Goal: Task Accomplishment & Management: Manage account settings

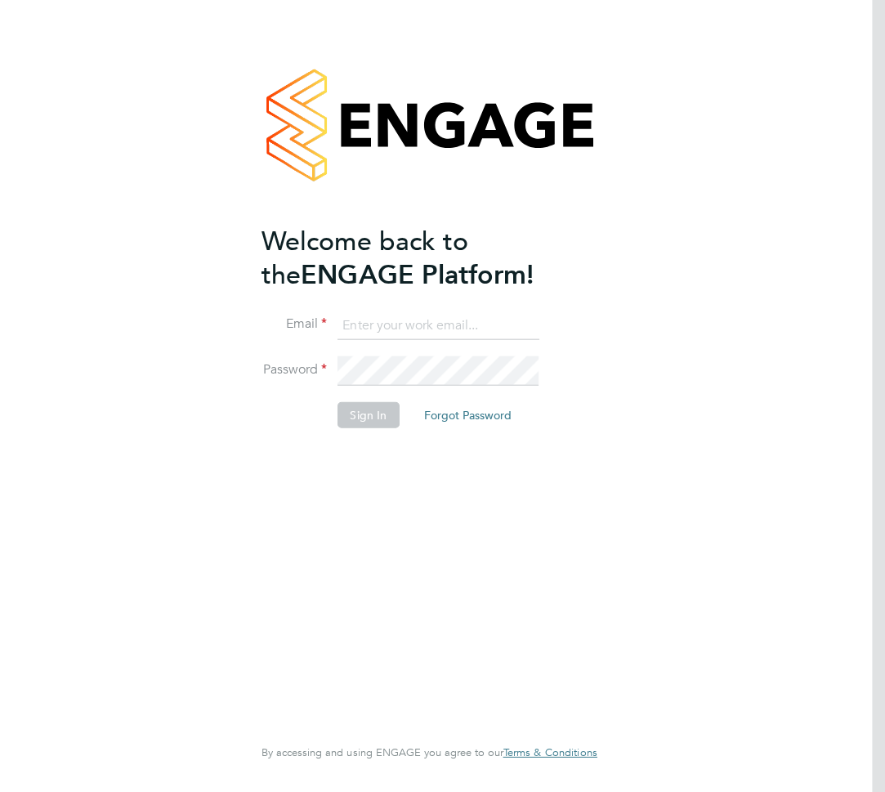
type input "danny.glass@uk.g4s.com"
click at [373, 417] on button "Sign In" at bounding box center [368, 414] width 62 height 26
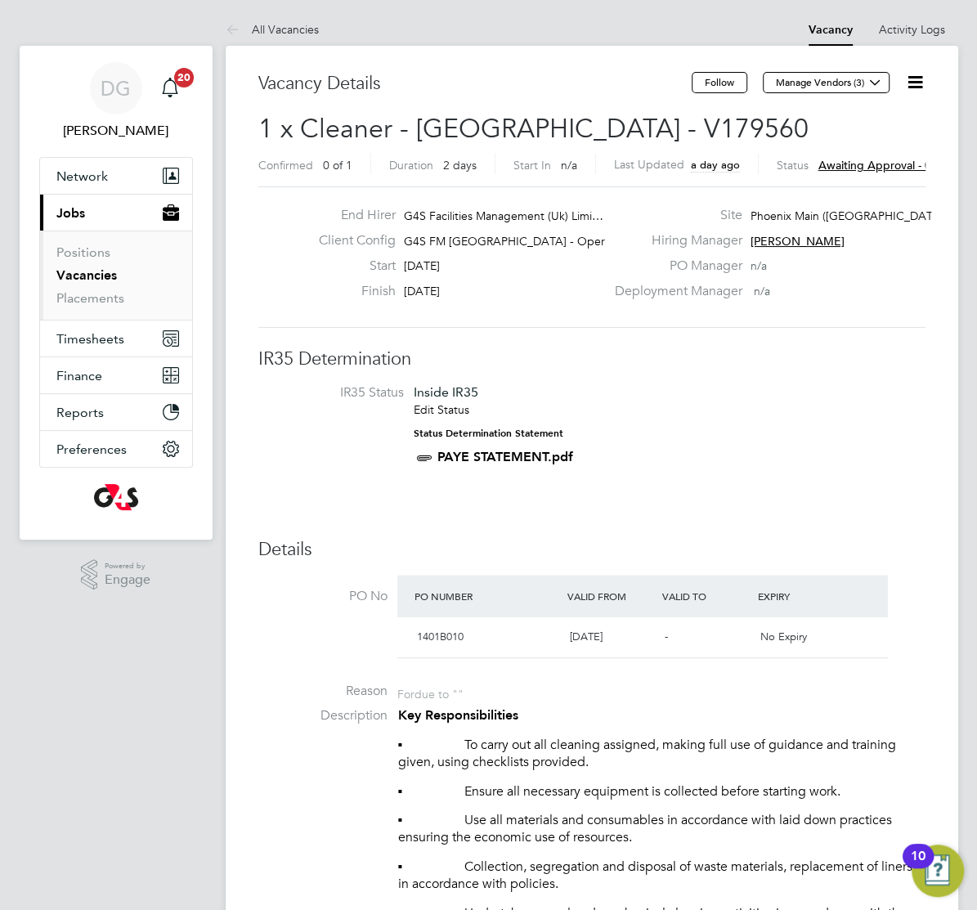
click at [884, 87] on icon at bounding box center [915, 82] width 20 height 20
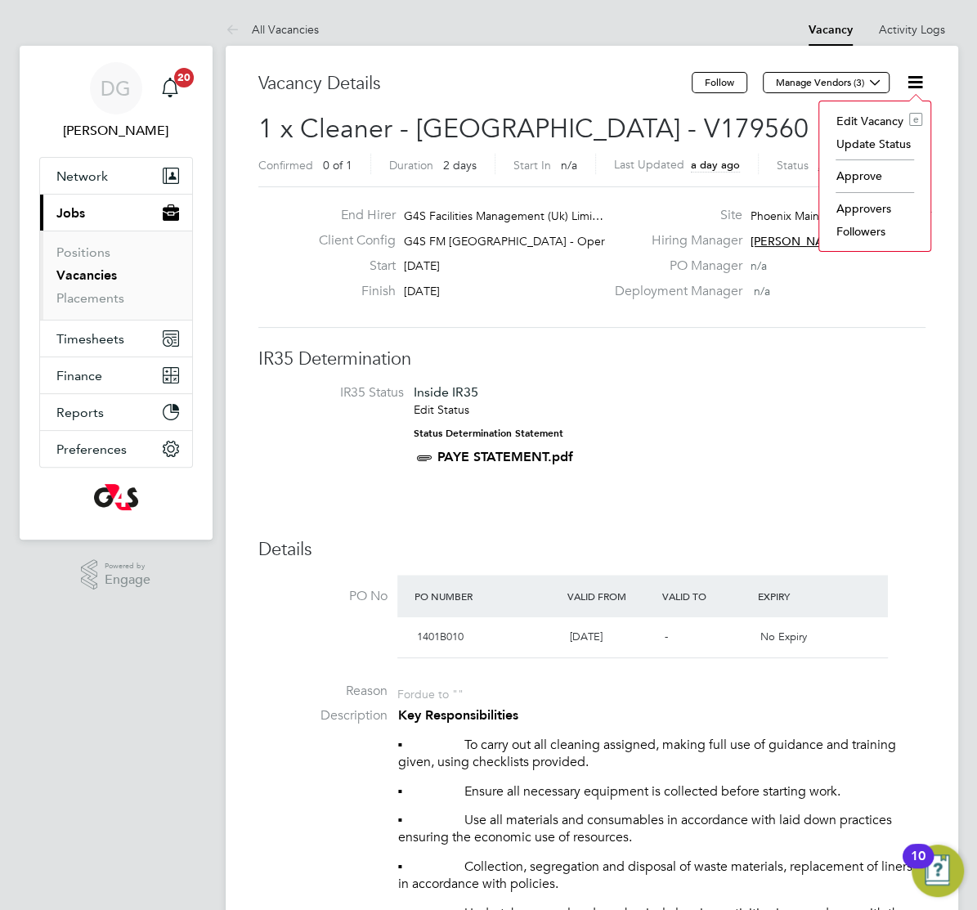
click at [850, 181] on li "Approve" at bounding box center [874, 175] width 95 height 23
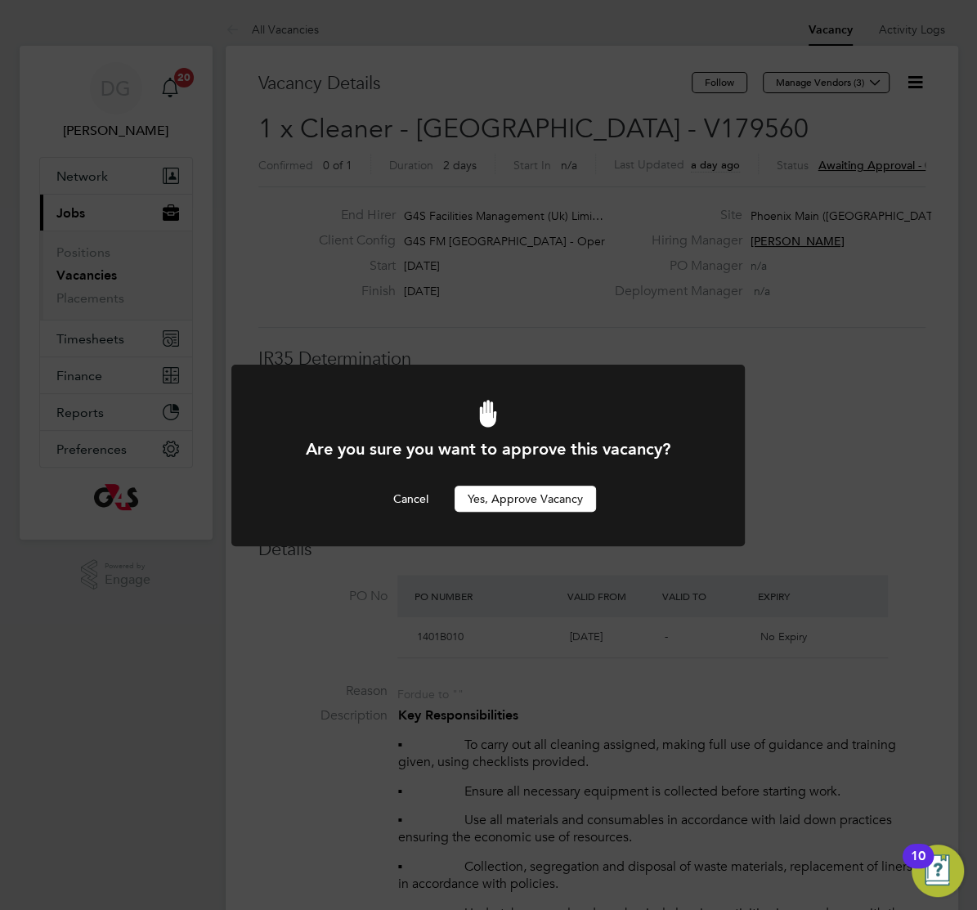
click at [530, 491] on button "Yes, Approve Vacancy" at bounding box center [524, 498] width 141 height 26
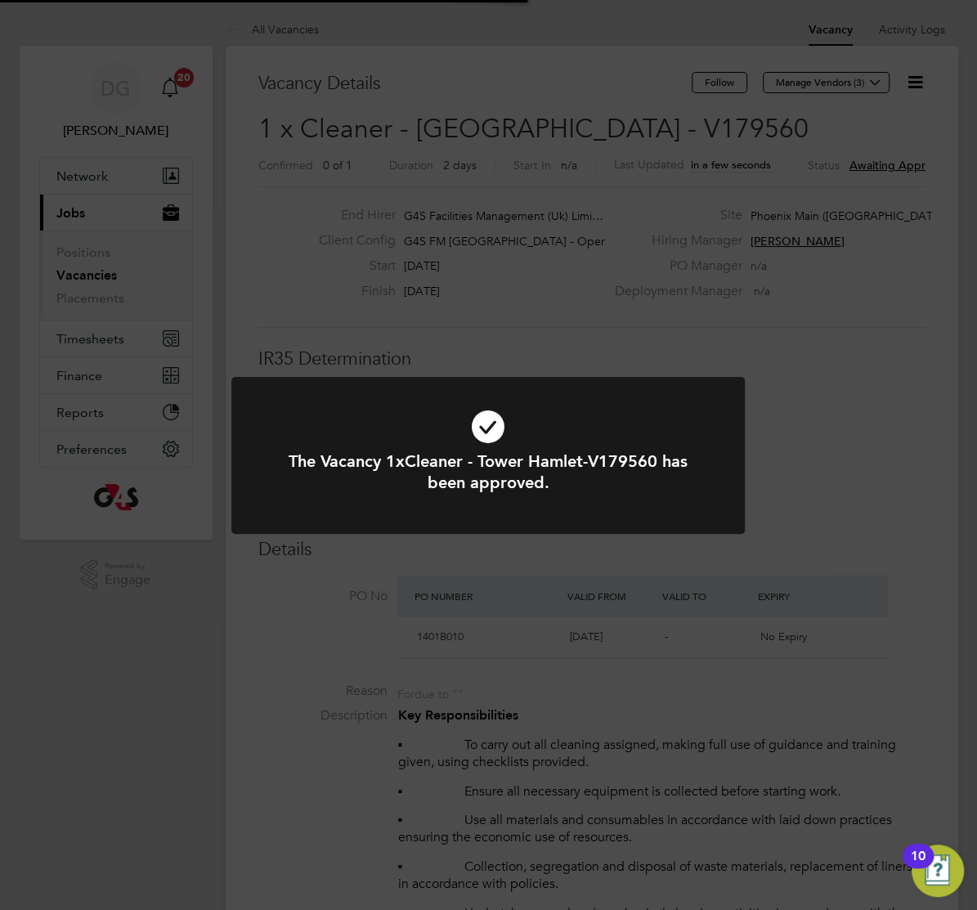
scroll to position [48, 106]
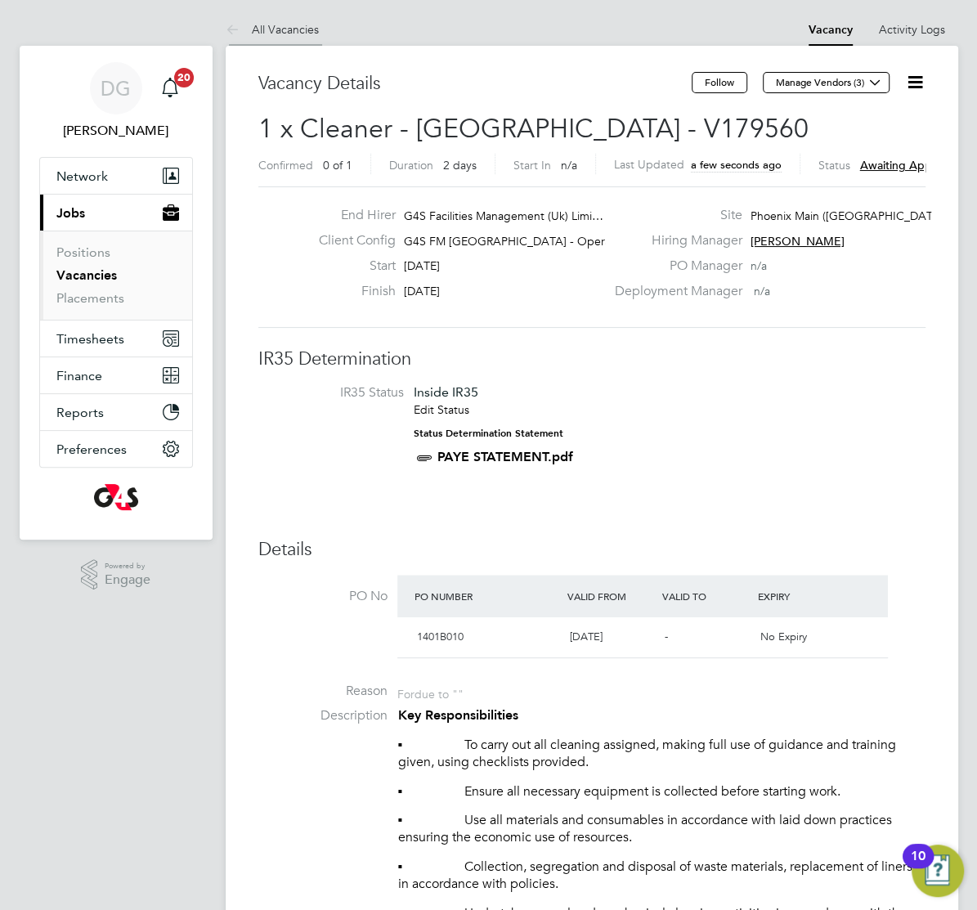
click at [258, 25] on link "All Vacancies" at bounding box center [272, 29] width 93 height 15
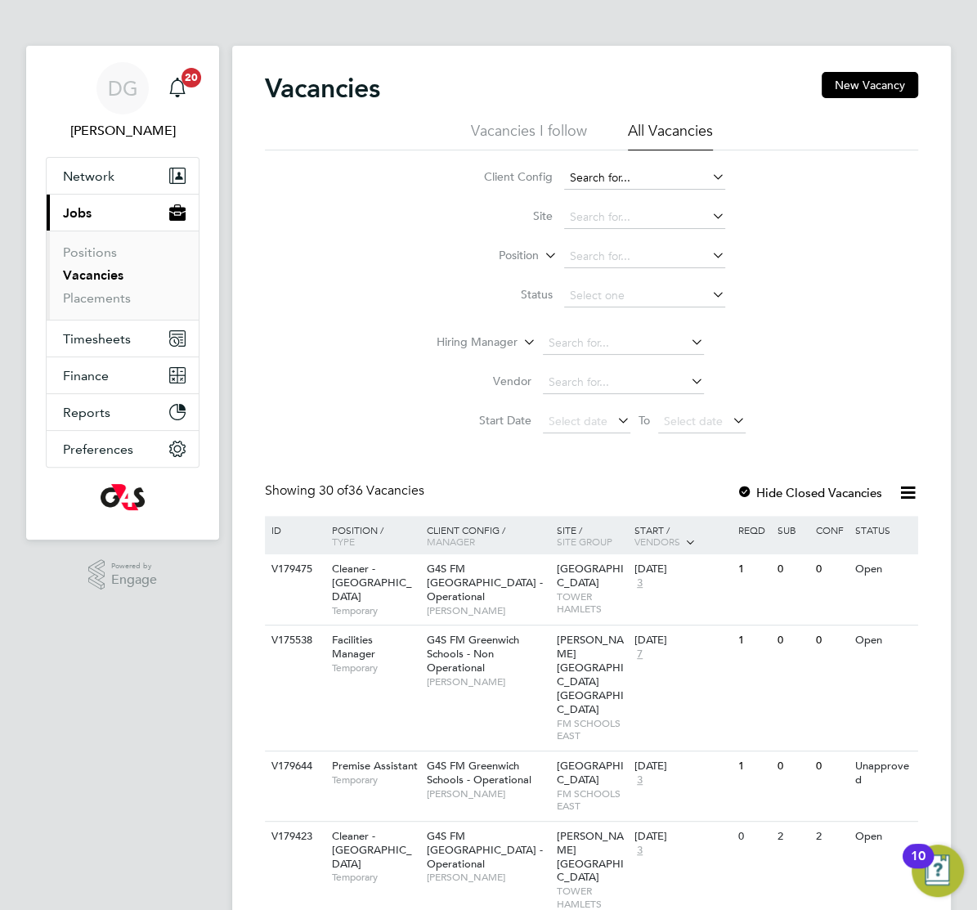
click at [638, 179] on input at bounding box center [644, 178] width 161 height 23
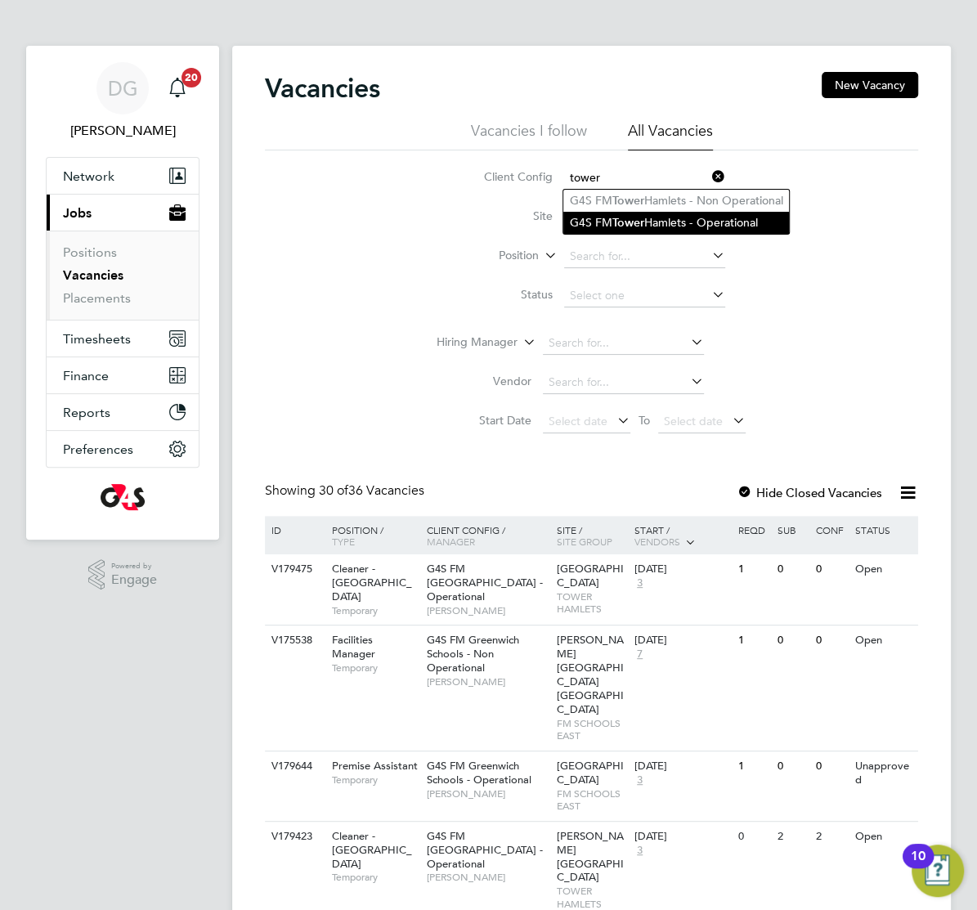
click at [700, 217] on li "G4S FM [GEOGRAPHIC_DATA] - Operational" at bounding box center [676, 223] width 226 height 22
type input "G4S FM [GEOGRAPHIC_DATA] - Operational"
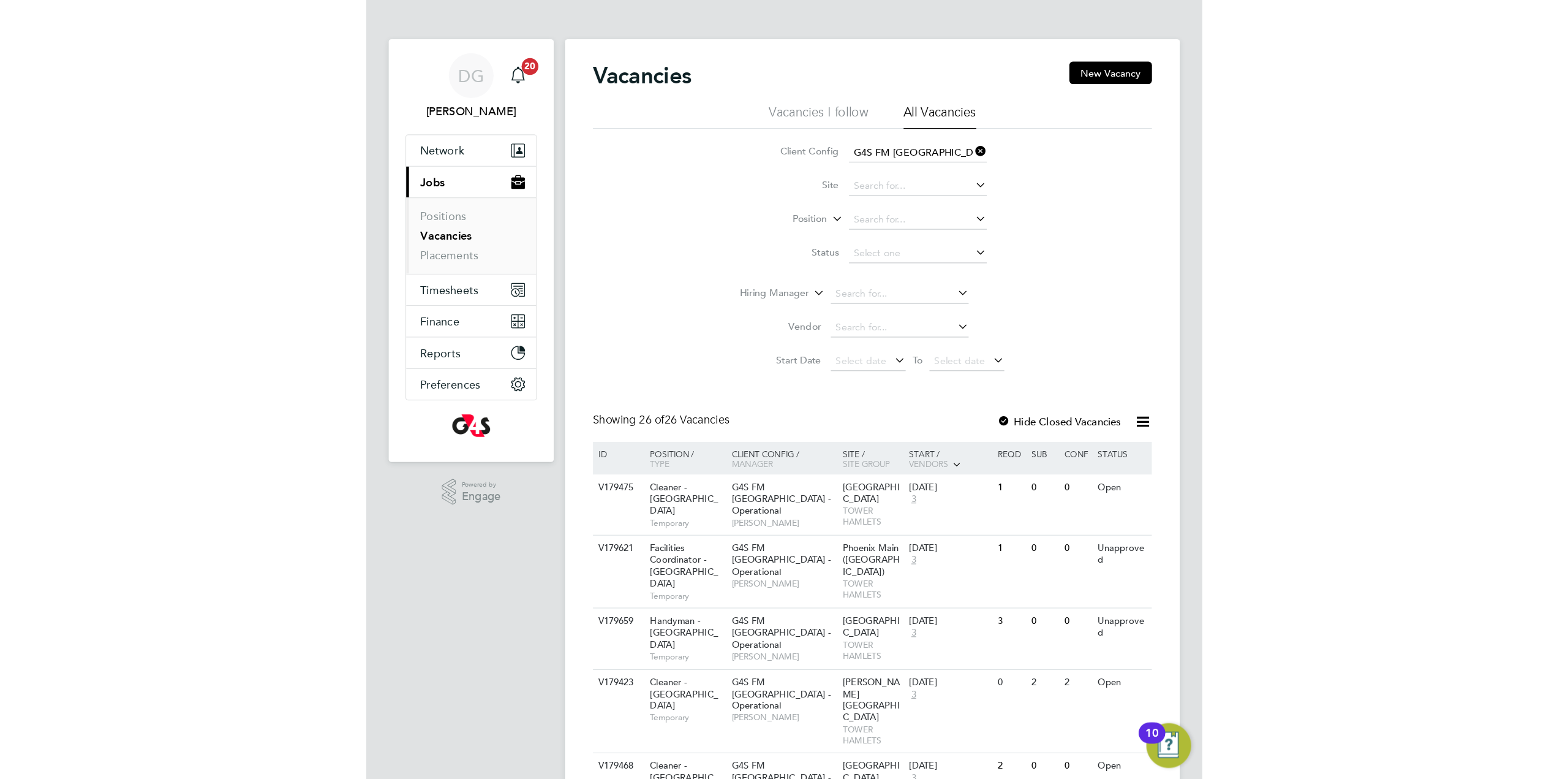
scroll to position [1, 0]
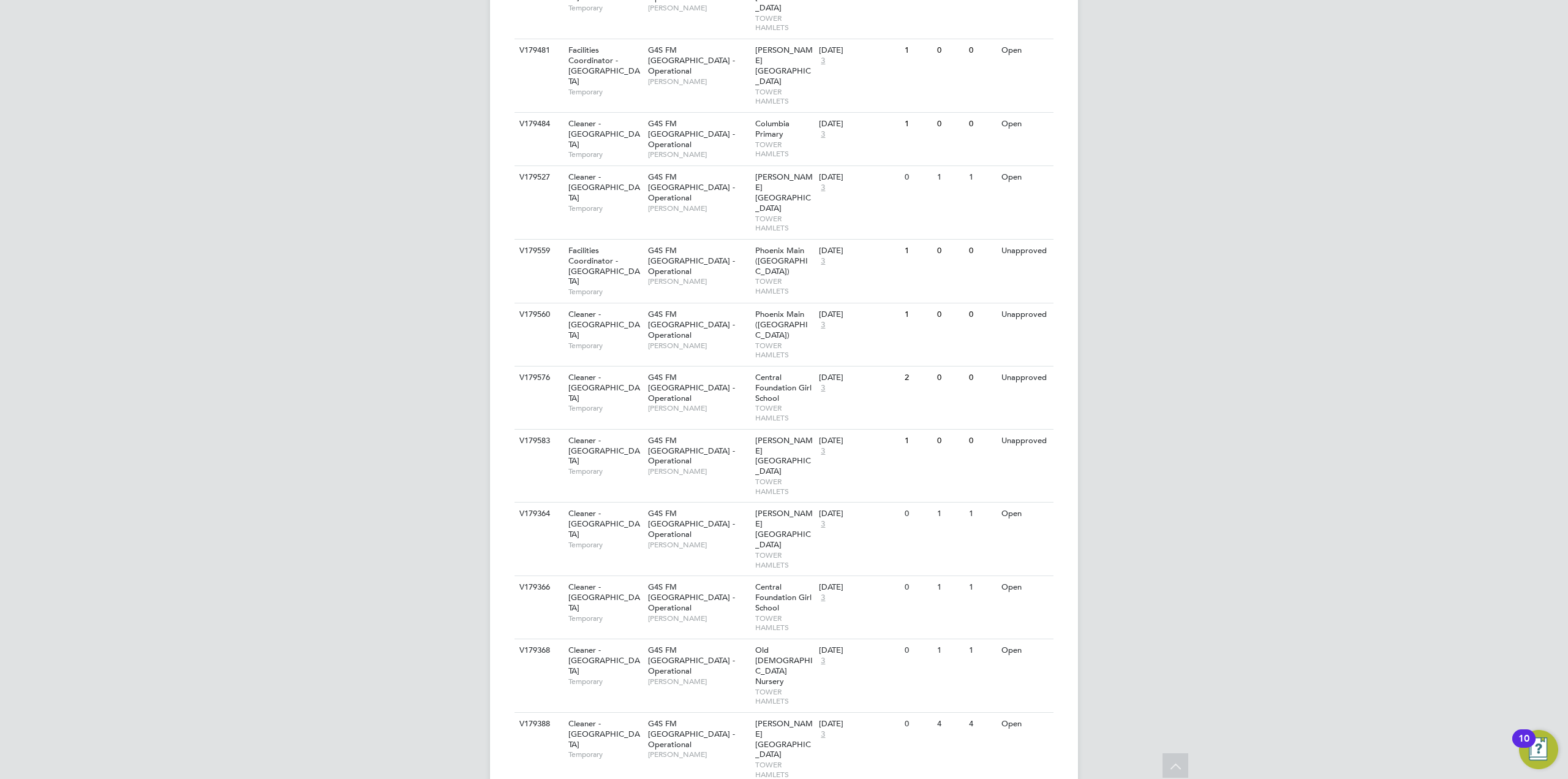
scroll to position [1024, 0]
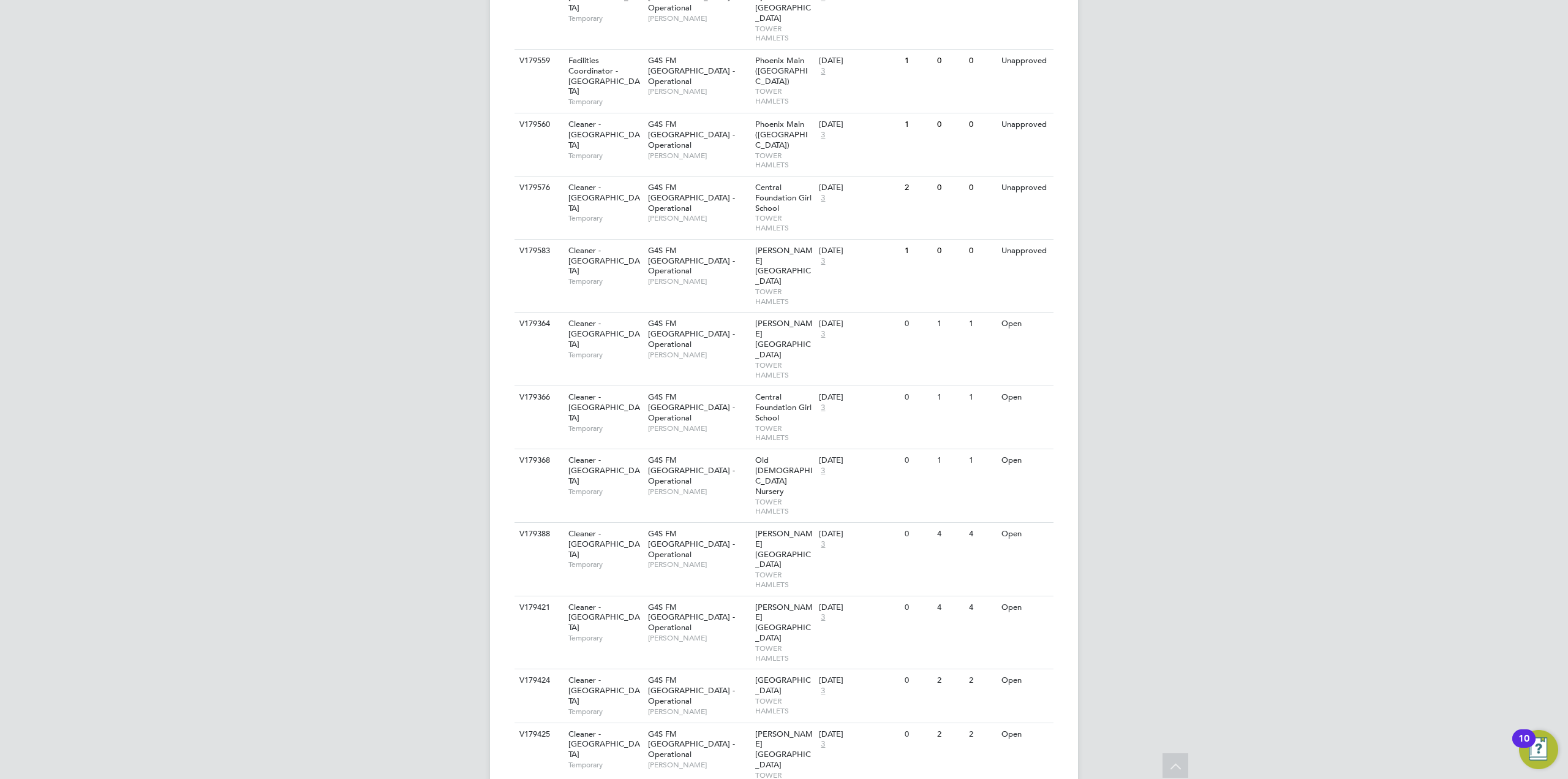
click at [663, 593] on div "DG Danny Glass Notifications 20 Applications: Network Sites Workers Current pag…" at bounding box center [784, 13] width 1568 height 2075
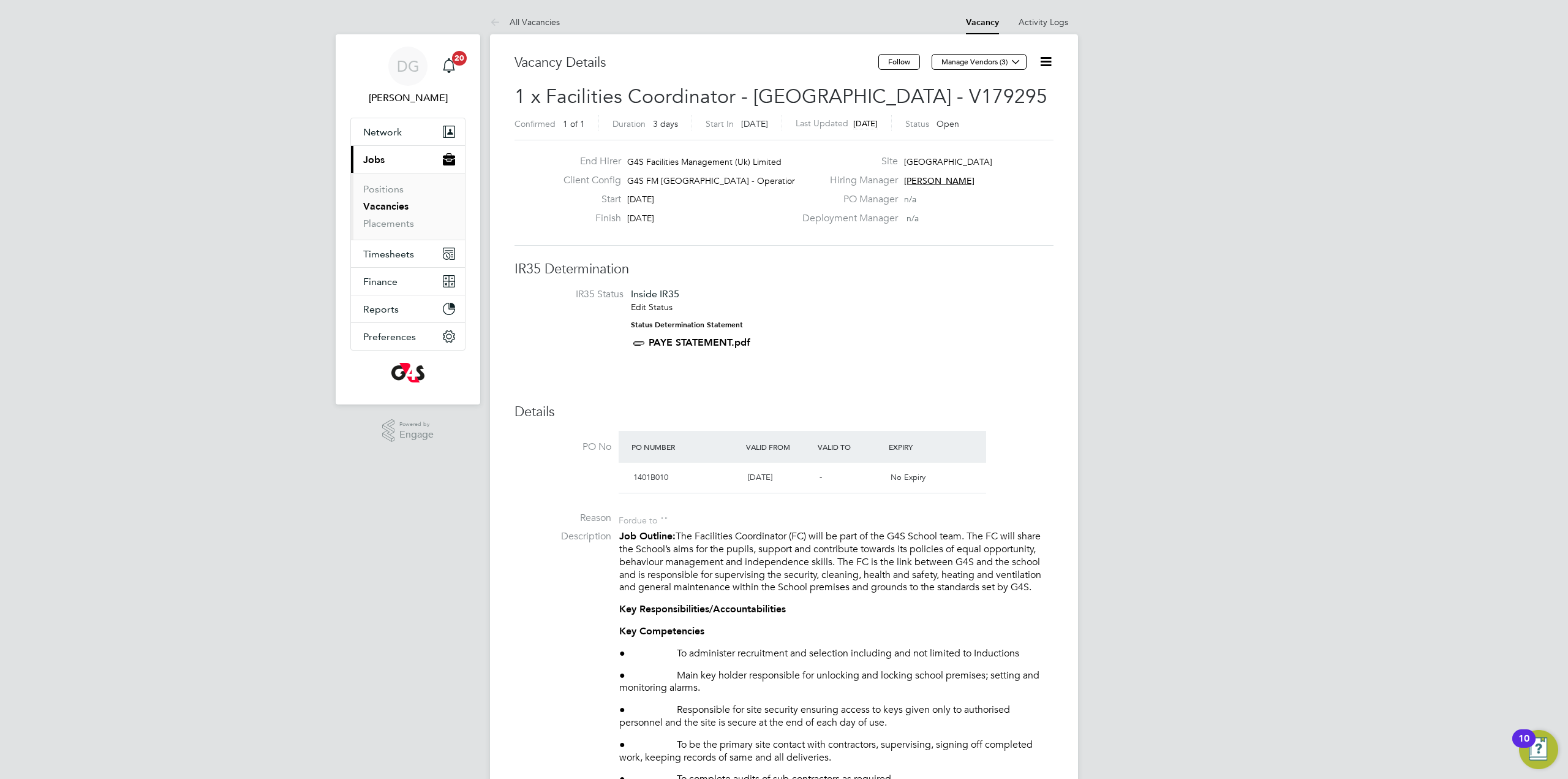
click at [1047, 61] on icon at bounding box center [1046, 61] width 15 height 15
click at [1048, 67] on icon at bounding box center [1046, 61] width 15 height 15
click at [1049, 62] on icon at bounding box center [1046, 61] width 15 height 15
click at [494, 22] on icon at bounding box center [498, 22] width 15 height 15
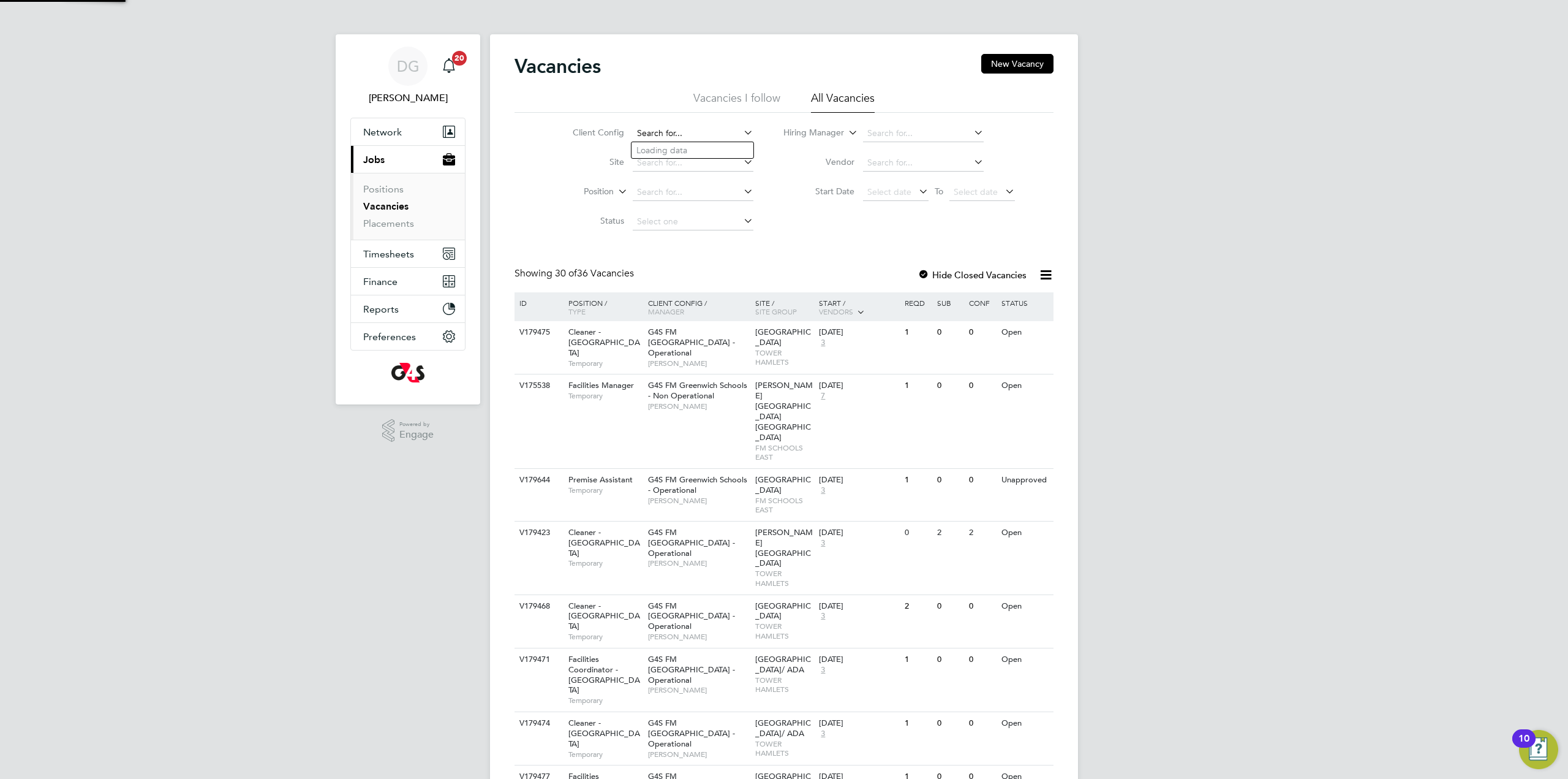
click at [699, 132] on input at bounding box center [693, 133] width 121 height 17
click at [718, 160] on li "G4S FM [GEOGRAPHIC_DATA] - Operational" at bounding box center [717, 167] width 169 height 16
type input "G4S FM [GEOGRAPHIC_DATA] - Operational"
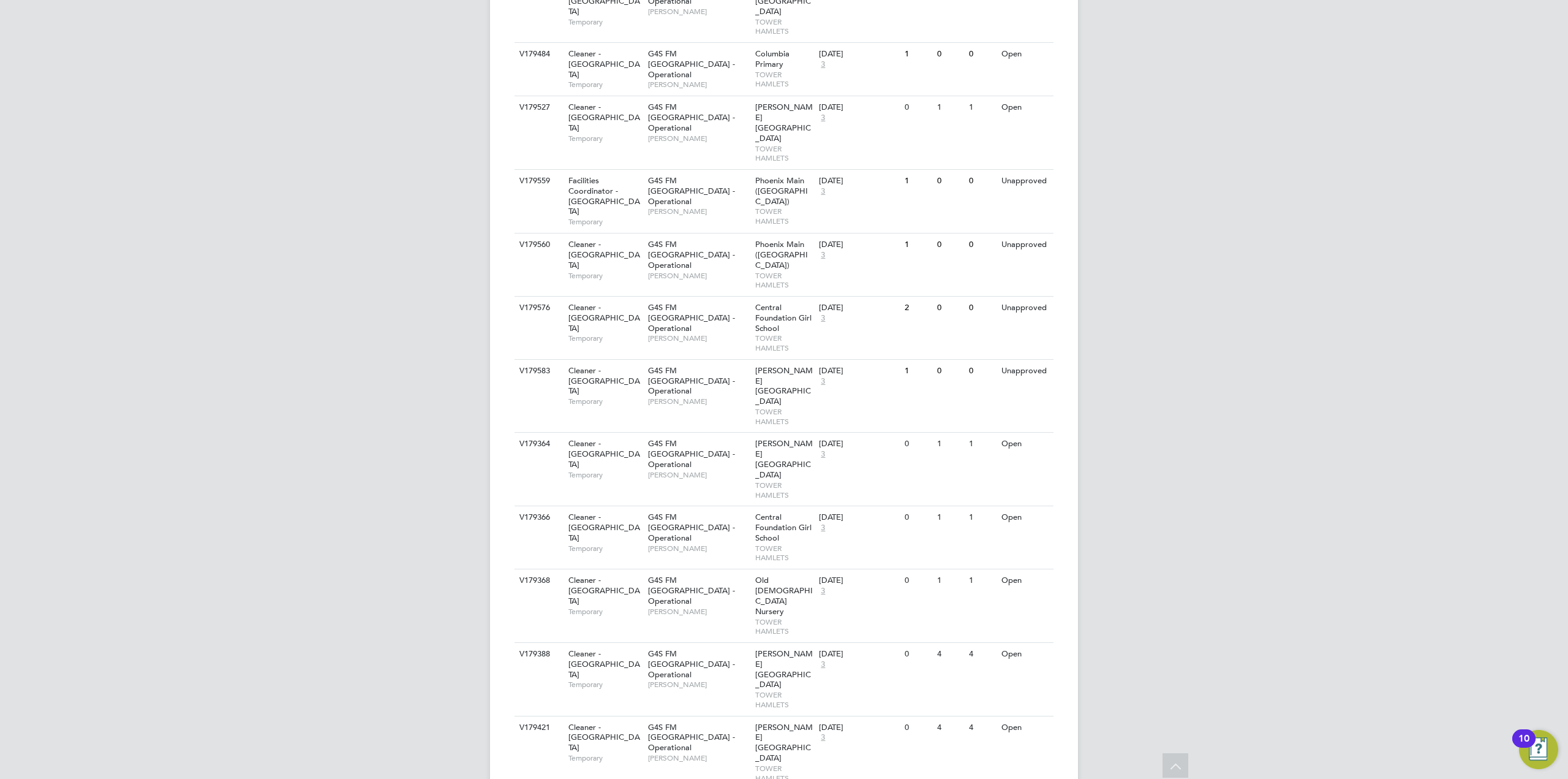
scroll to position [901, 0]
click at [696, 367] on span "G4S FM [GEOGRAPHIC_DATA] - Operational" at bounding box center [692, 383] width 87 height 31
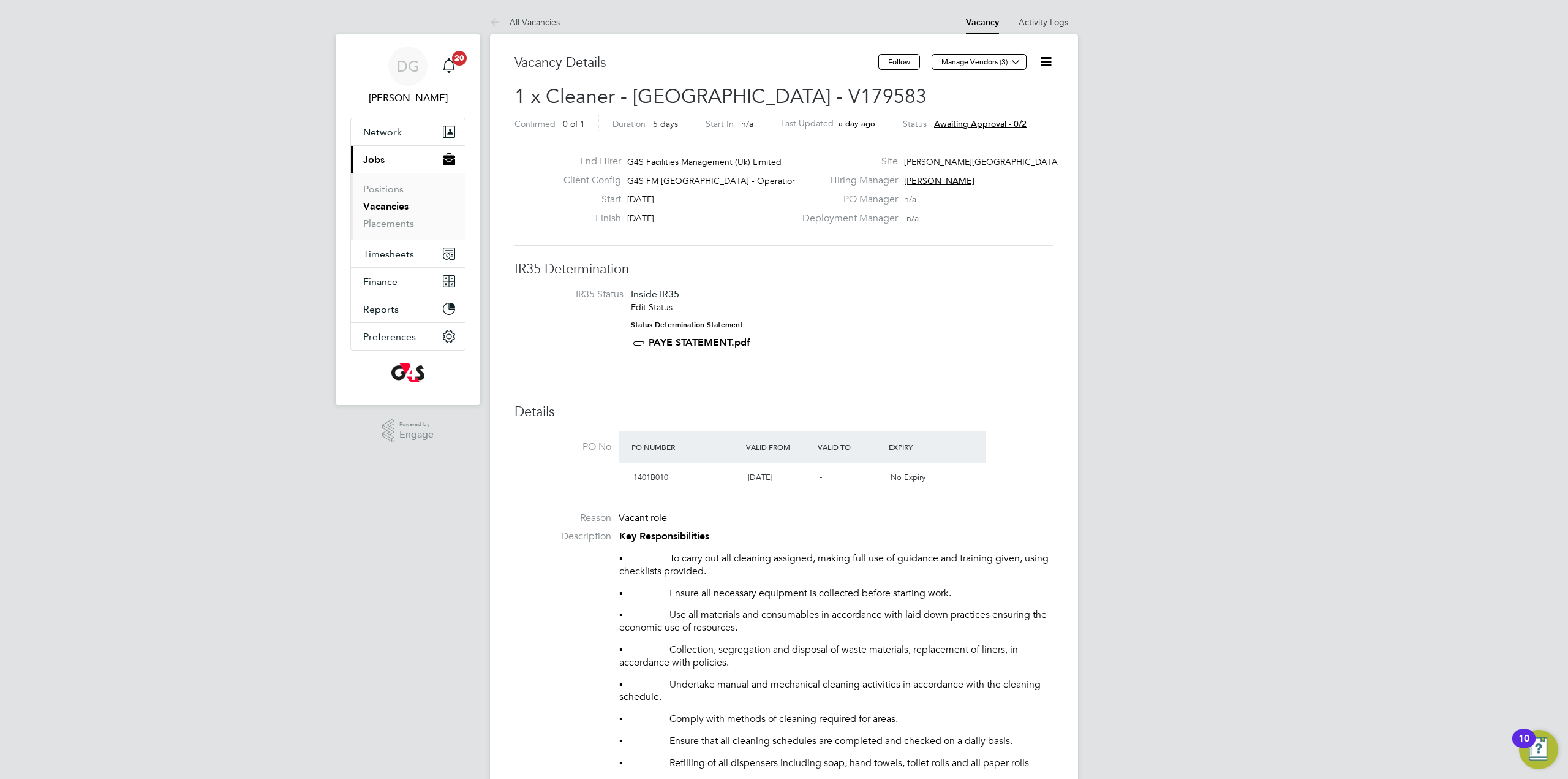
click at [1050, 65] on icon at bounding box center [1046, 61] width 15 height 15
click at [1021, 131] on li "Approve" at bounding box center [1016, 131] width 71 height 17
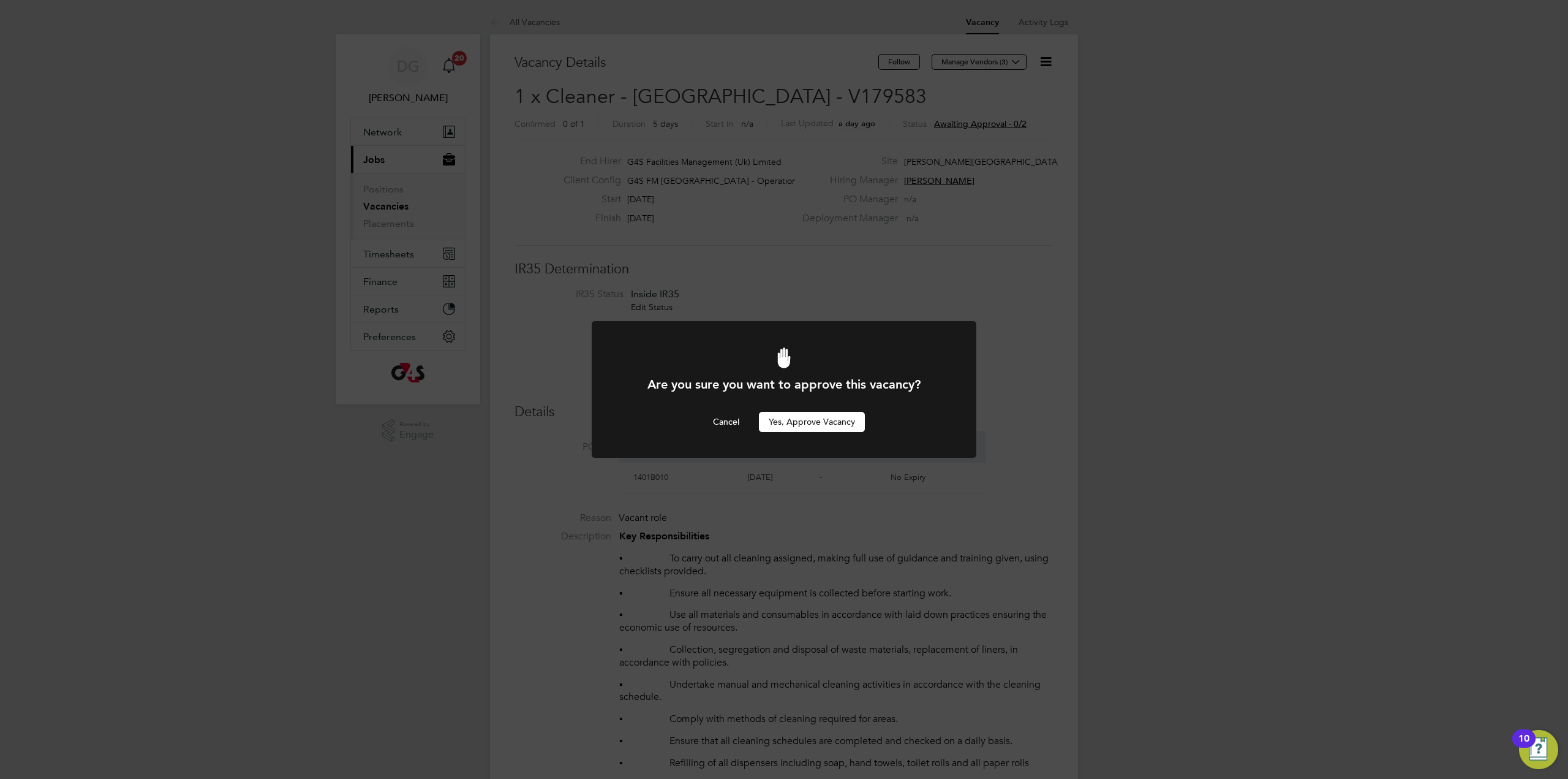
click at [838, 427] on button "Yes, Approve Vacancy" at bounding box center [812, 421] width 106 height 19
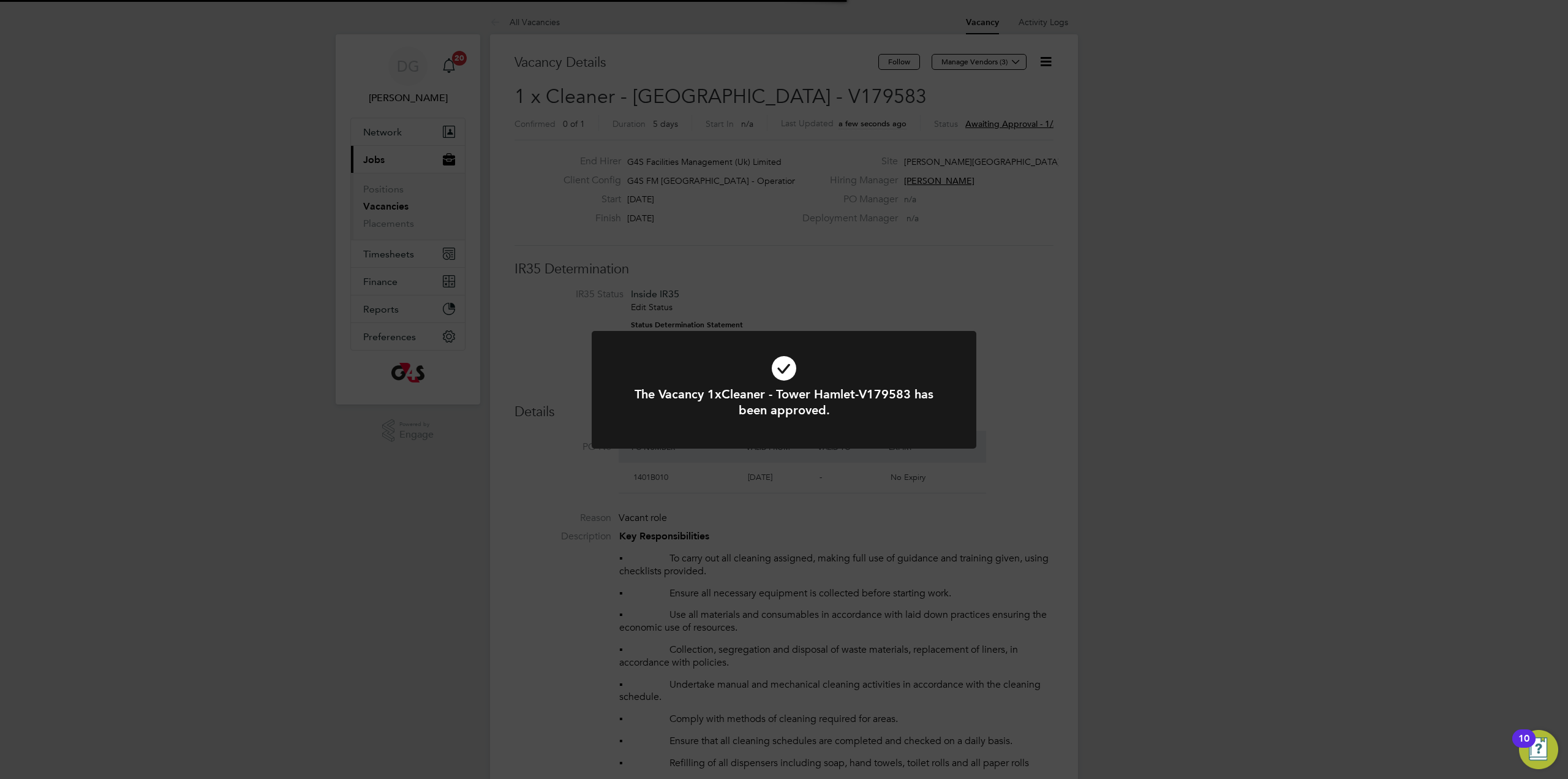
scroll to position [36, 85]
click at [521, 25] on div "The Vacancy 1xCleaner - Tower Hamlet-V179583 has been approved. Cancel Okay" at bounding box center [784, 389] width 1568 height 779
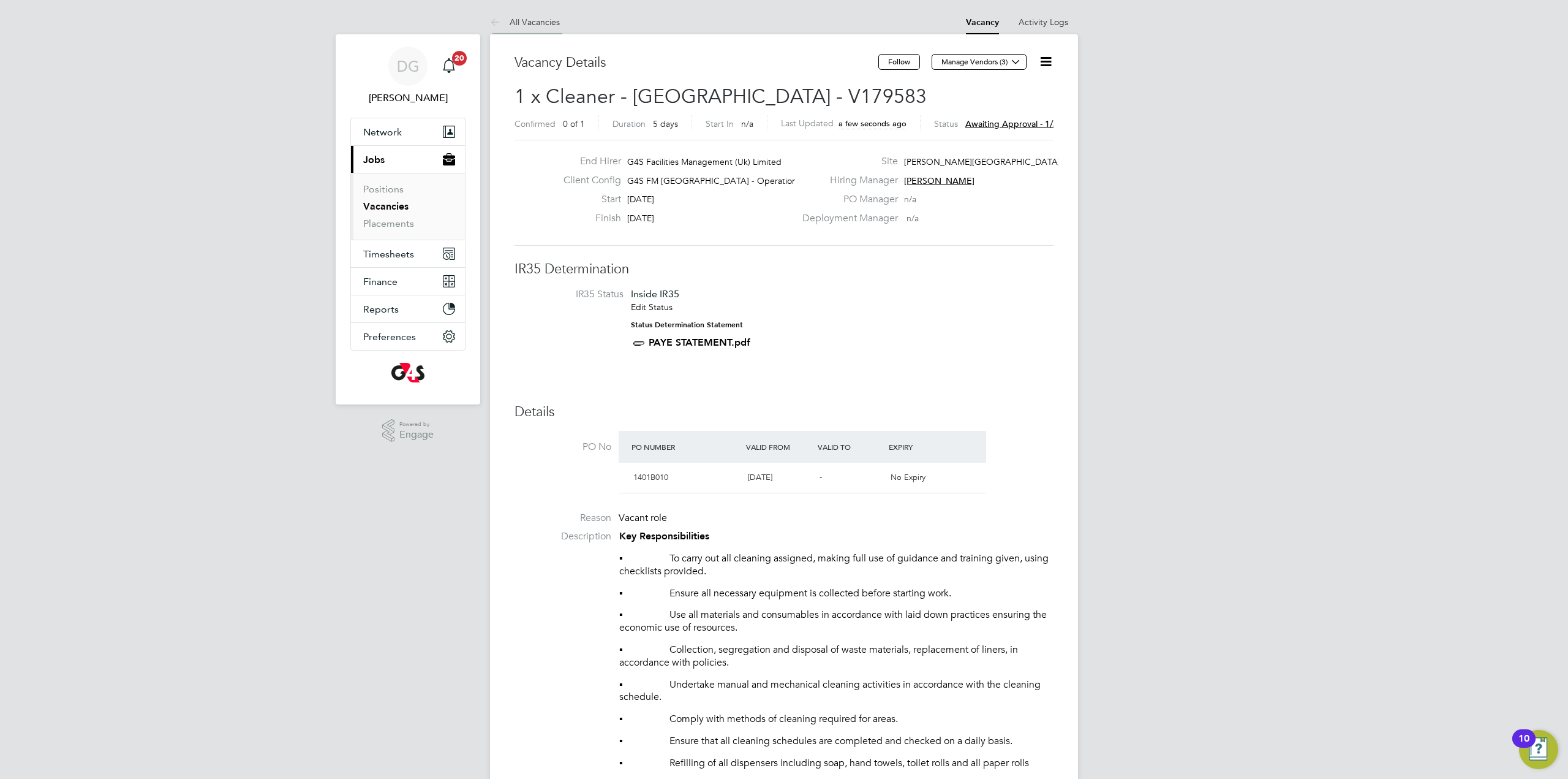
click at [520, 21] on link "All Vacancies" at bounding box center [525, 22] width 70 height 11
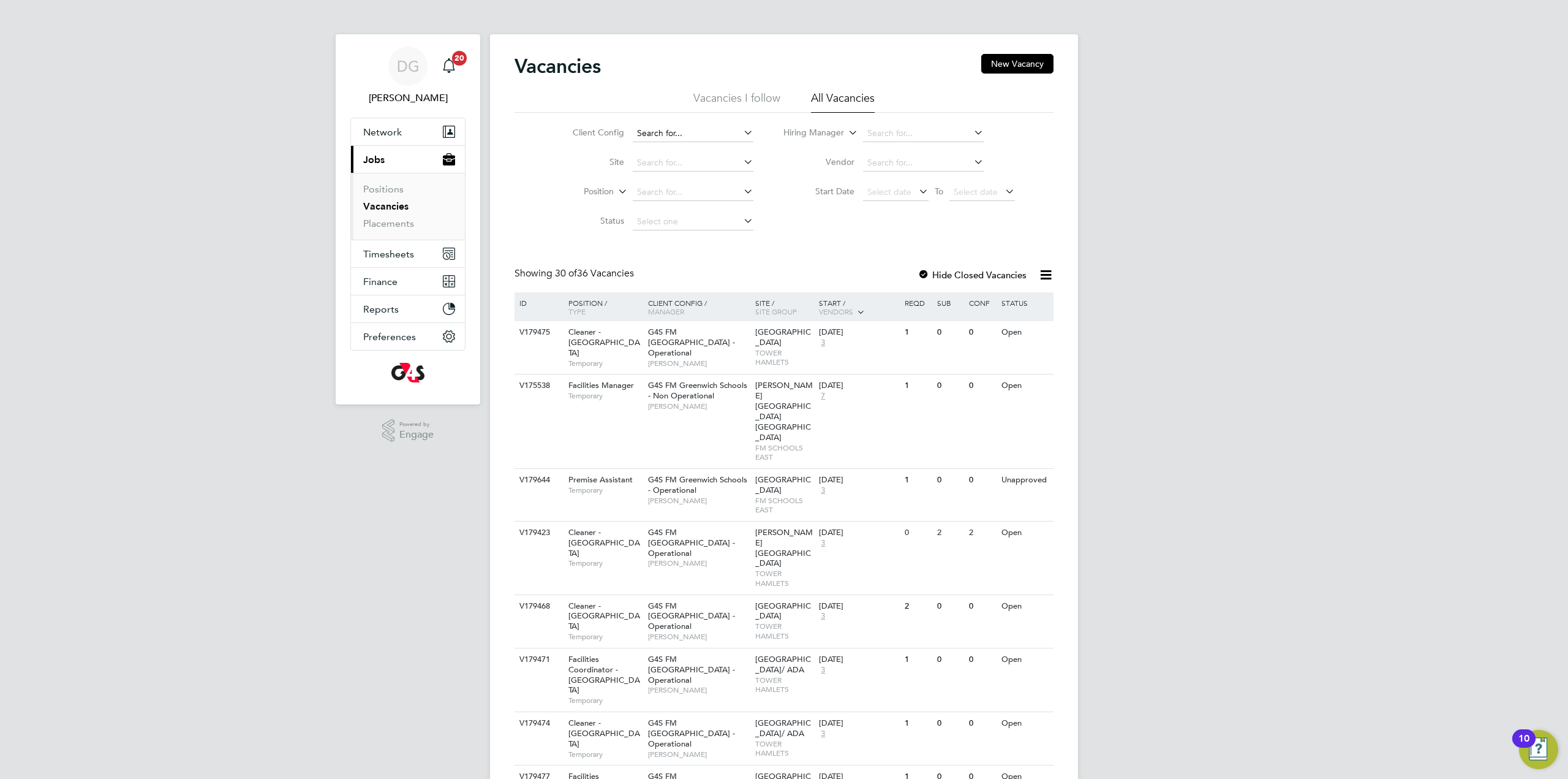
click at [681, 133] on input at bounding box center [693, 133] width 121 height 17
click at [708, 166] on li "G4S FM [GEOGRAPHIC_DATA] - Operational" at bounding box center [717, 167] width 169 height 16
type input "G4S FM [GEOGRAPHIC_DATA] - Operational"
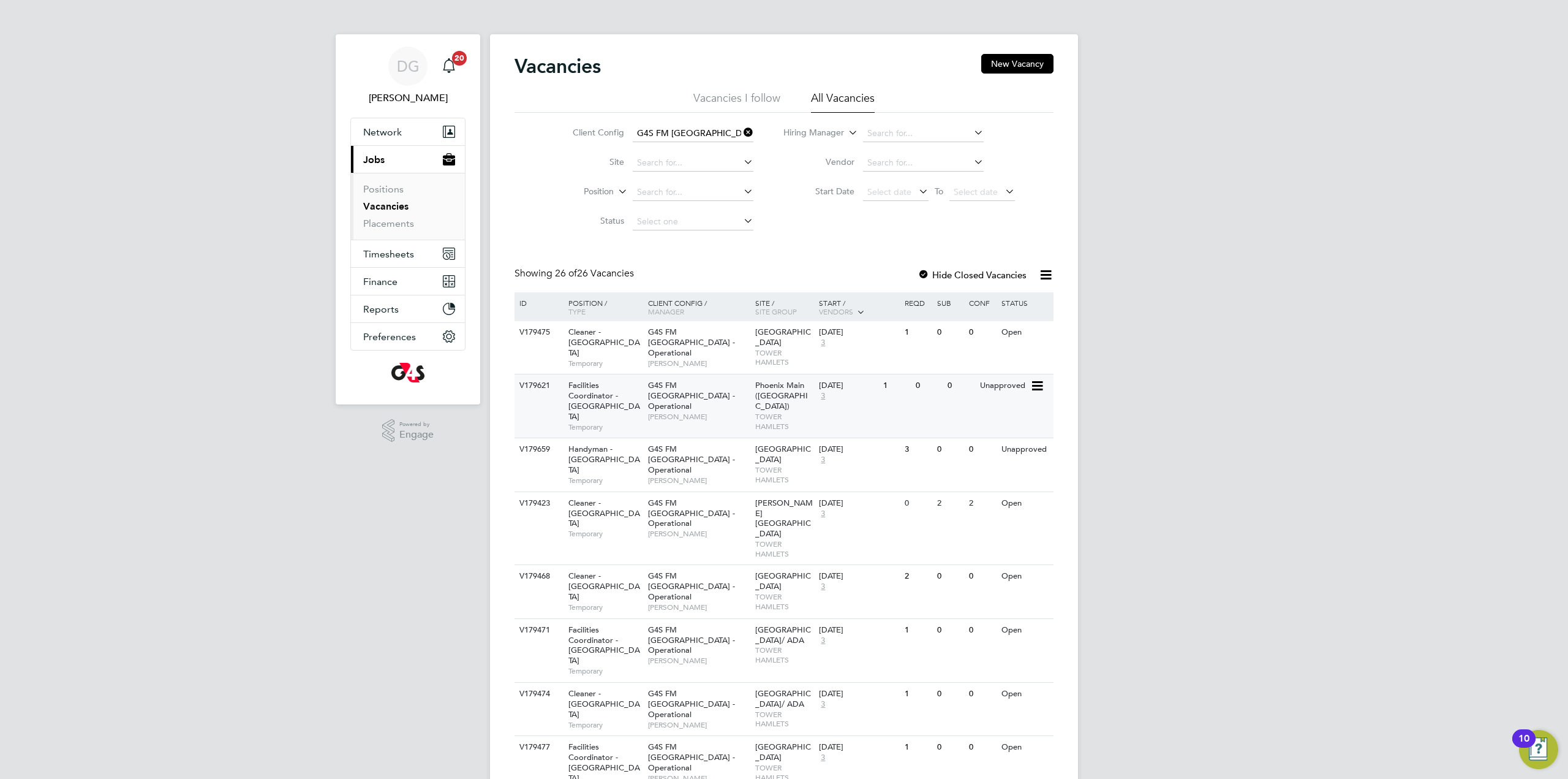
click at [783, 397] on span "Phoenix Main ([GEOGRAPHIC_DATA])" at bounding box center [782, 396] width 52 height 31
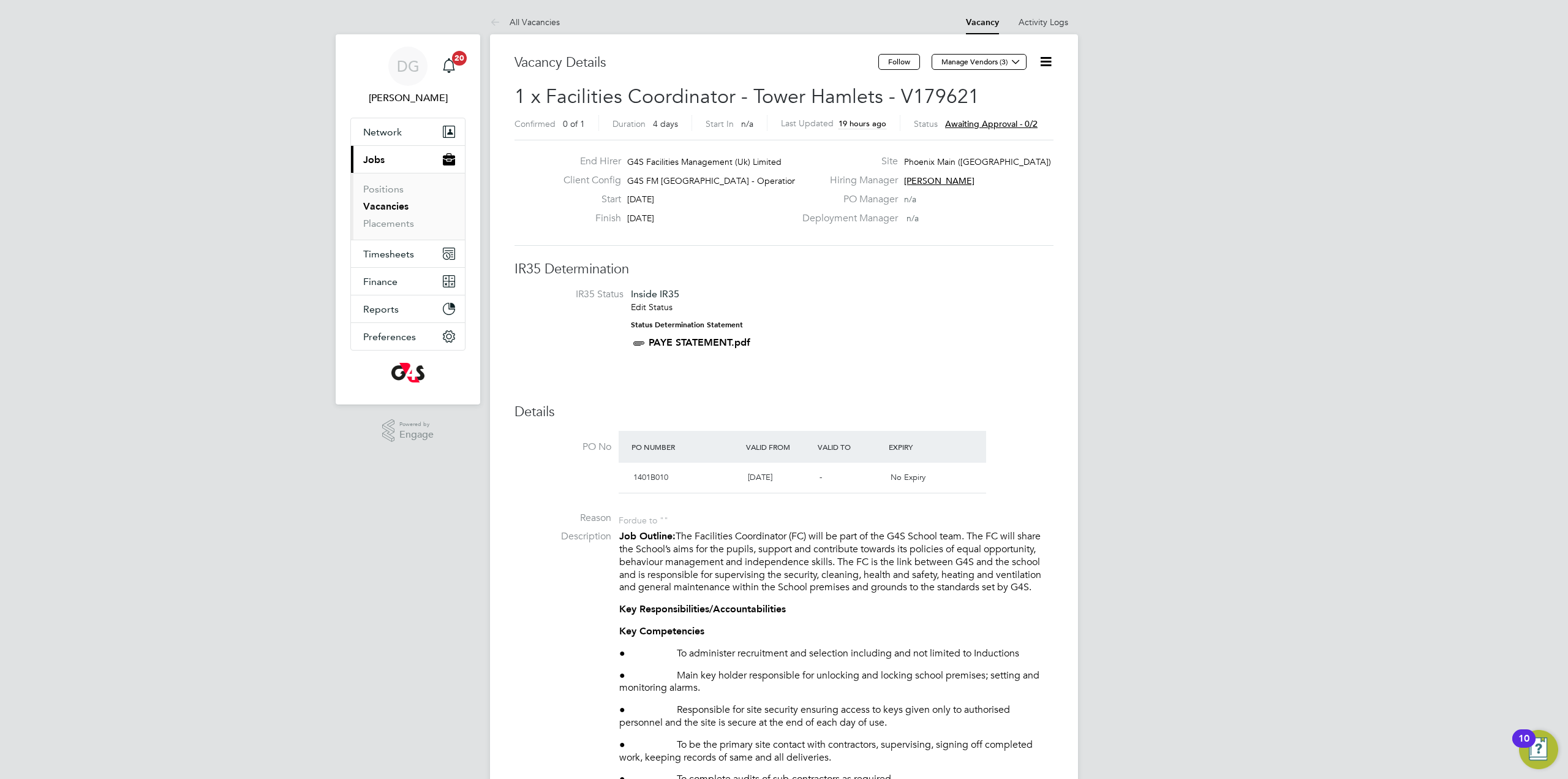
click at [1043, 58] on icon at bounding box center [1046, 61] width 15 height 15
click at [1013, 135] on li "Approve" at bounding box center [1016, 131] width 71 height 17
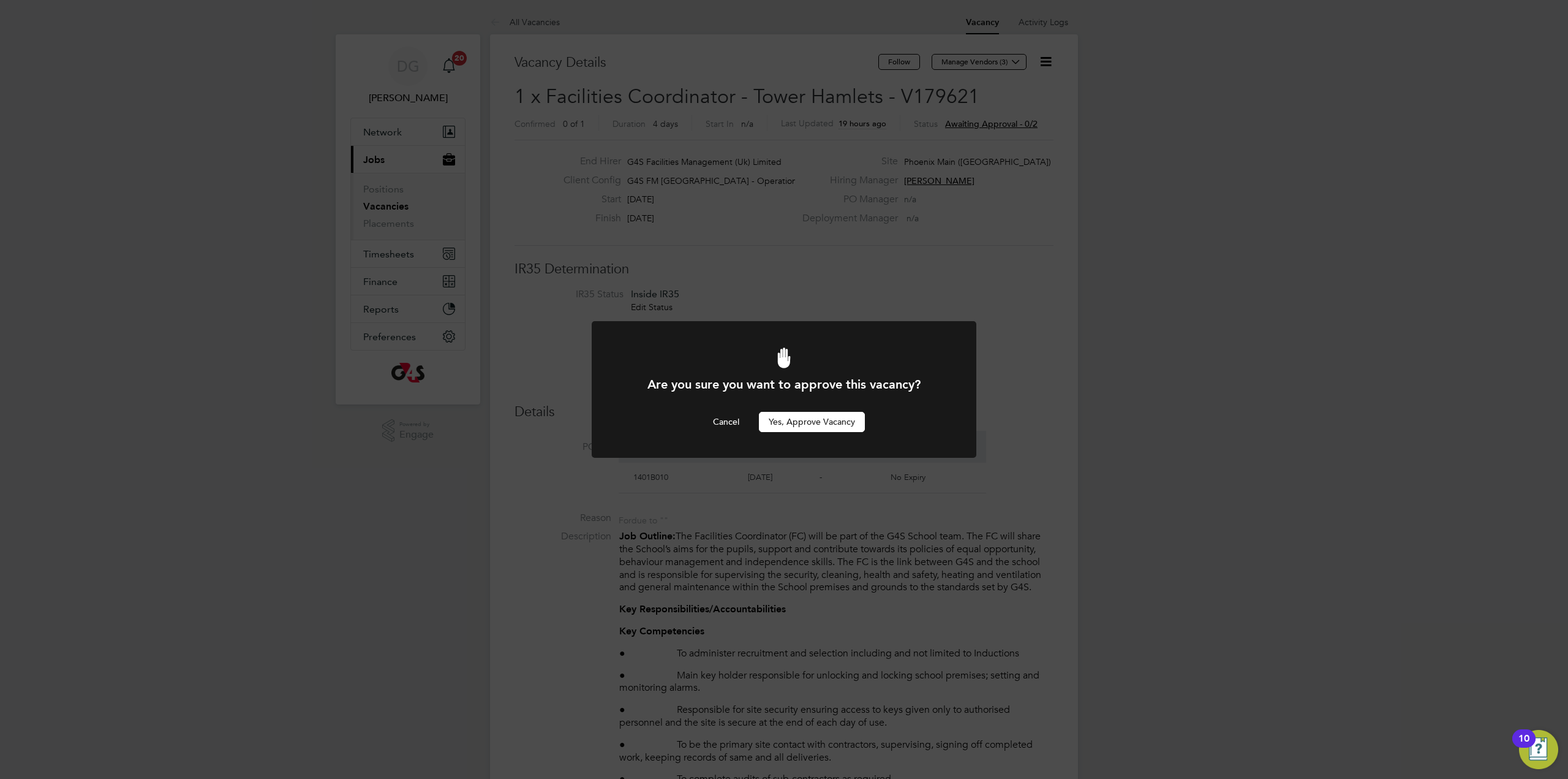
click at [816, 424] on button "Yes, Approve Vacancy" at bounding box center [812, 421] width 106 height 19
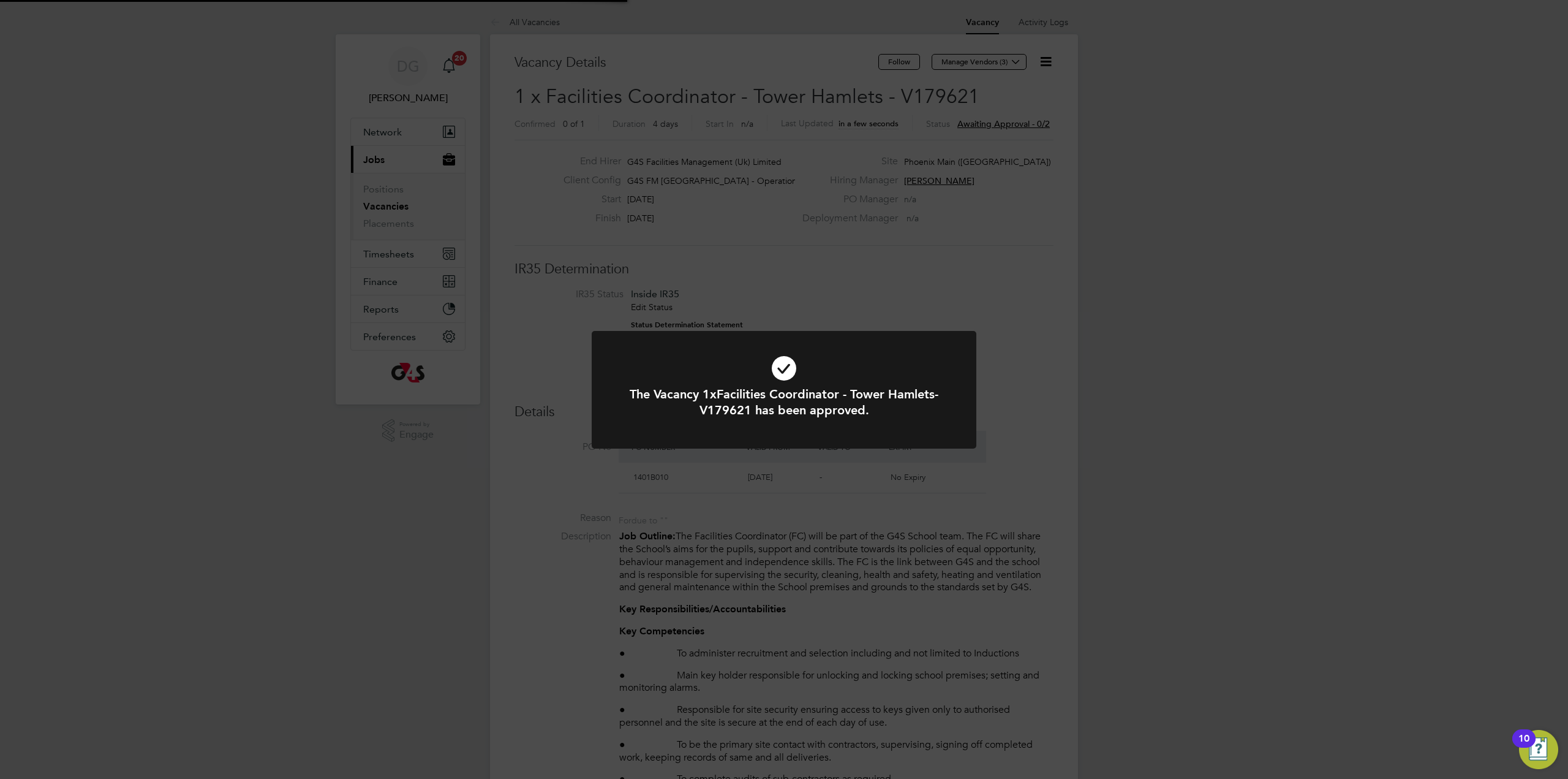
scroll to position [36, 85]
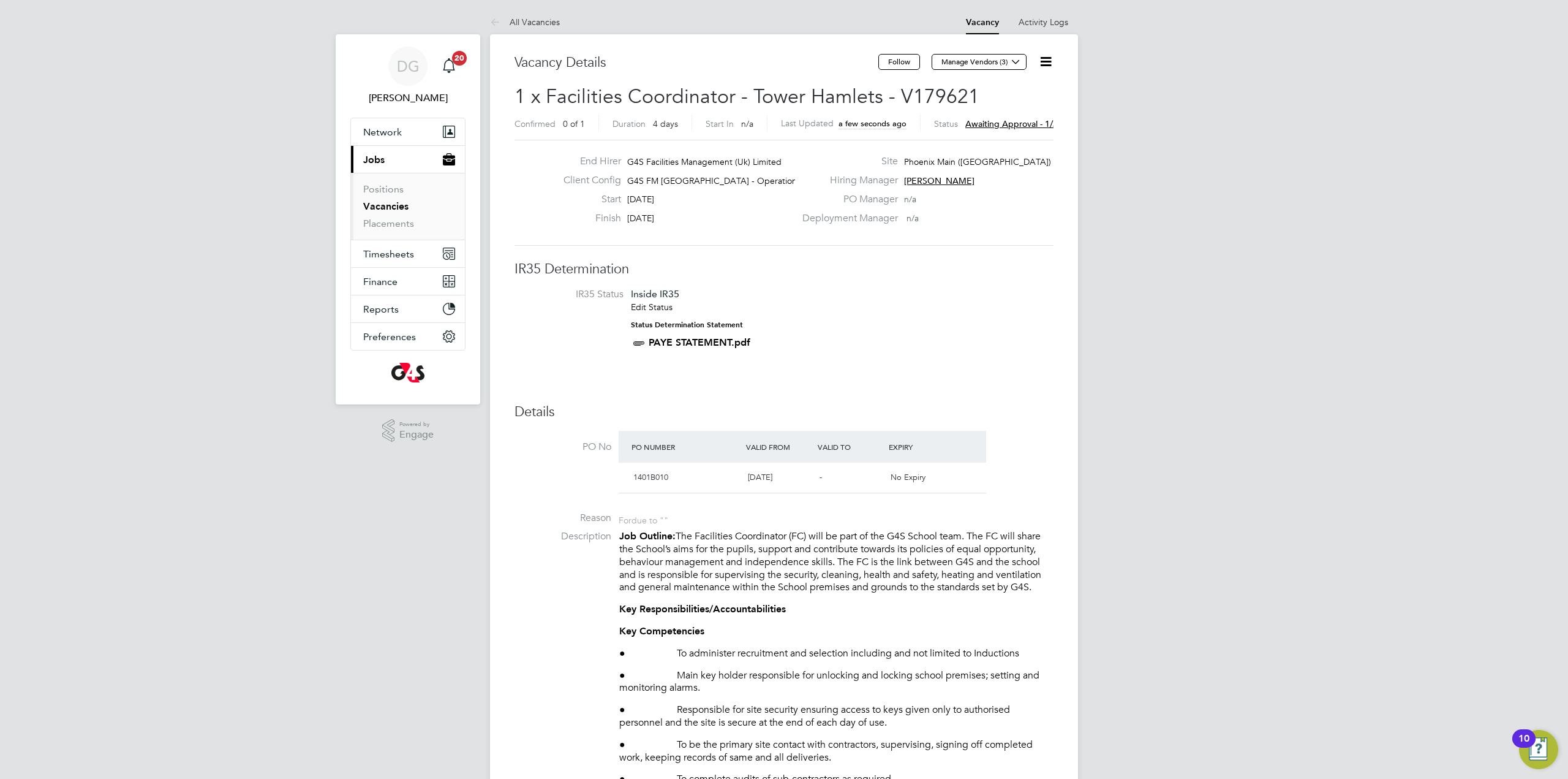
click at [516, 24] on link "All Vacancies" at bounding box center [525, 22] width 70 height 11
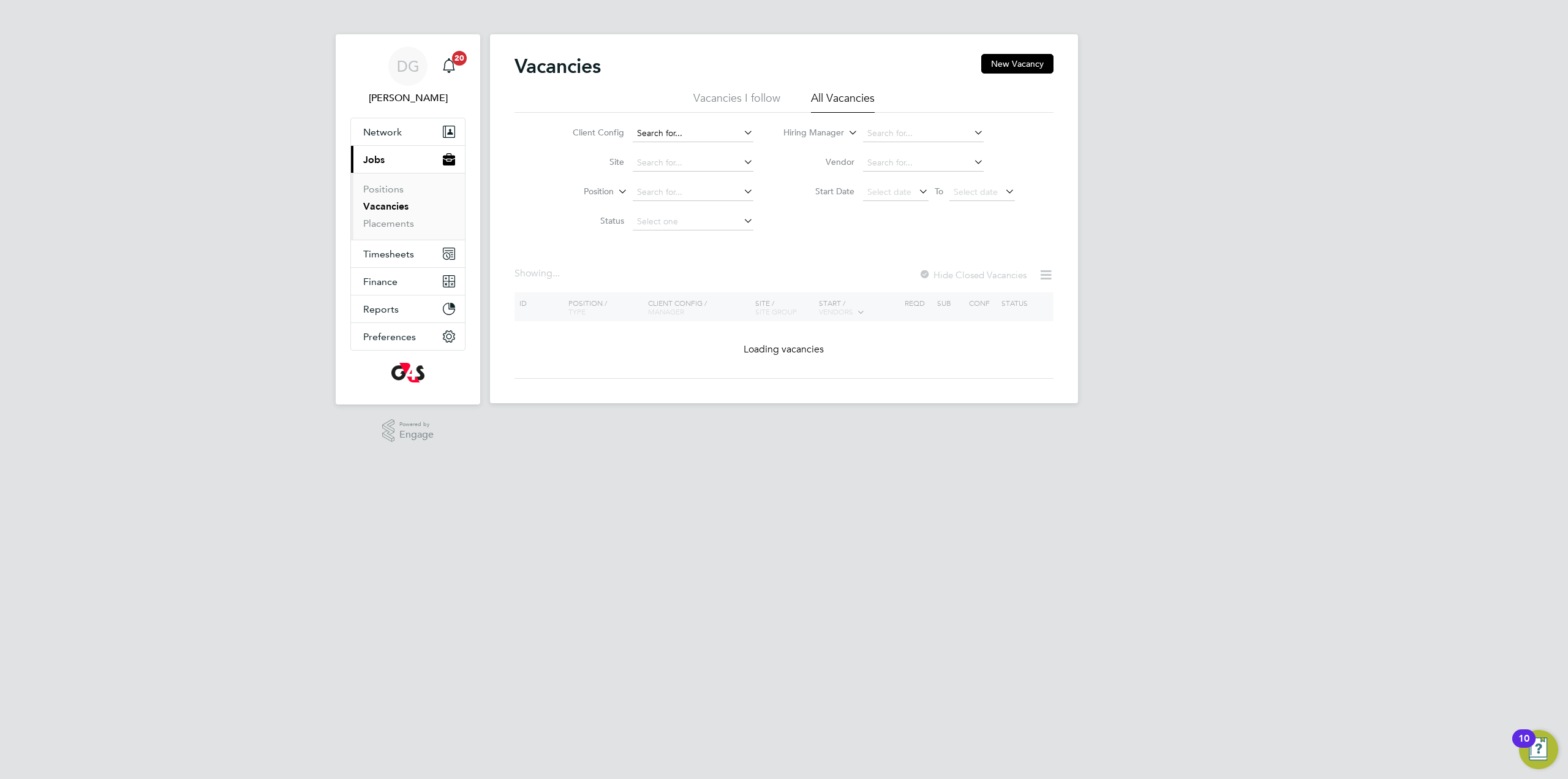
click at [683, 127] on input at bounding box center [693, 133] width 121 height 17
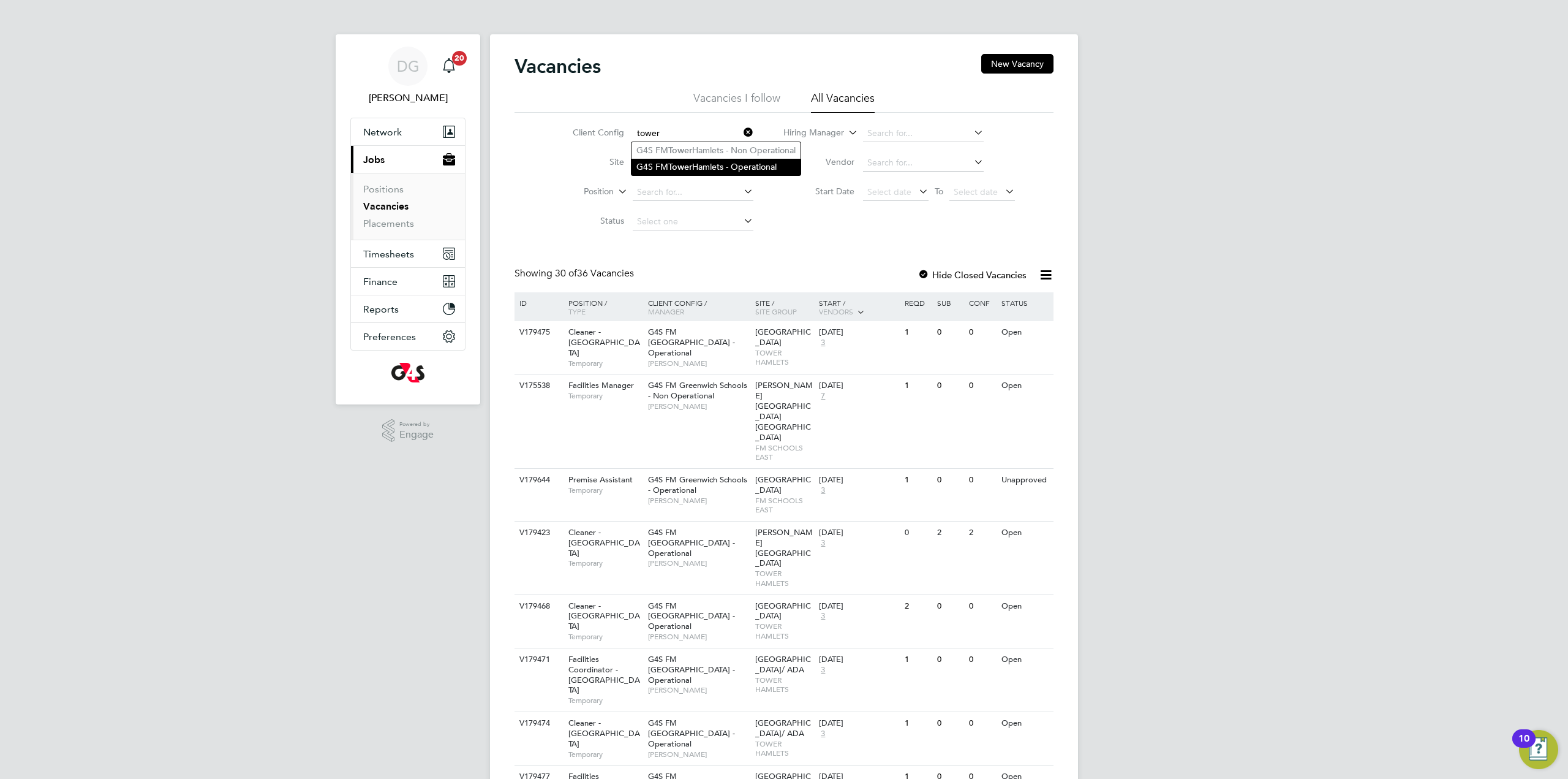
click at [702, 165] on li "G4S FM [GEOGRAPHIC_DATA] - Operational" at bounding box center [717, 167] width 169 height 16
type input "G4S FM [GEOGRAPHIC_DATA] - Operational"
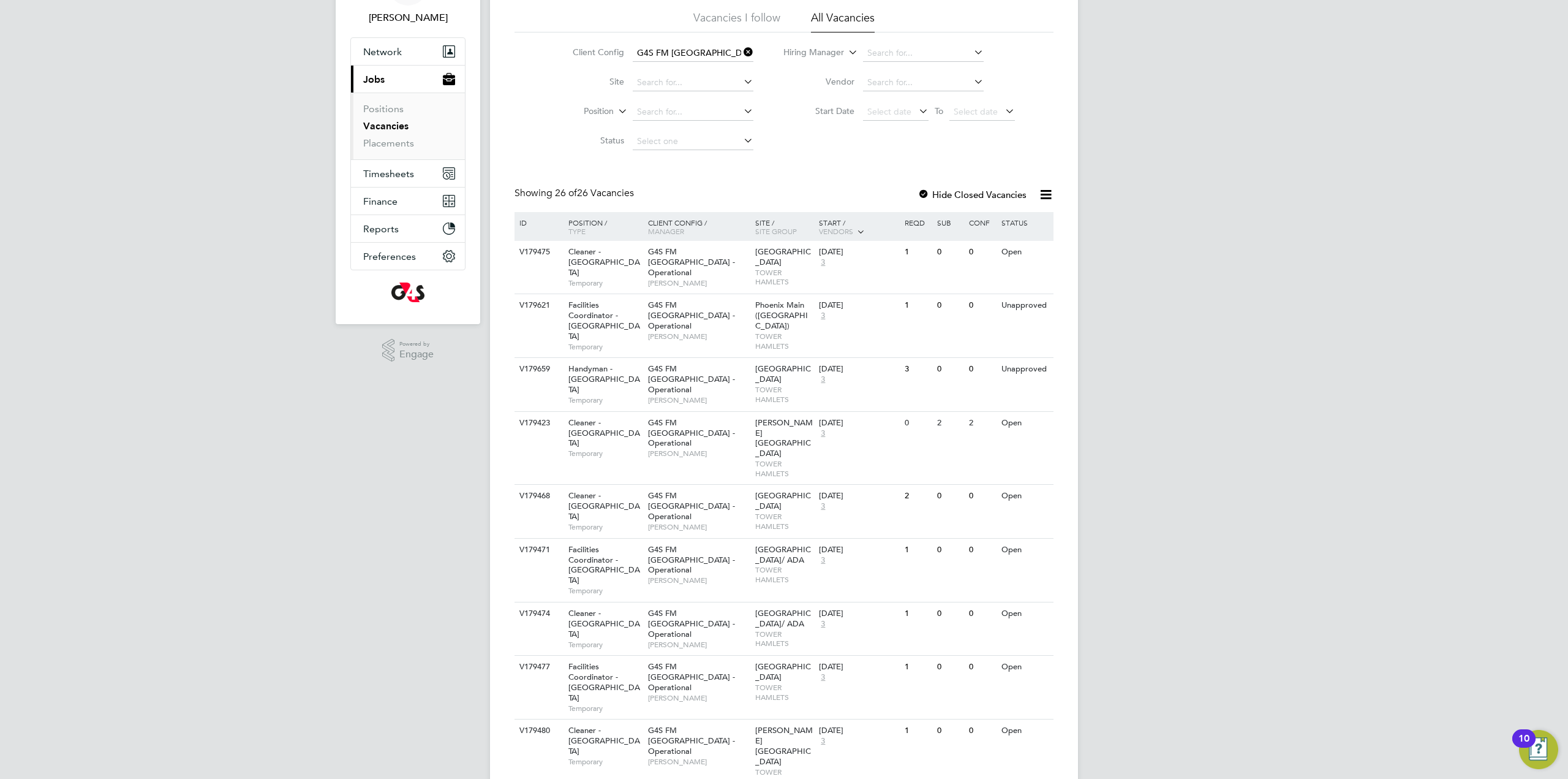
scroll to position [89, 0]
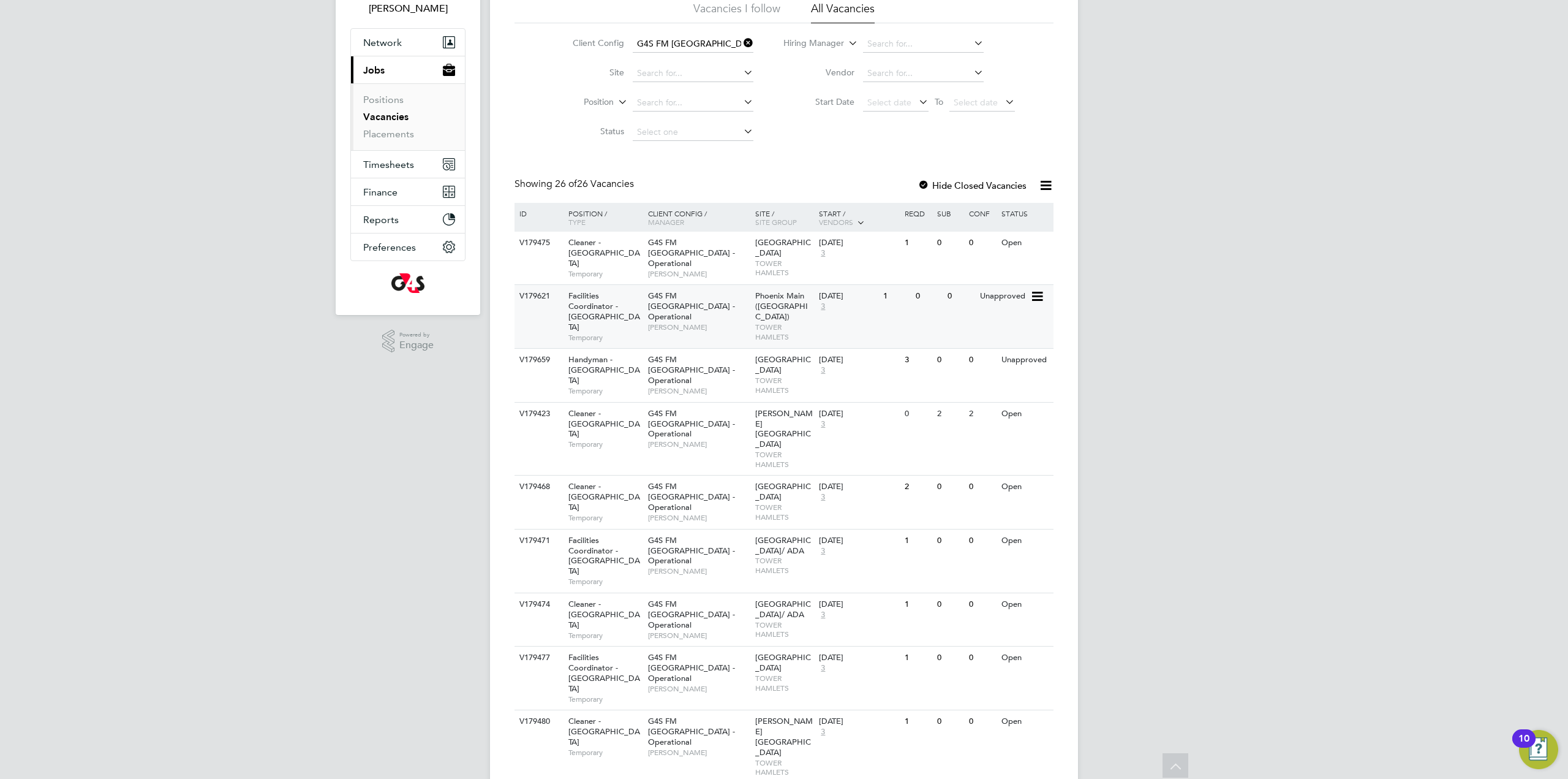
click at [702, 313] on div "G4S FM Tower Hamlets - Operational Derek Aamponsah" at bounding box center [699, 311] width 107 height 52
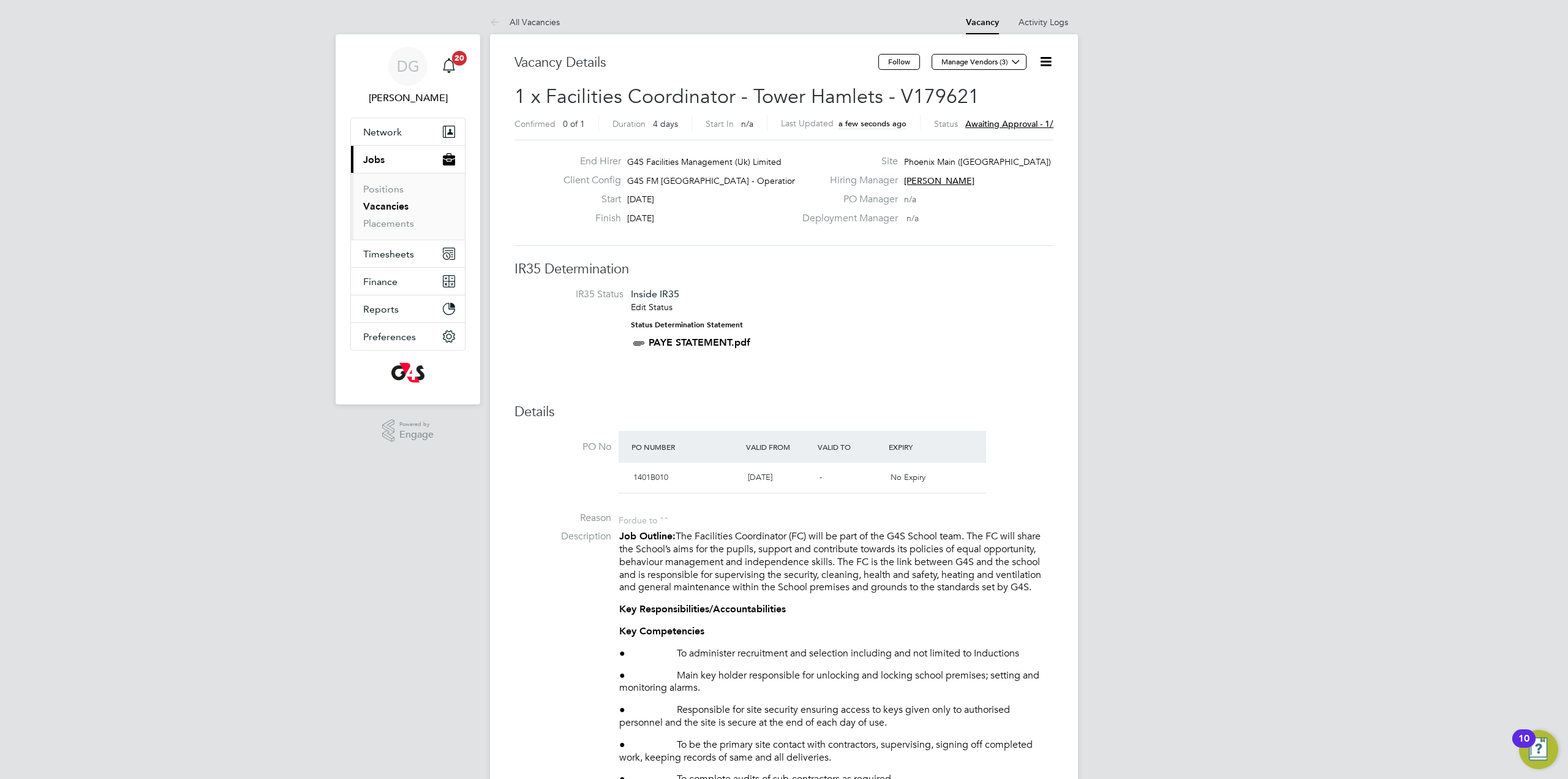
click at [1045, 65] on icon at bounding box center [1046, 61] width 15 height 15
click at [518, 23] on link "All Vacancies" at bounding box center [525, 22] width 70 height 11
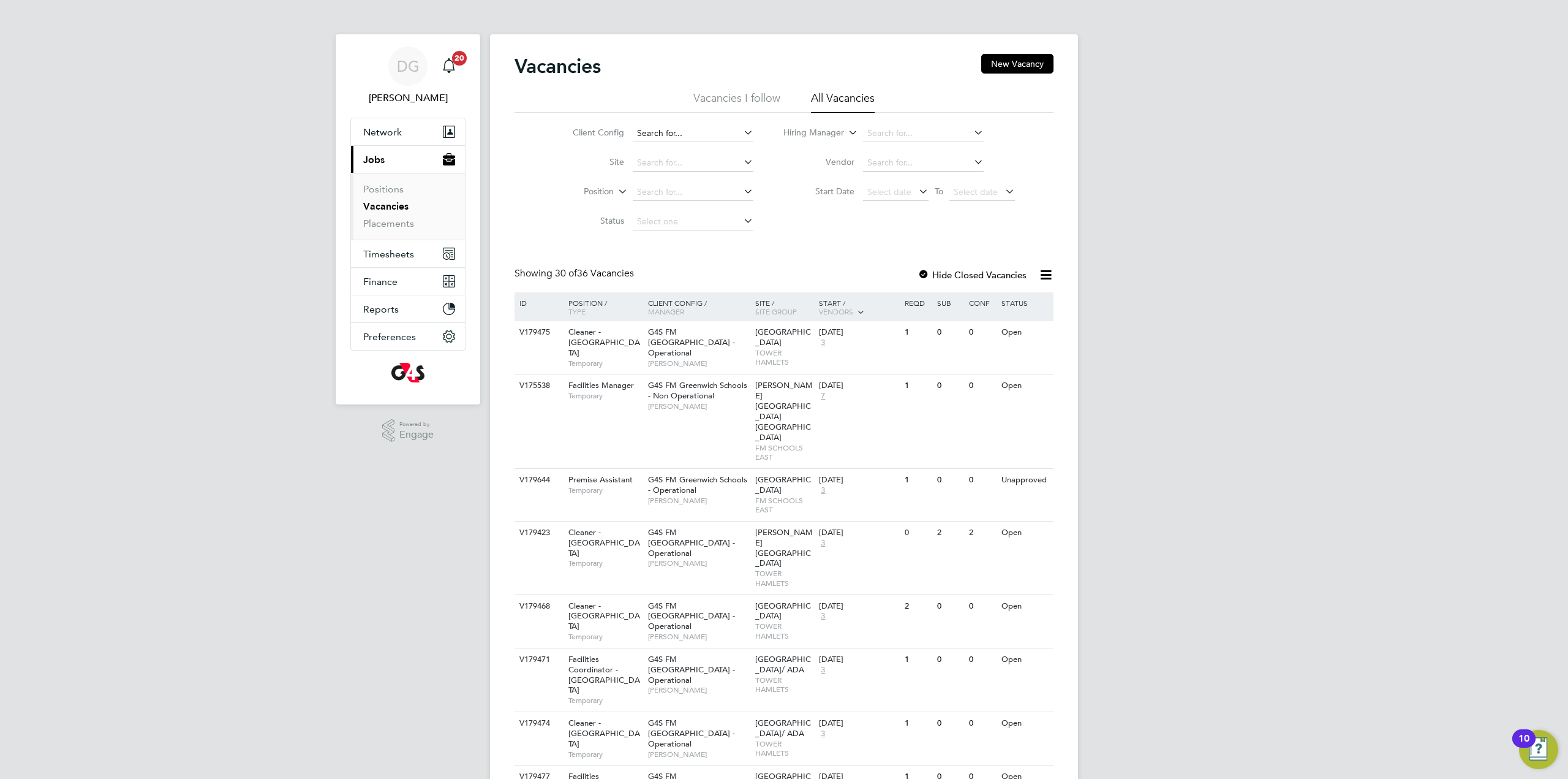
click at [651, 133] on input at bounding box center [693, 133] width 121 height 17
click at [694, 163] on li "G4S FM [GEOGRAPHIC_DATA] - Operational" at bounding box center [717, 167] width 169 height 16
type input "G4S FM [GEOGRAPHIC_DATA] - Operational"
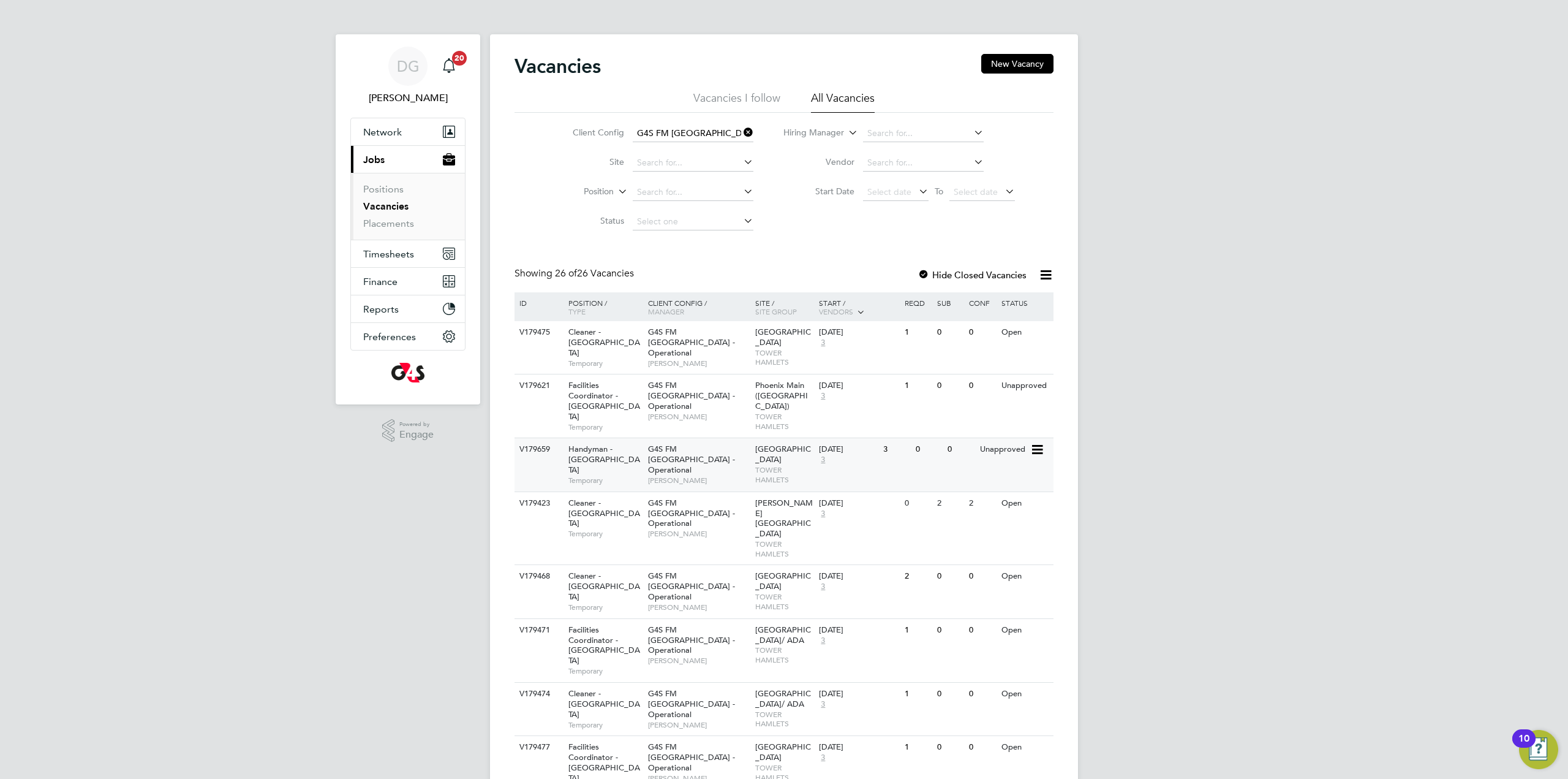
click at [695, 454] on div "G4S FM Tower Hamlets - Operational Derek Aamponsah" at bounding box center [699, 464] width 107 height 52
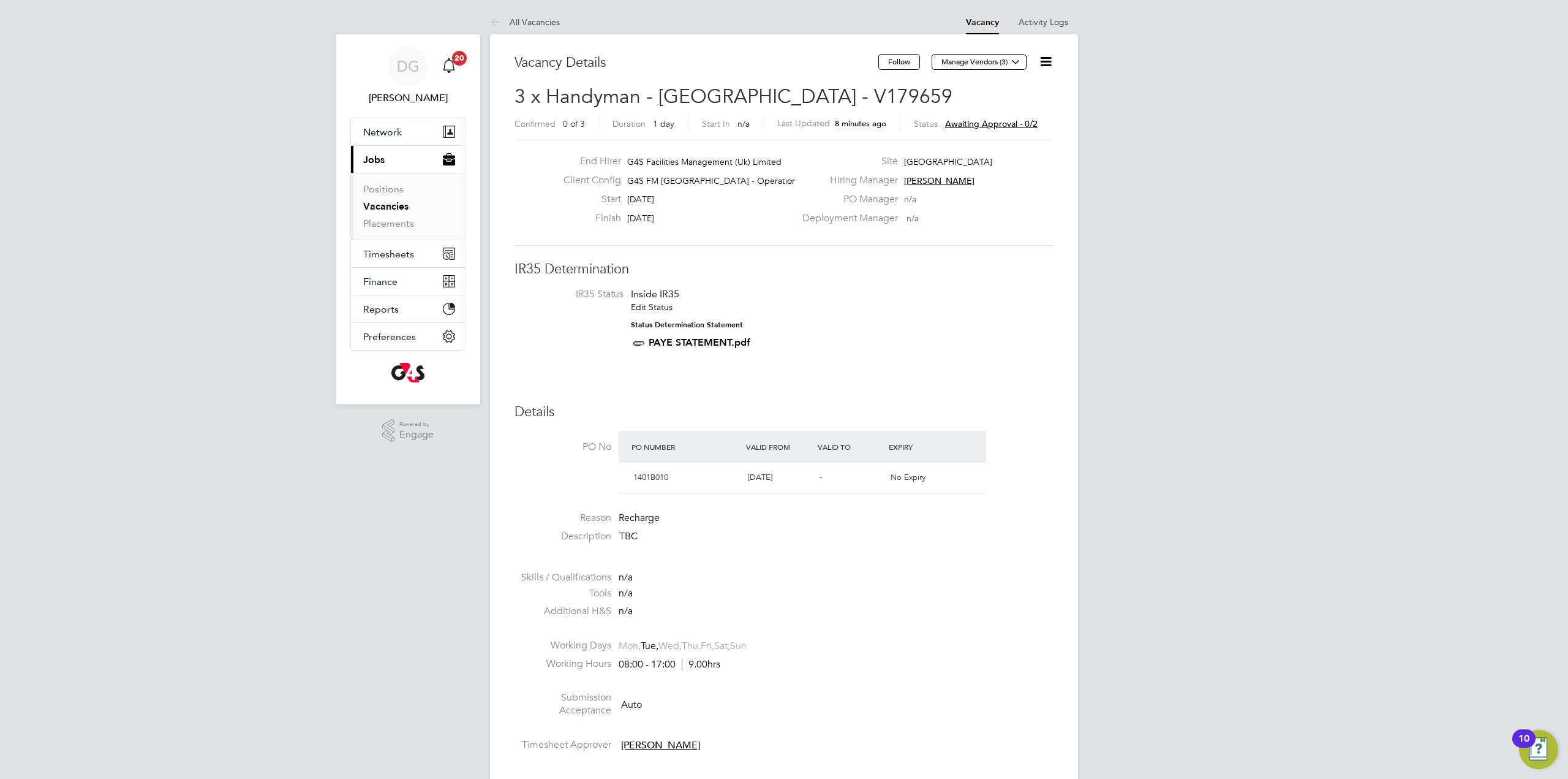
click at [1044, 62] on icon at bounding box center [1046, 61] width 15 height 15
click at [1001, 129] on li "Approve" at bounding box center [1016, 131] width 71 height 17
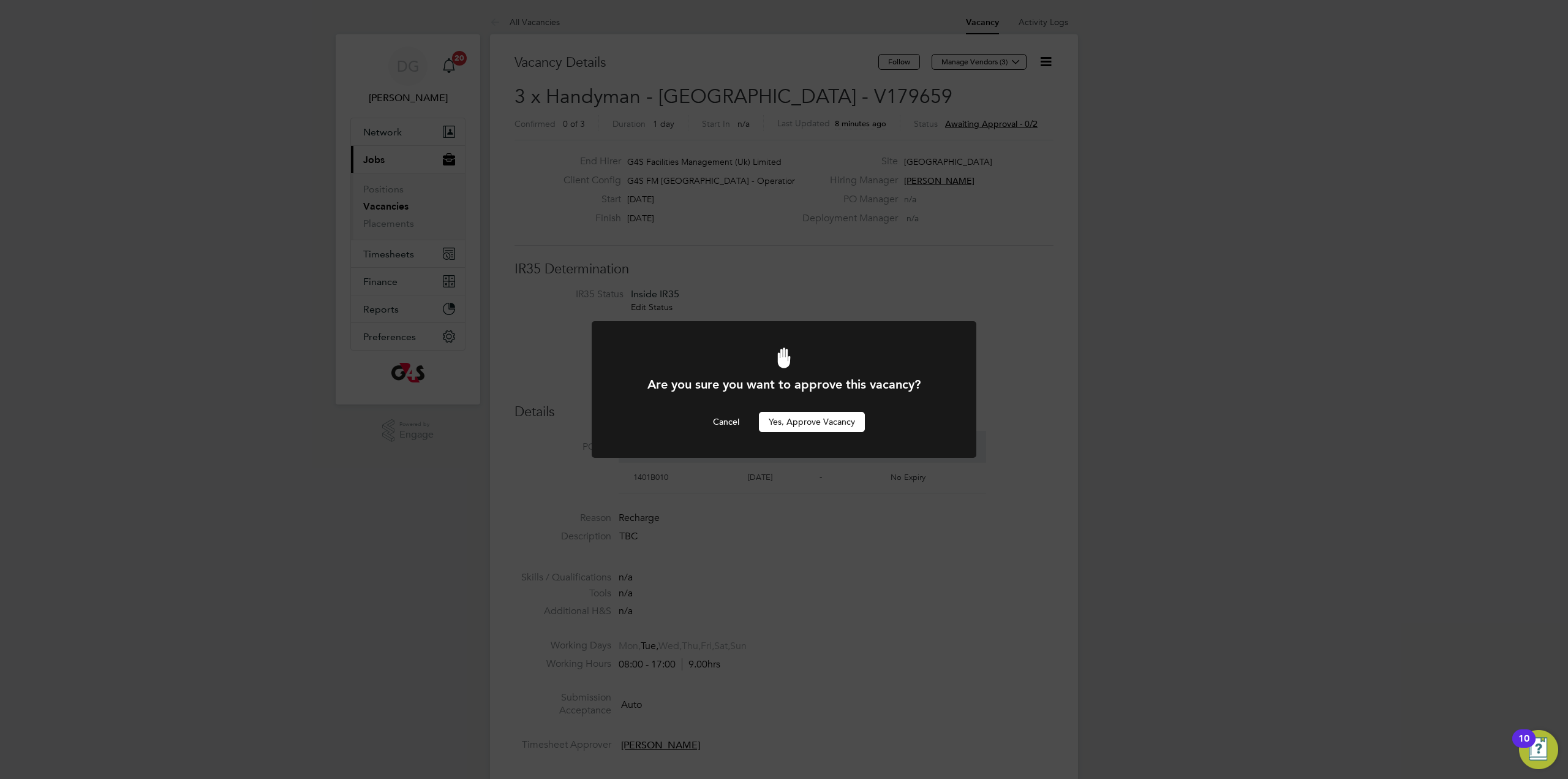
click at [830, 423] on button "Yes, Approve Vacancy" at bounding box center [812, 421] width 106 height 19
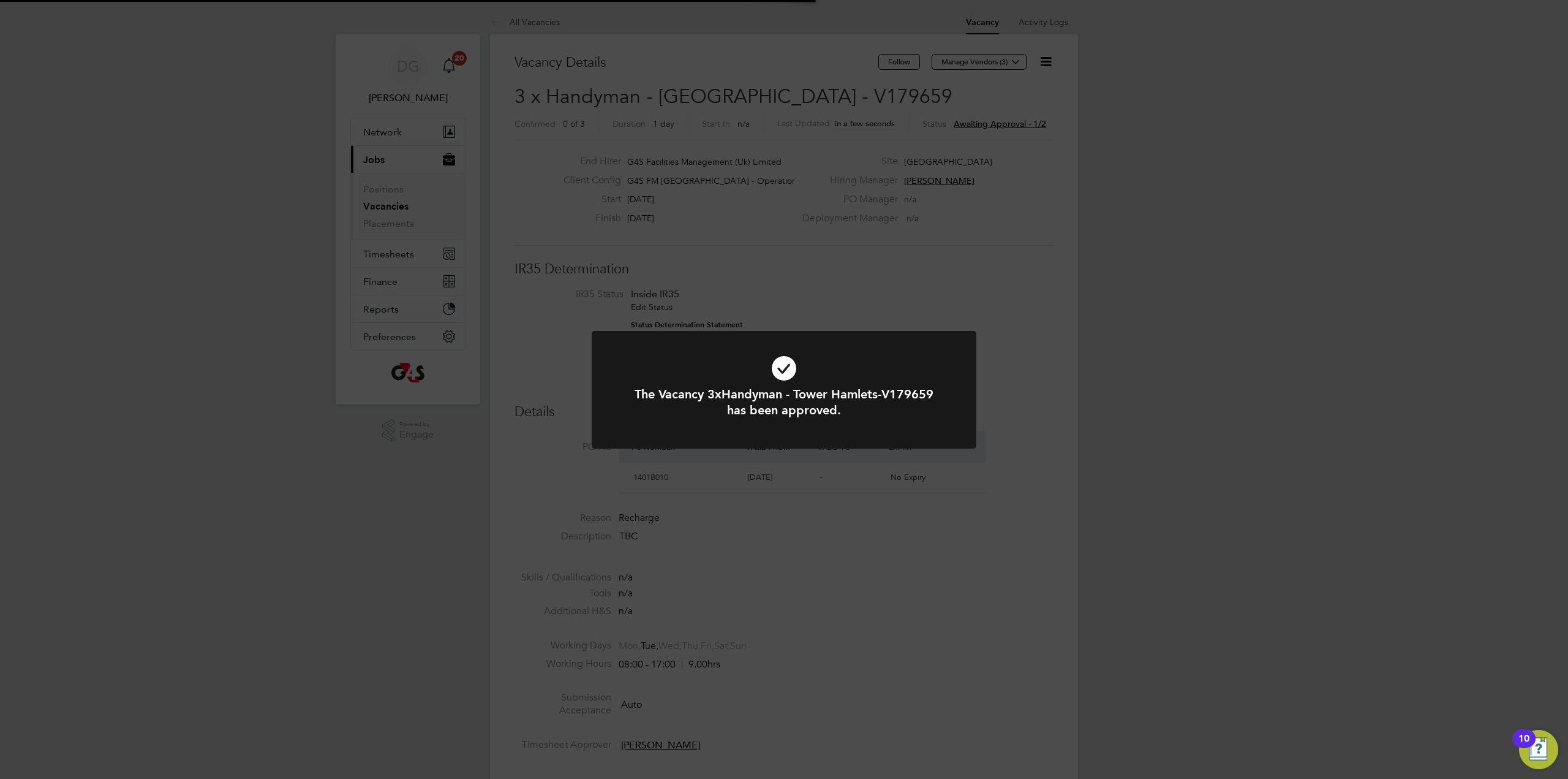
scroll to position [36, 85]
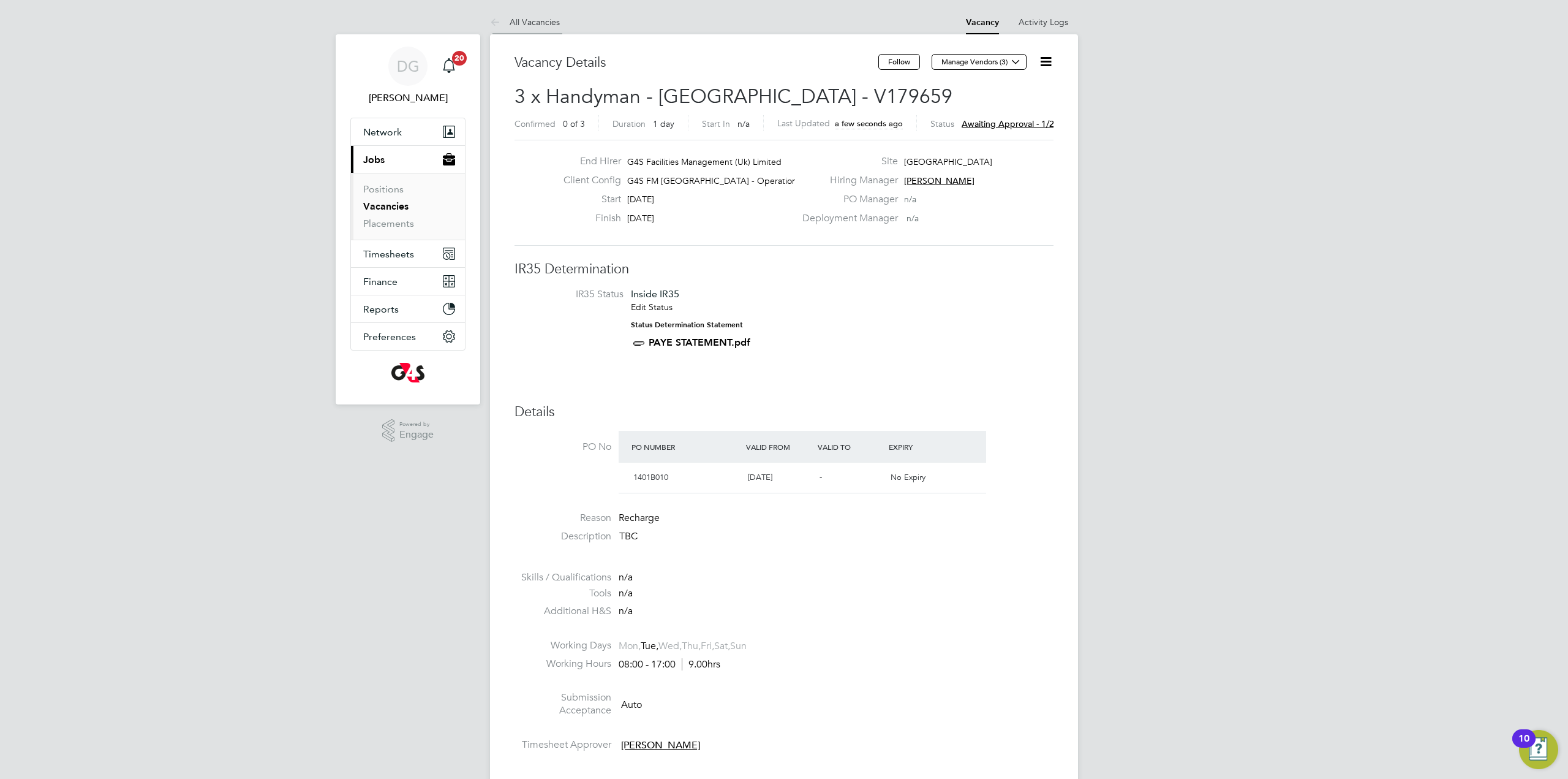
click at [516, 22] on link "All Vacancies" at bounding box center [525, 22] width 70 height 11
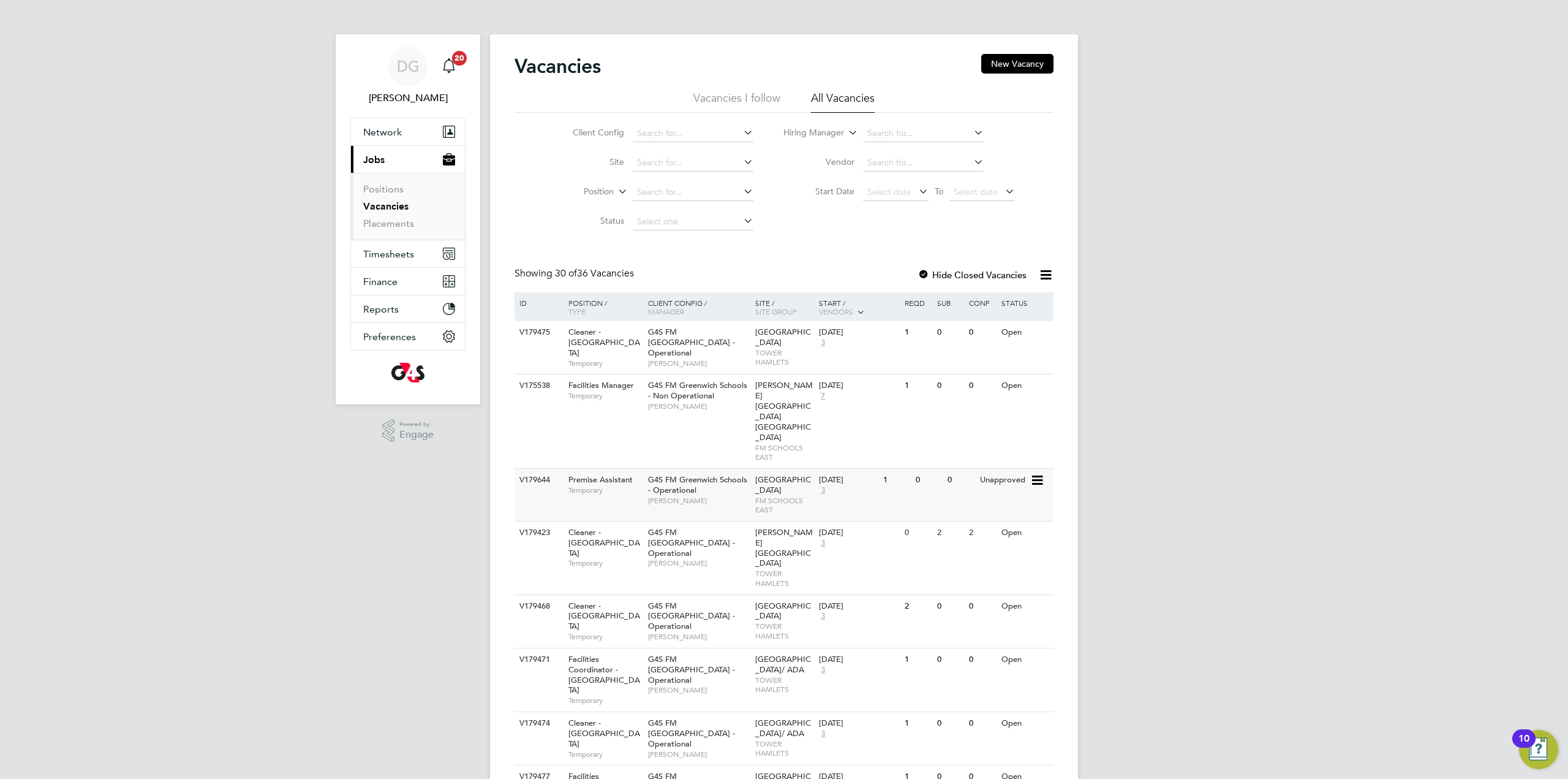
click at [618, 475] on span "Premise Assistant" at bounding box center [600, 480] width 64 height 10
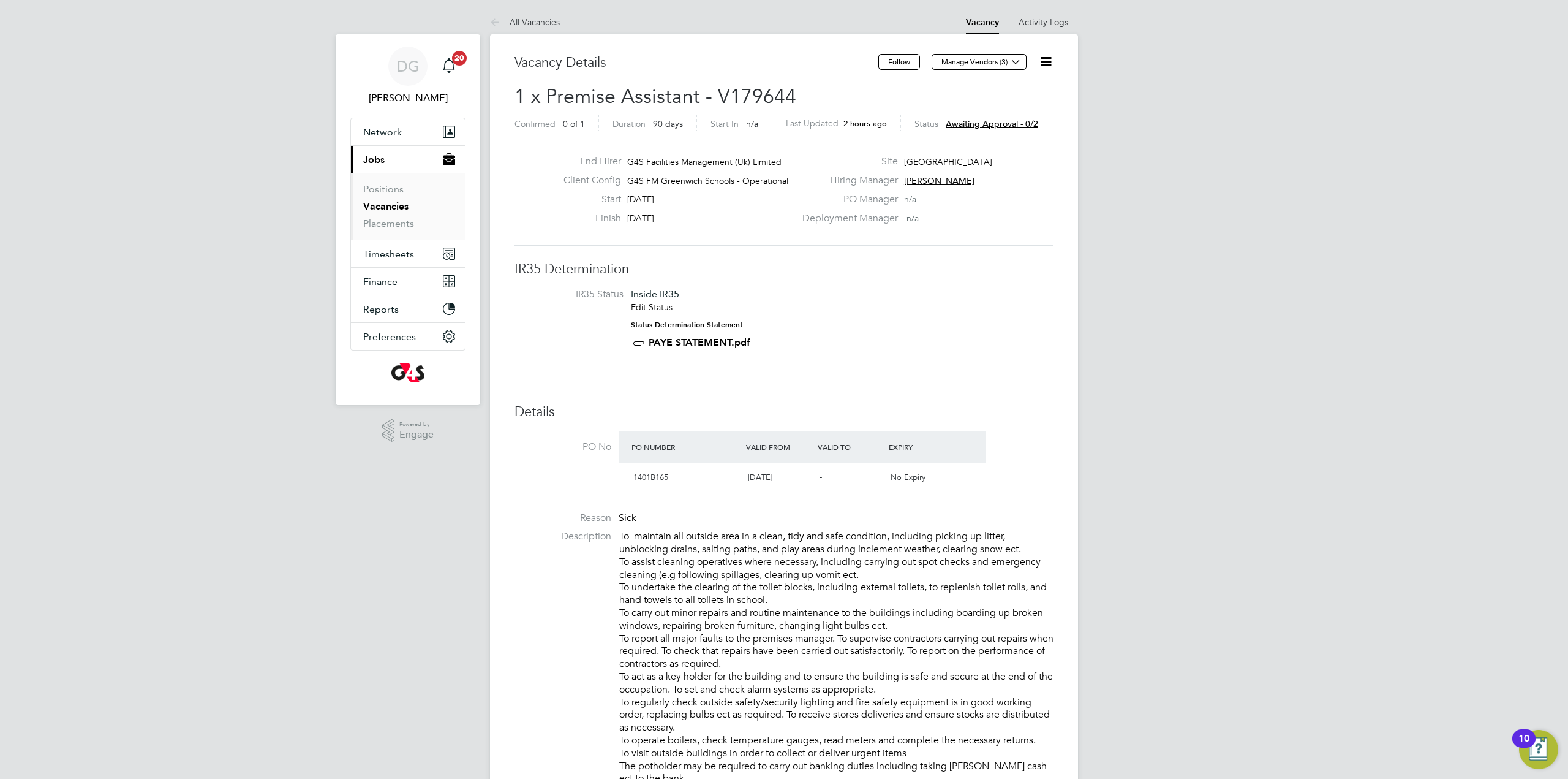
click at [1051, 61] on icon at bounding box center [1046, 61] width 15 height 15
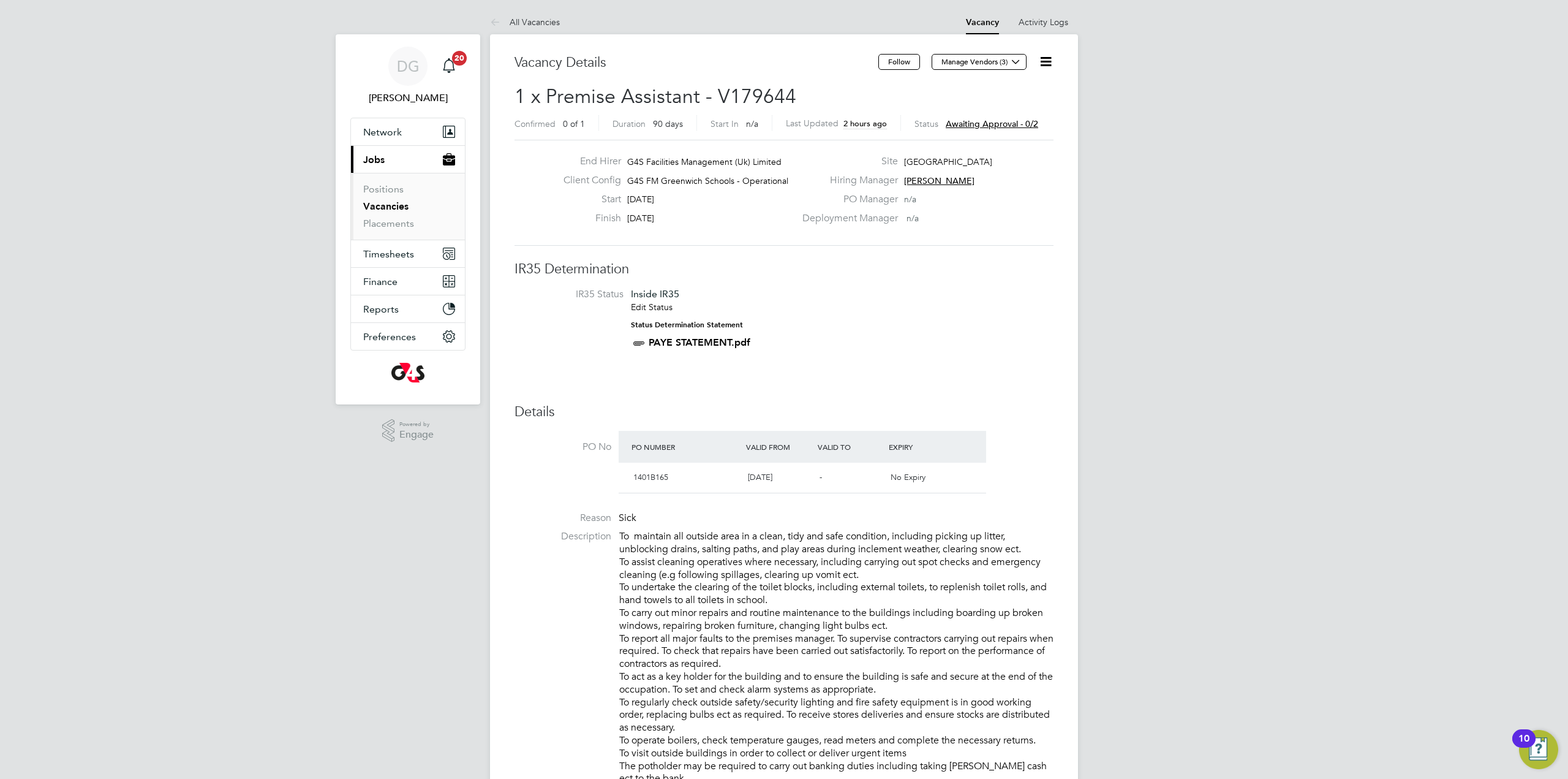
click at [1042, 62] on icon at bounding box center [1046, 61] width 15 height 15
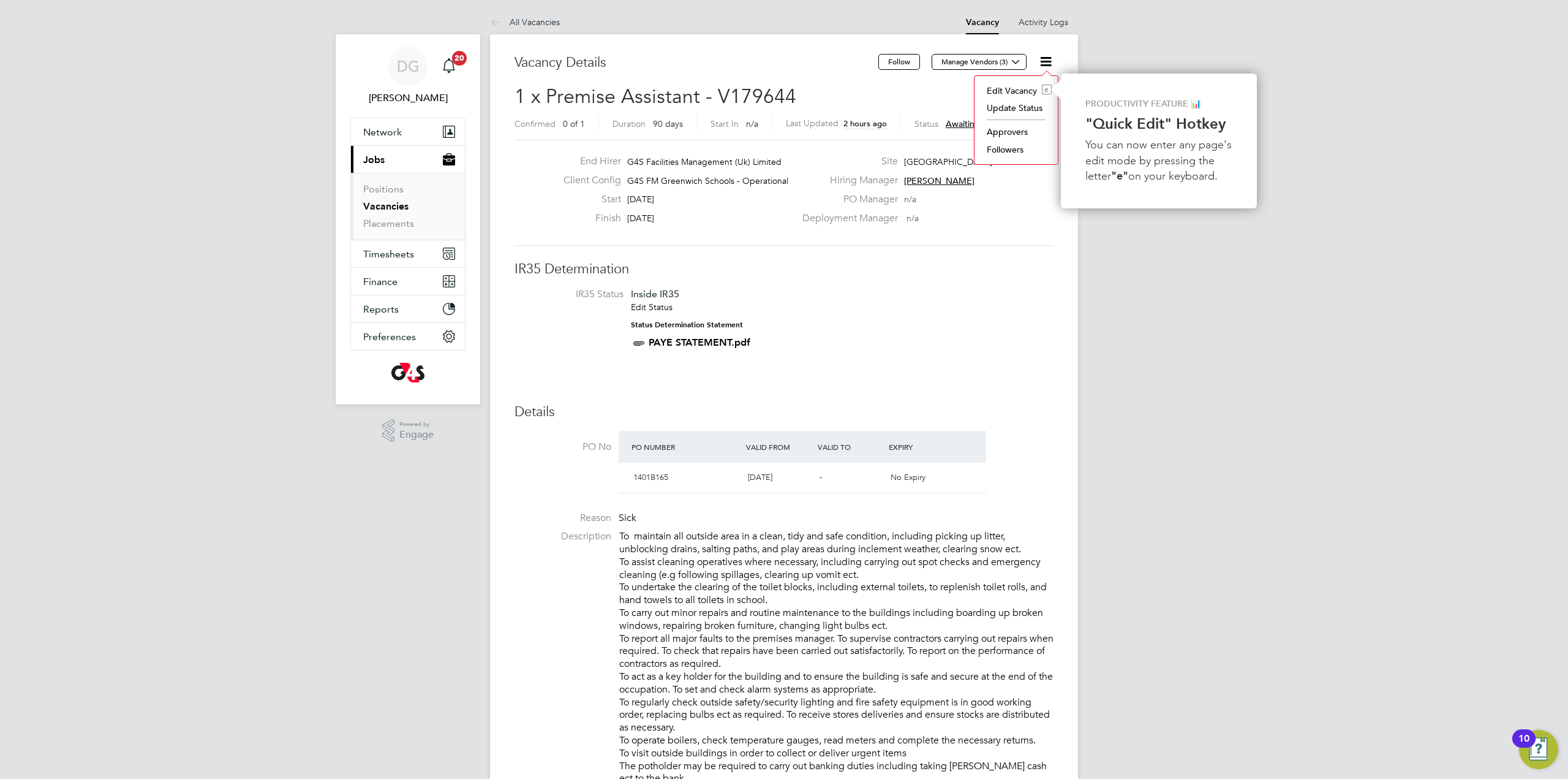
click at [1016, 135] on li "Approvers" at bounding box center [1016, 131] width 71 height 17
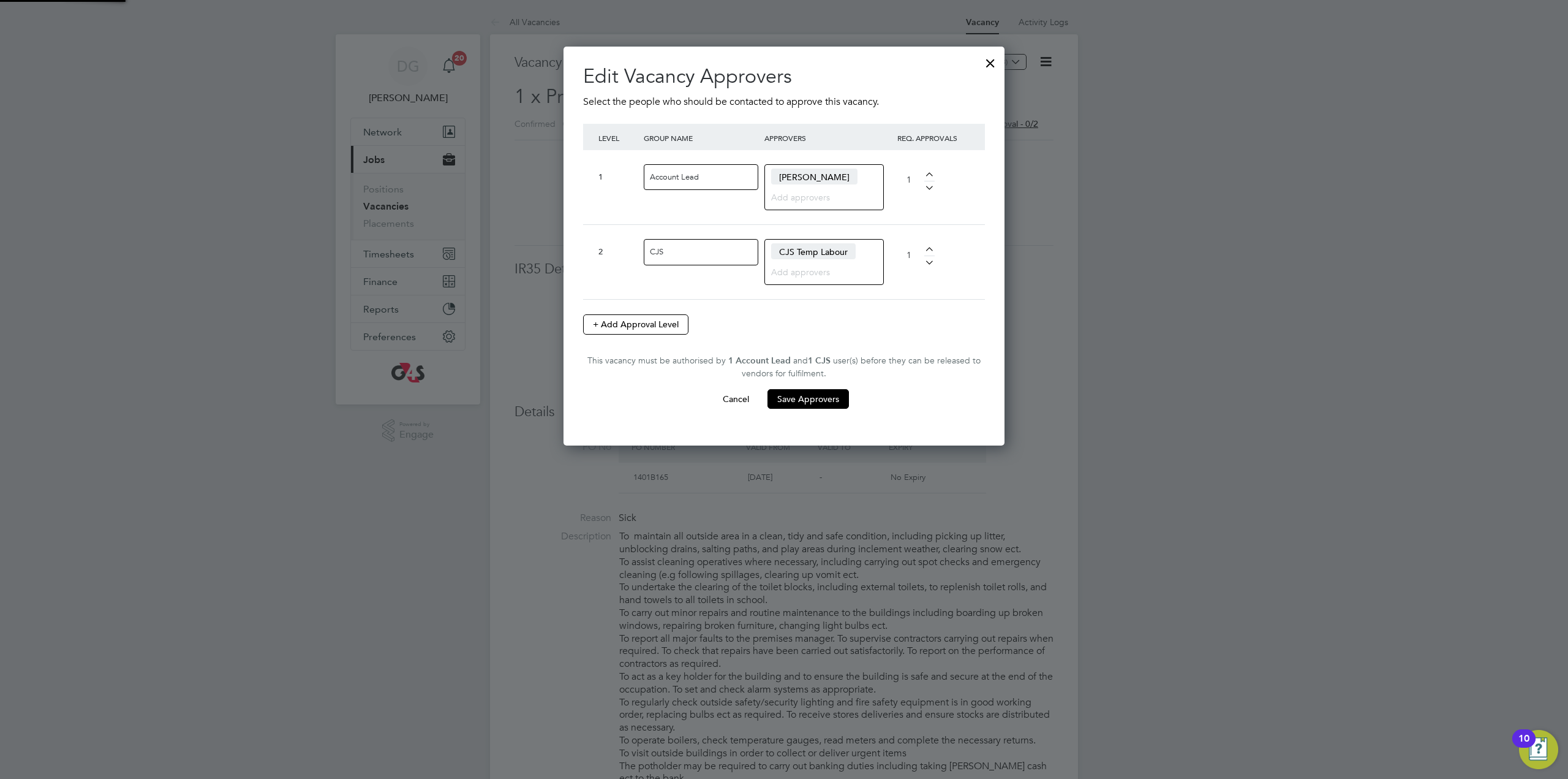
scroll to position [399, 441]
click at [991, 63] on div at bounding box center [990, 59] width 22 height 22
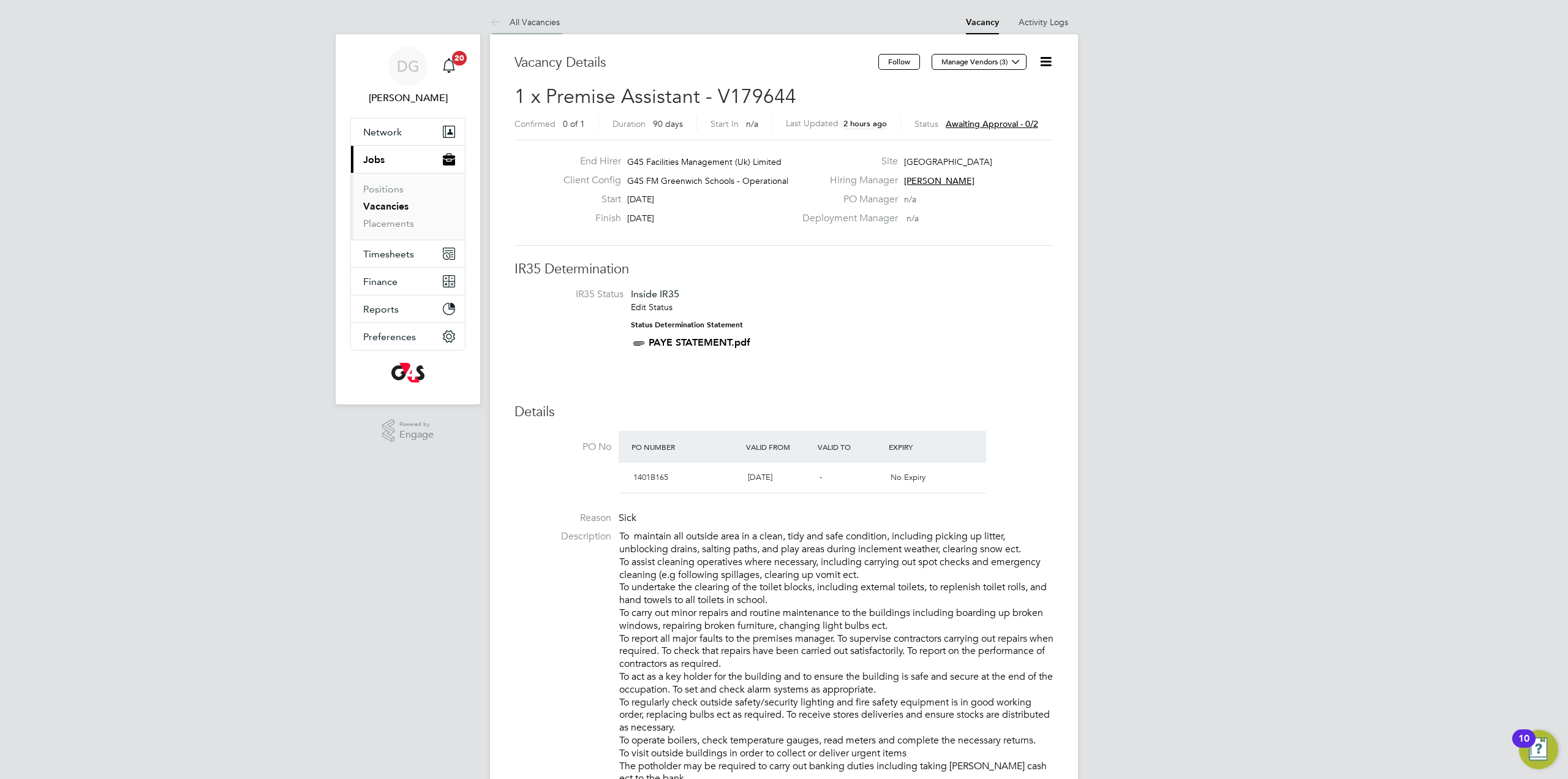
click at [524, 19] on link "All Vacancies" at bounding box center [525, 22] width 70 height 11
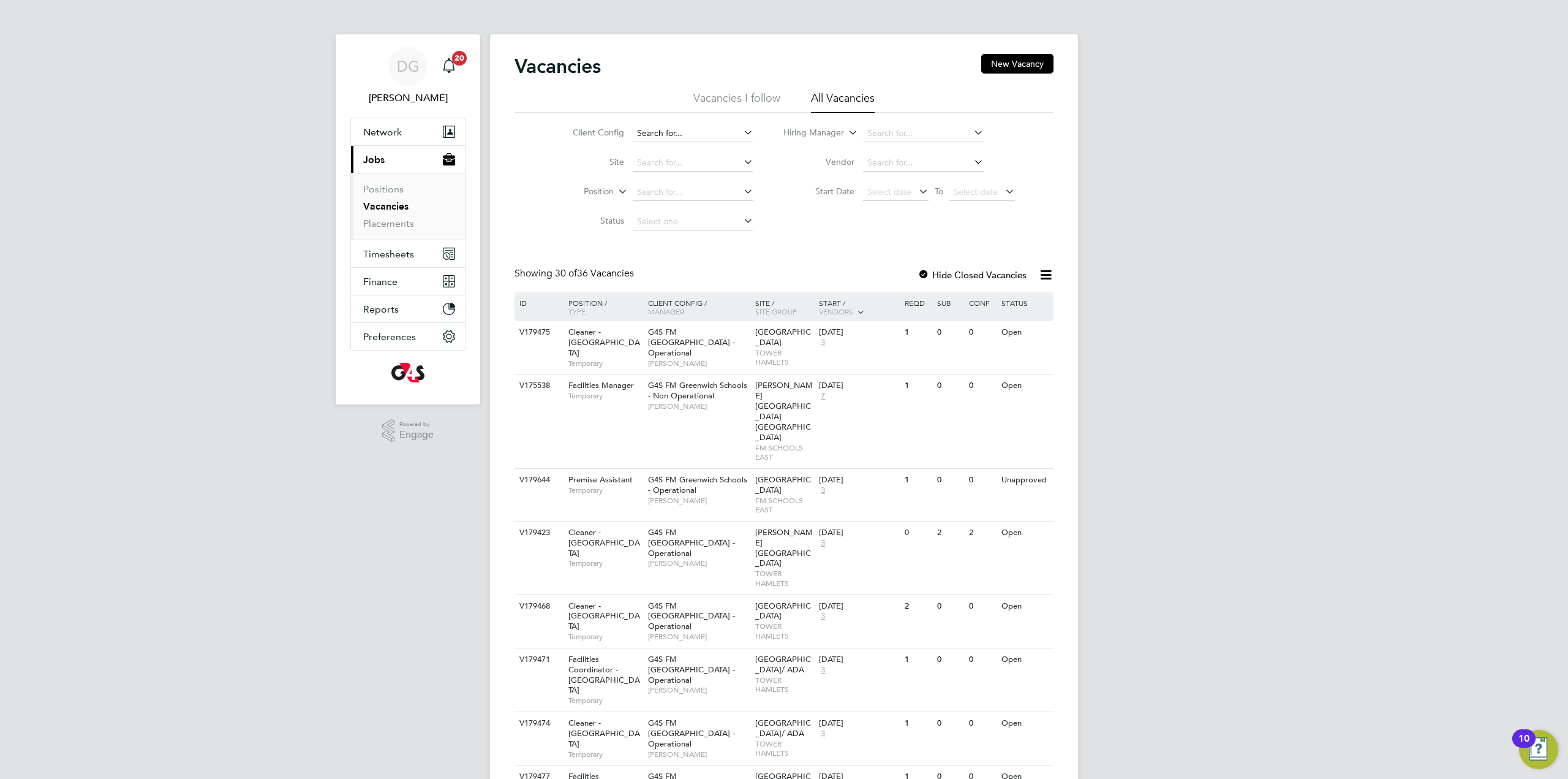
click at [678, 133] on input at bounding box center [693, 133] width 121 height 17
click at [714, 169] on li "G4S FM Tower Hamlets - Operational" at bounding box center [717, 167] width 169 height 16
type input "G4S FM [GEOGRAPHIC_DATA] - Operational"
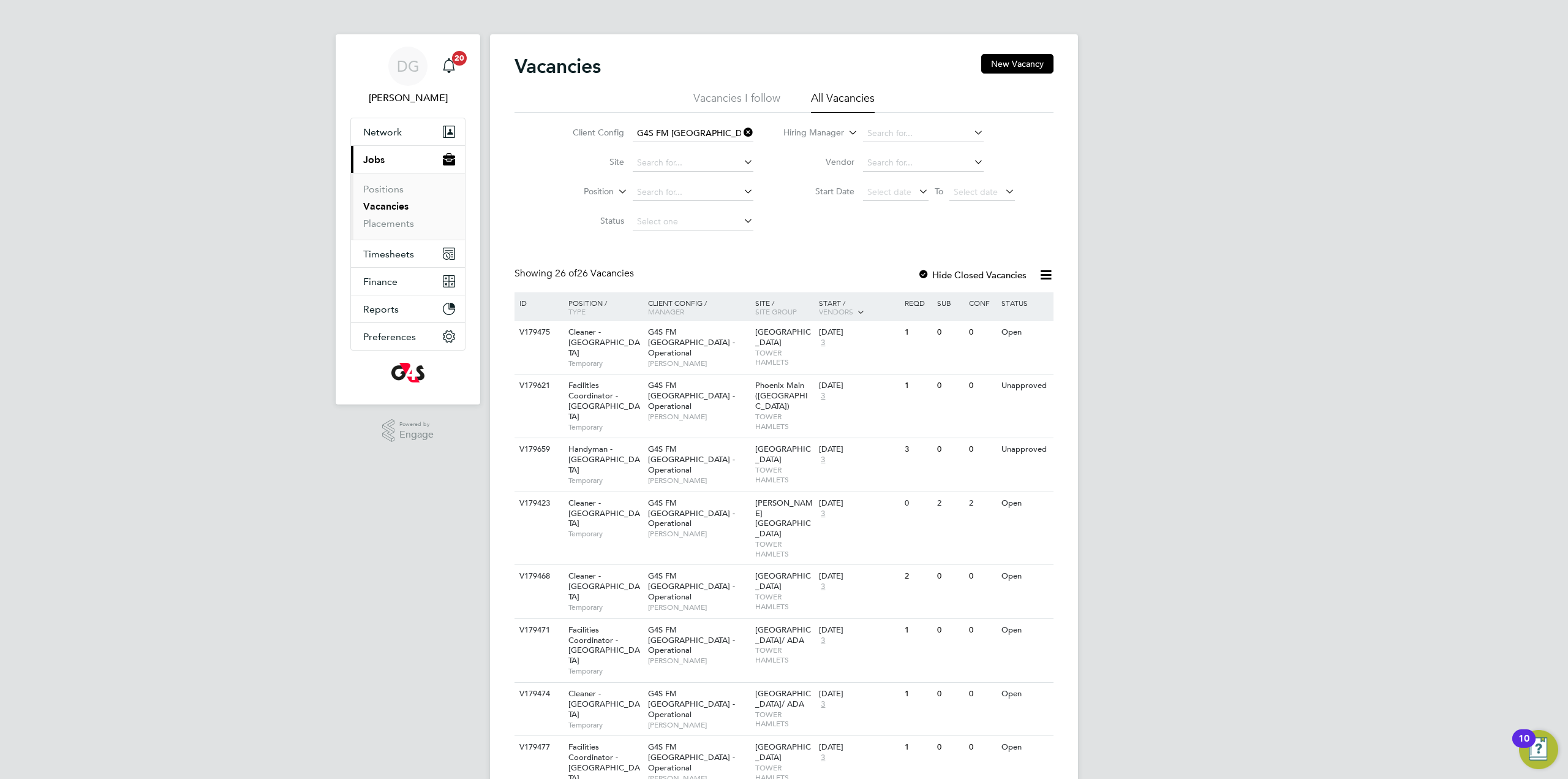
scroll to position [1, 0]
click at [685, 401] on span "G4S FM [GEOGRAPHIC_DATA] - Operational" at bounding box center [692, 395] width 87 height 31
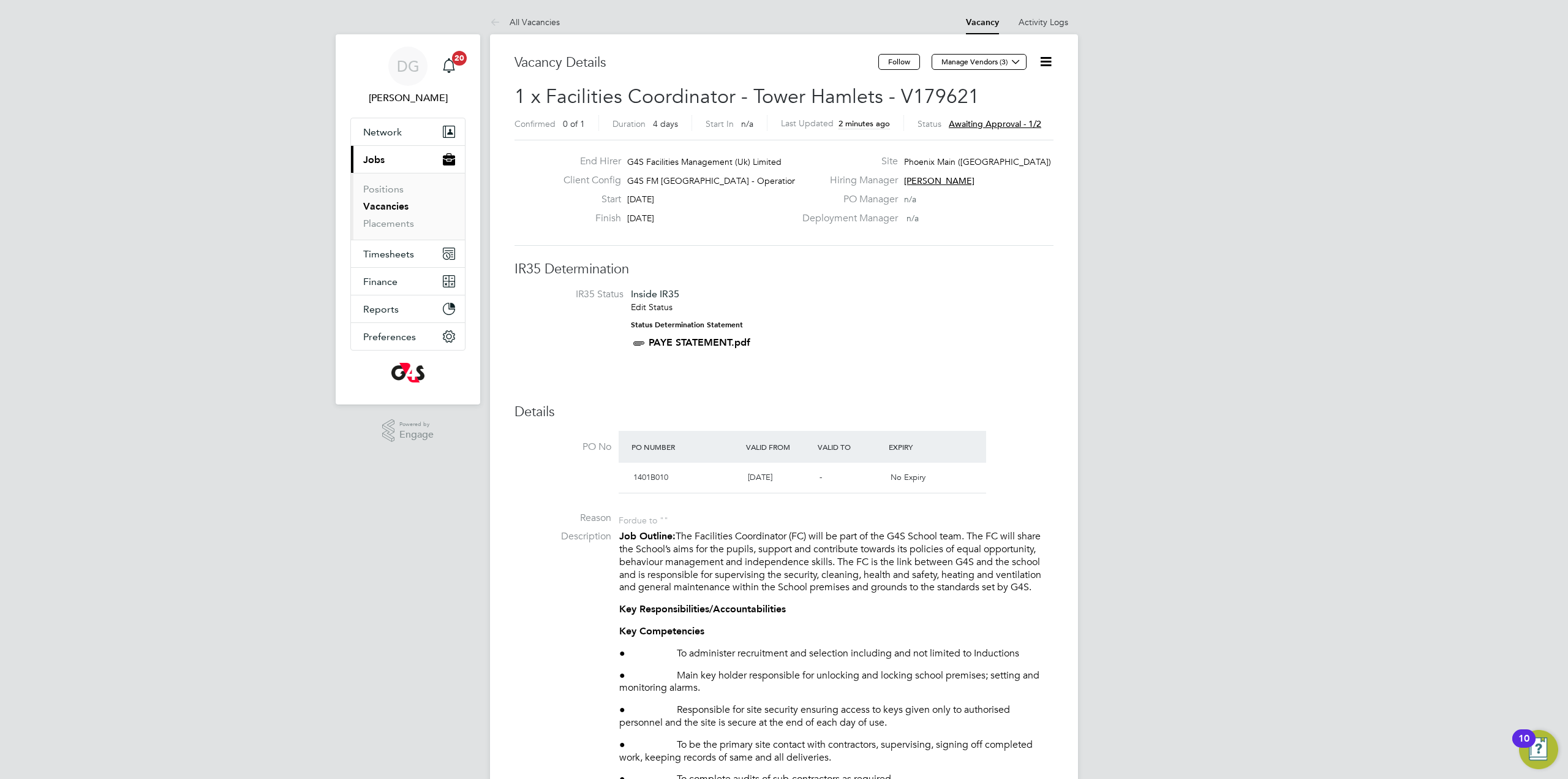
click at [1046, 64] on icon at bounding box center [1046, 61] width 15 height 15
click at [498, 18] on icon at bounding box center [498, 22] width 15 height 15
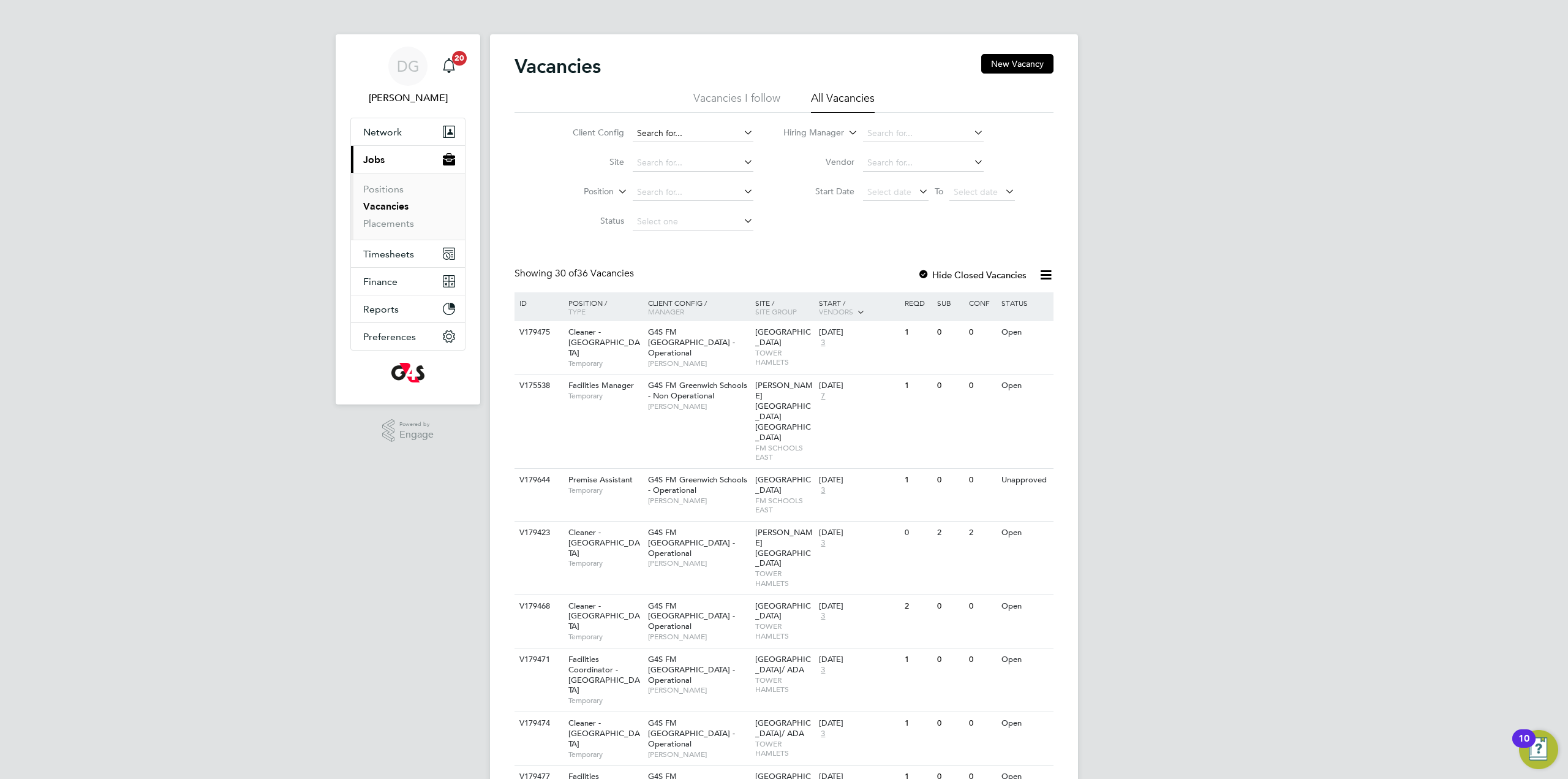
click at [669, 130] on input at bounding box center [693, 133] width 121 height 17
click at [699, 169] on li "G4S FM [GEOGRAPHIC_DATA] - Operational" at bounding box center [717, 167] width 169 height 16
type input "G4S FM [GEOGRAPHIC_DATA] - Operational"
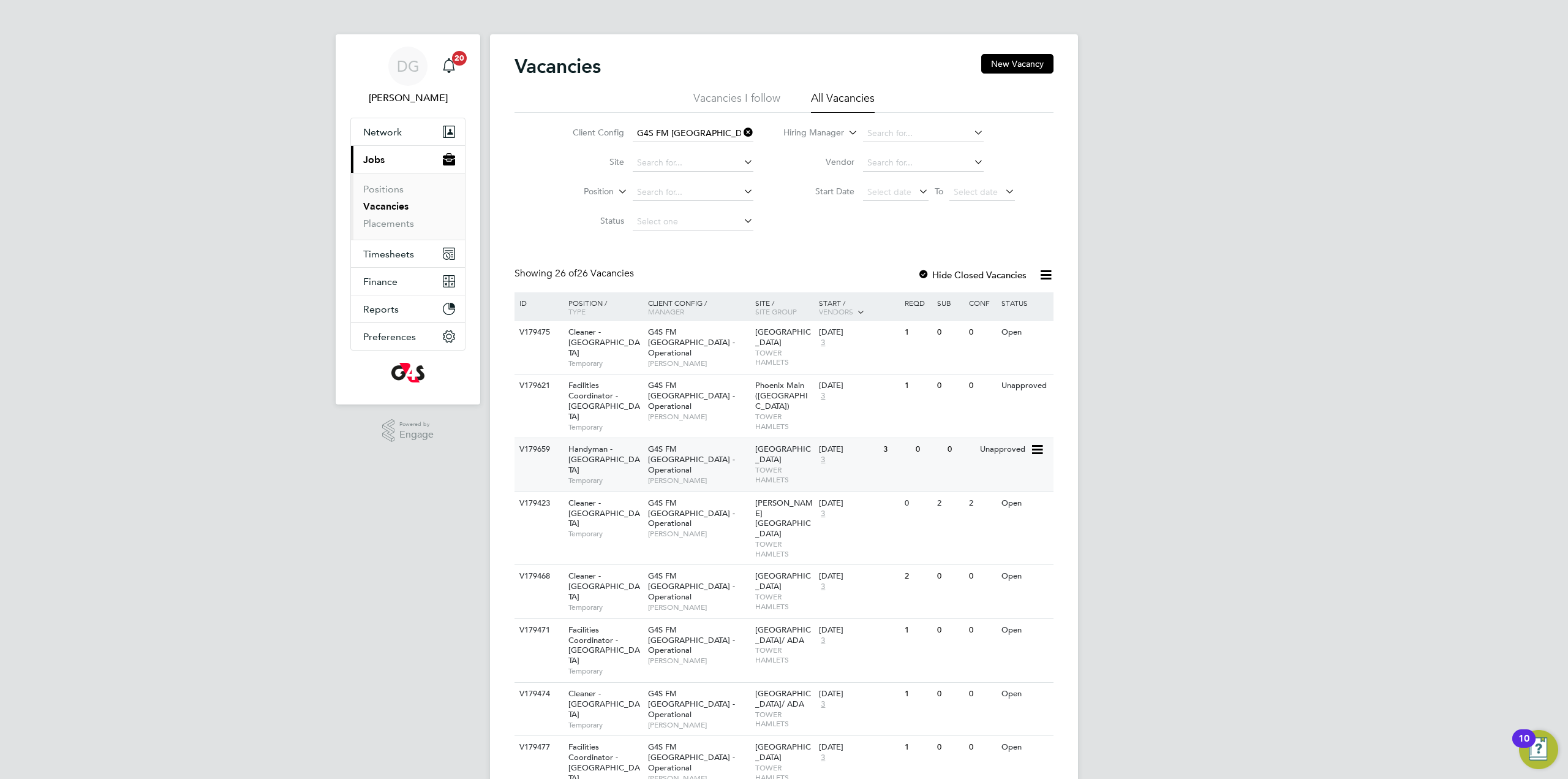
click at [715, 451] on span "G4S FM [GEOGRAPHIC_DATA] - Operational" at bounding box center [692, 460] width 87 height 31
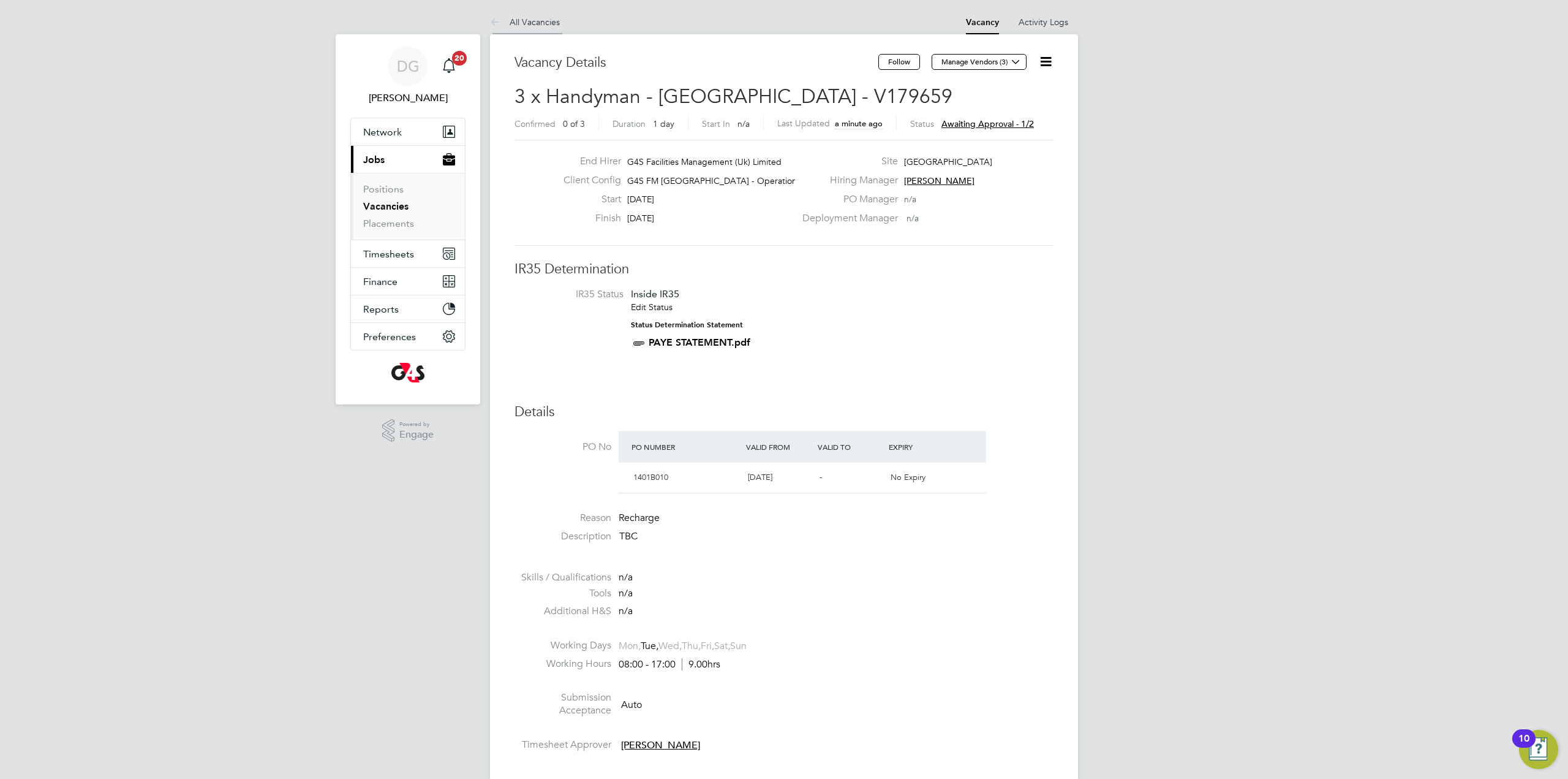
click at [539, 25] on link "All Vacancies" at bounding box center [525, 22] width 70 height 11
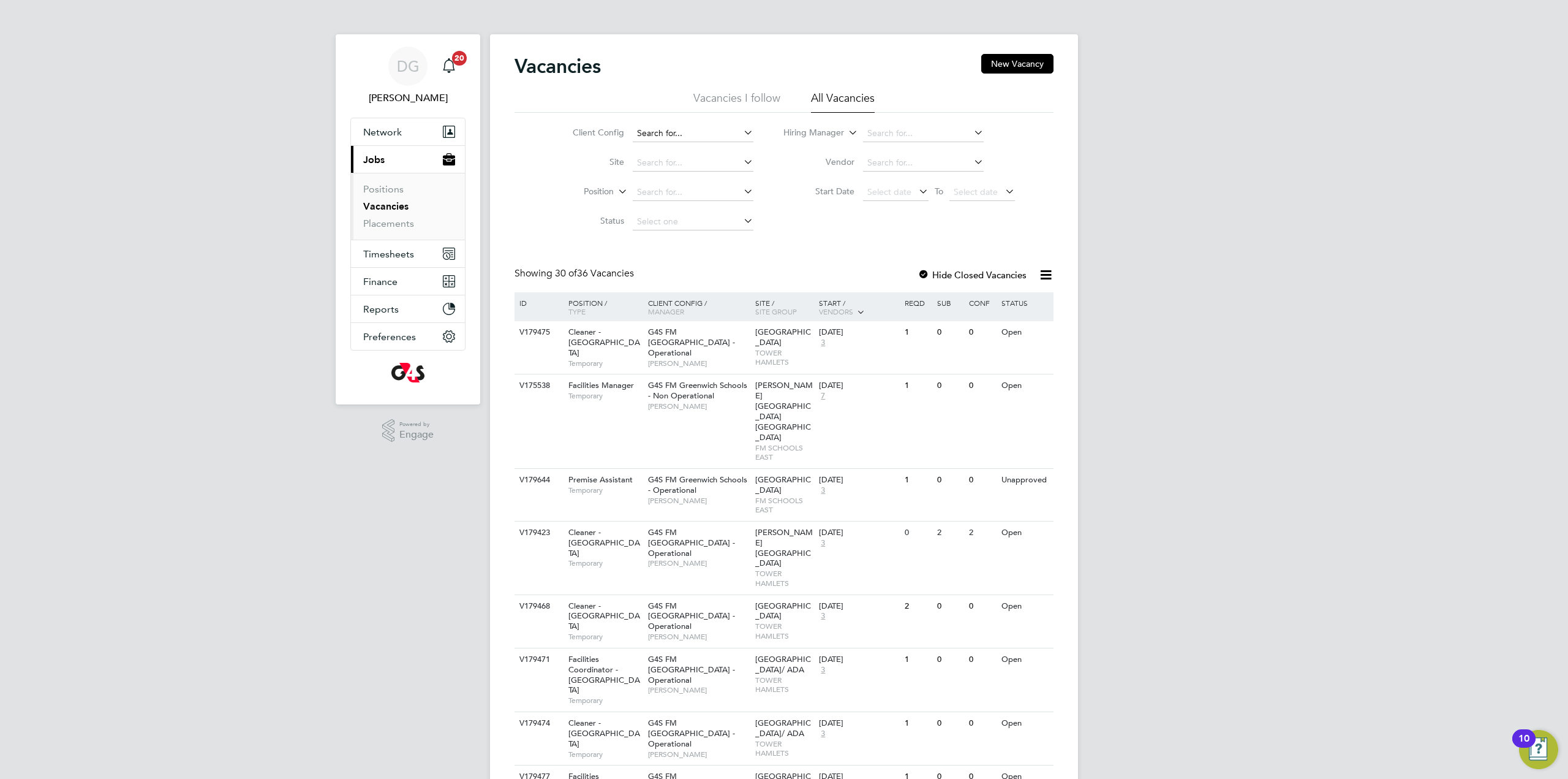
click at [699, 135] on input at bounding box center [693, 133] width 121 height 17
click at [732, 165] on li "G4S FM [GEOGRAPHIC_DATA] - Operational" at bounding box center [717, 167] width 169 height 16
type input "G4S FM [GEOGRAPHIC_DATA] - Operational"
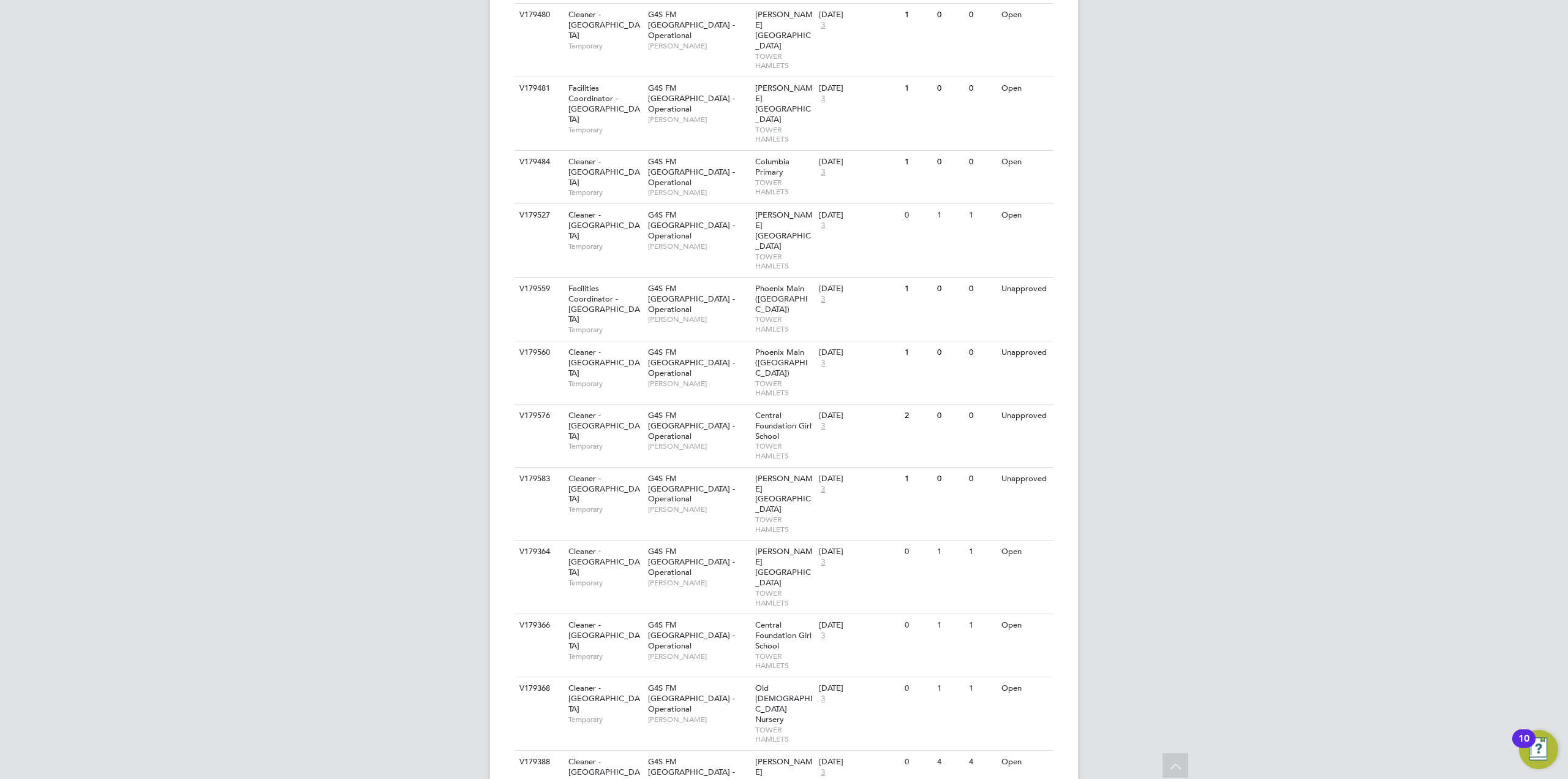
scroll to position [775, 0]
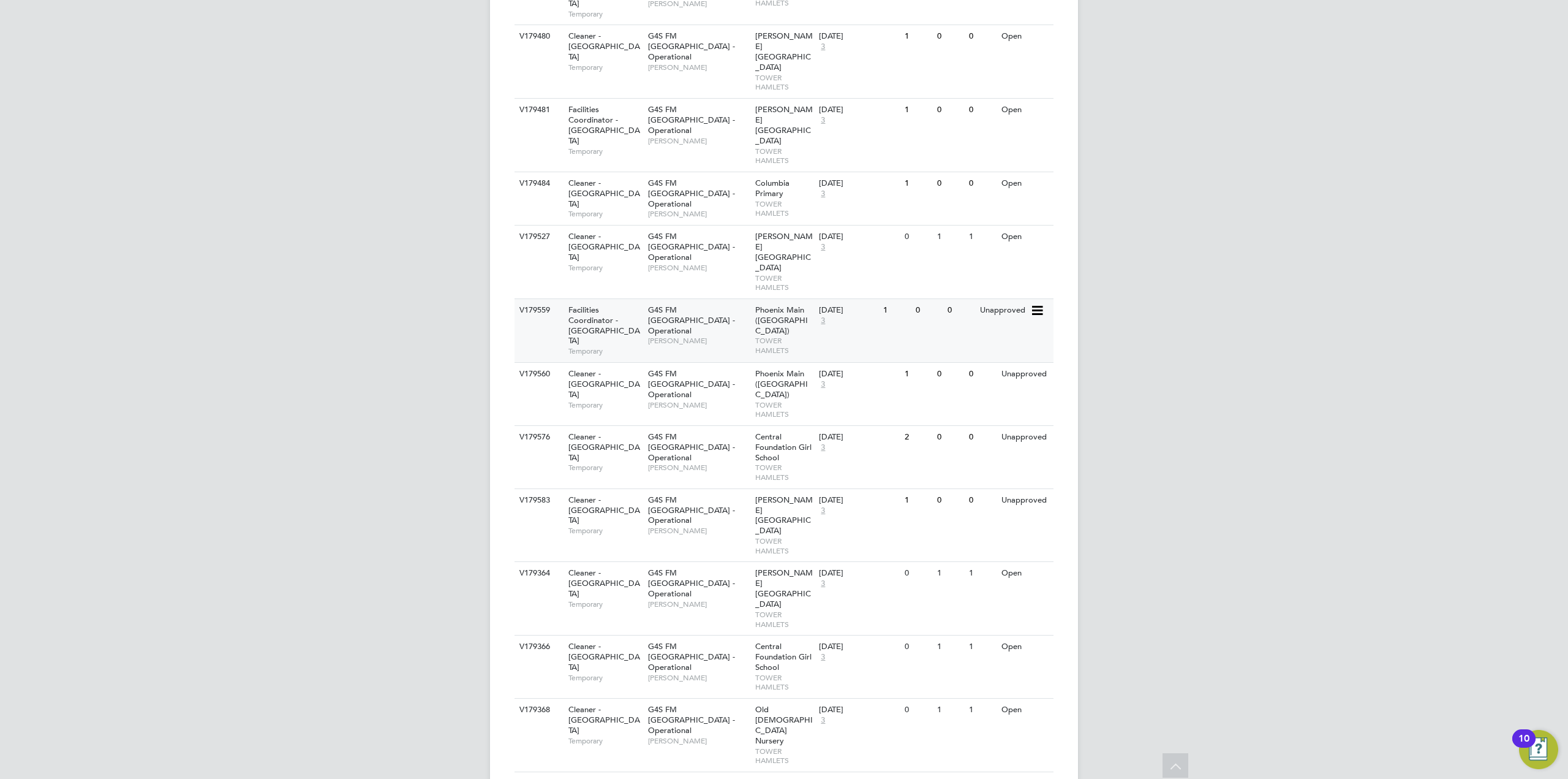
click at [687, 304] on span "G4S FM [GEOGRAPHIC_DATA] - Operational" at bounding box center [692, 320] width 87 height 31
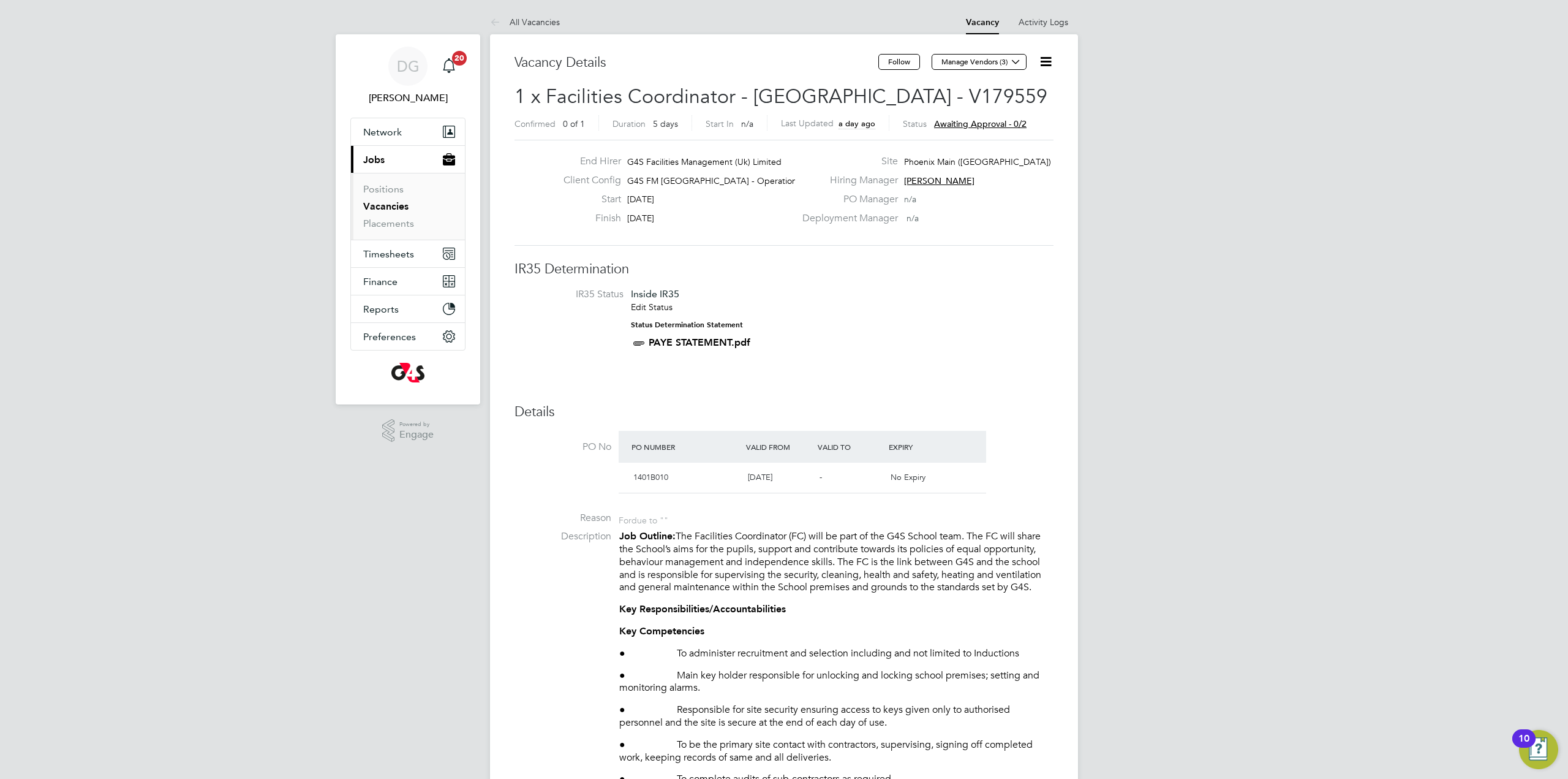
click at [1046, 66] on icon at bounding box center [1046, 61] width 15 height 15
click at [1019, 134] on li "Approve" at bounding box center [1016, 131] width 71 height 17
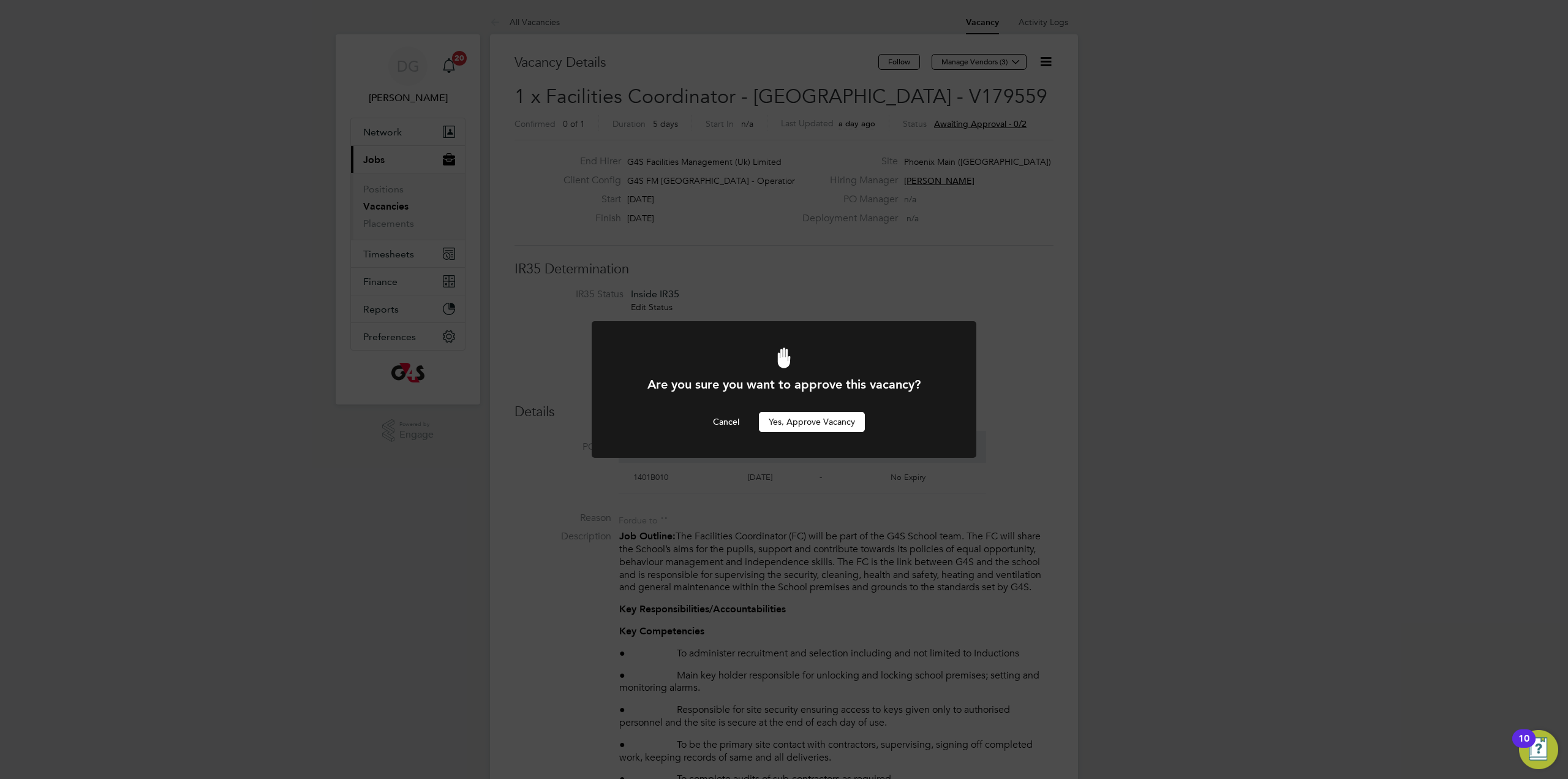
click at [836, 421] on button "Yes, Approve Vacancy" at bounding box center [812, 421] width 106 height 19
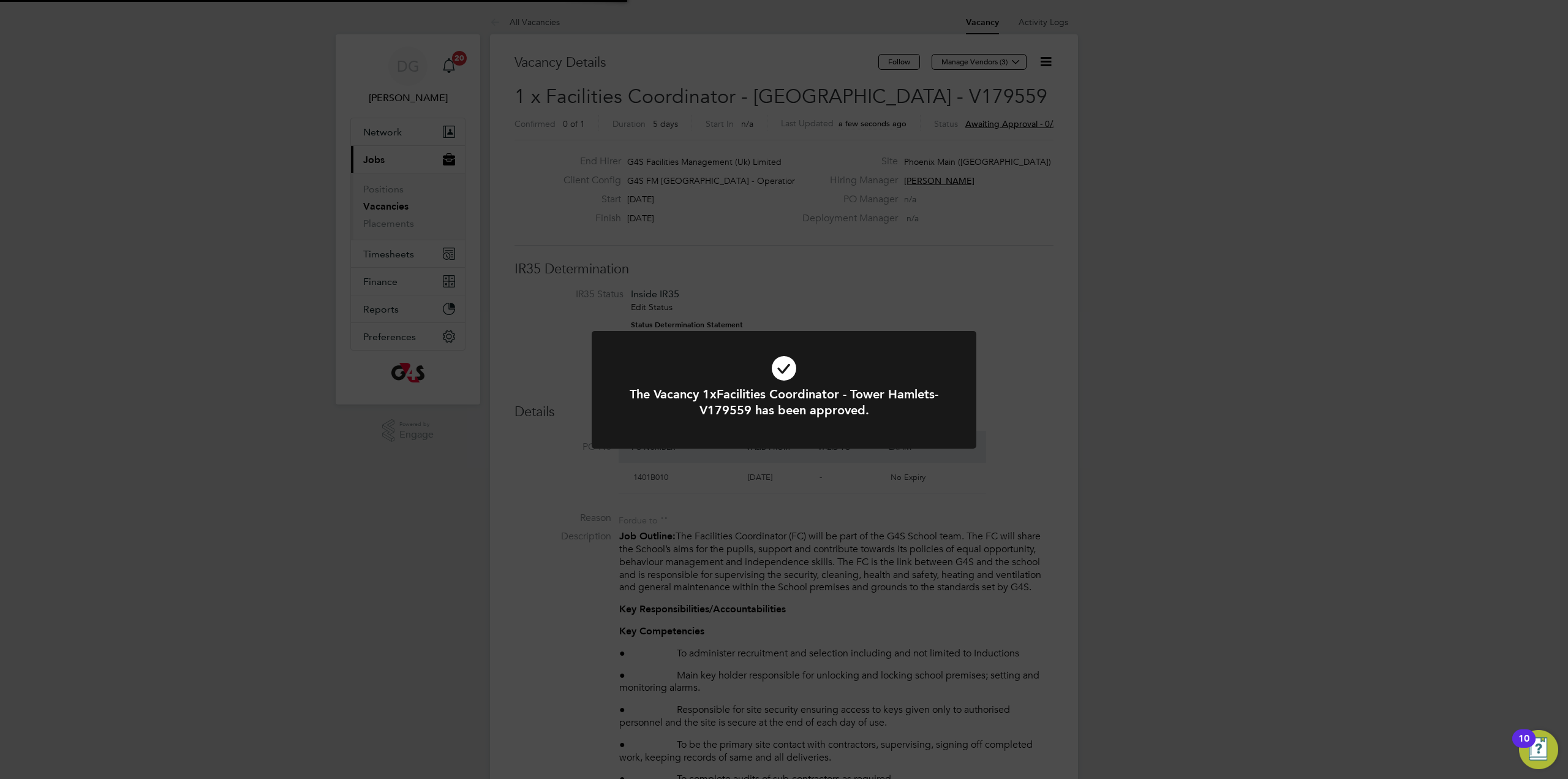
scroll to position [36, 85]
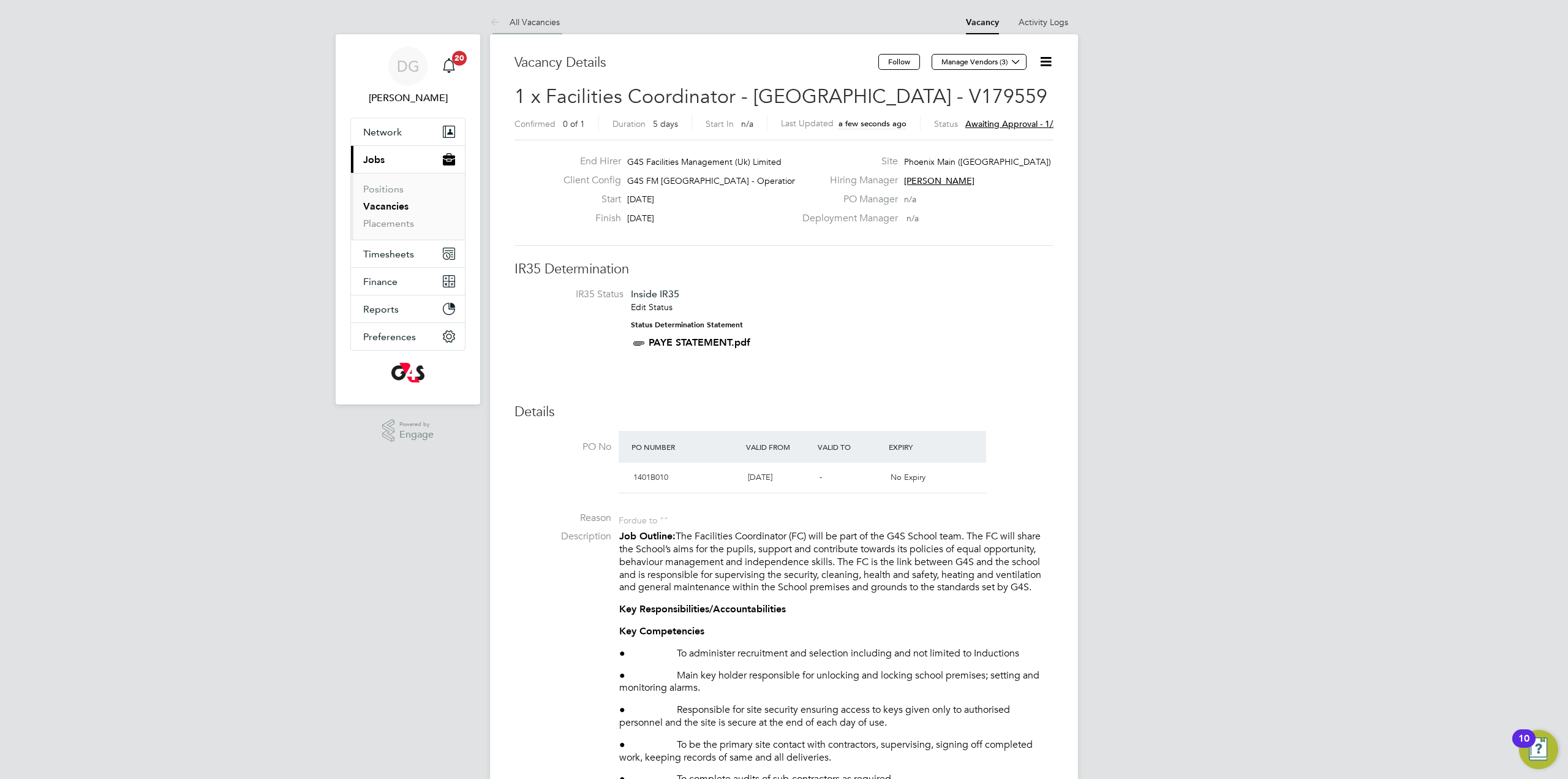
click at [519, 24] on link "All Vacancies" at bounding box center [525, 22] width 70 height 11
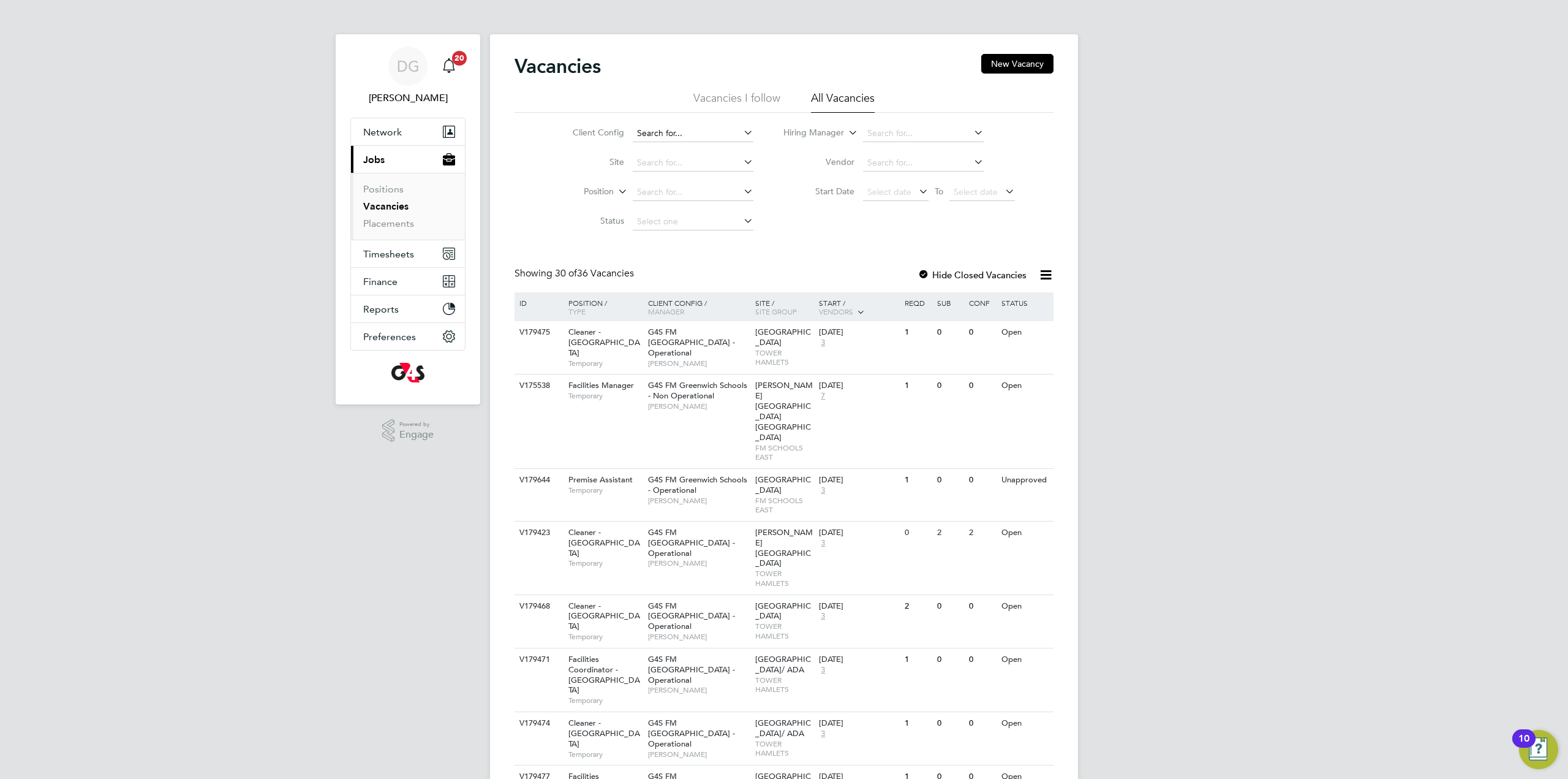
click at [689, 127] on input at bounding box center [693, 133] width 121 height 17
click at [705, 164] on li "G4S FM [GEOGRAPHIC_DATA] - Operational" at bounding box center [717, 167] width 169 height 16
type input "G4S FM [GEOGRAPHIC_DATA] - Operational"
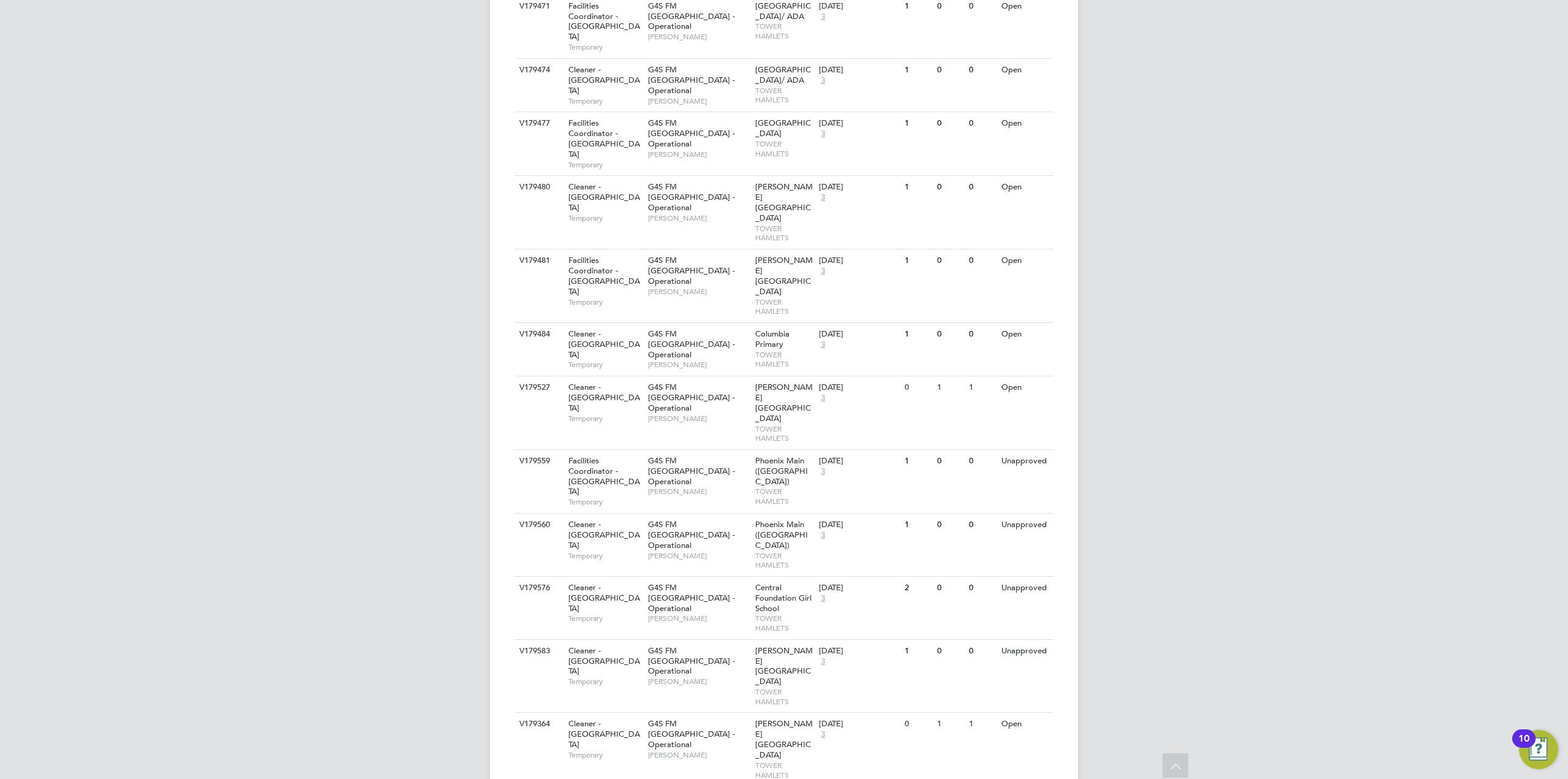
scroll to position [646, 0]
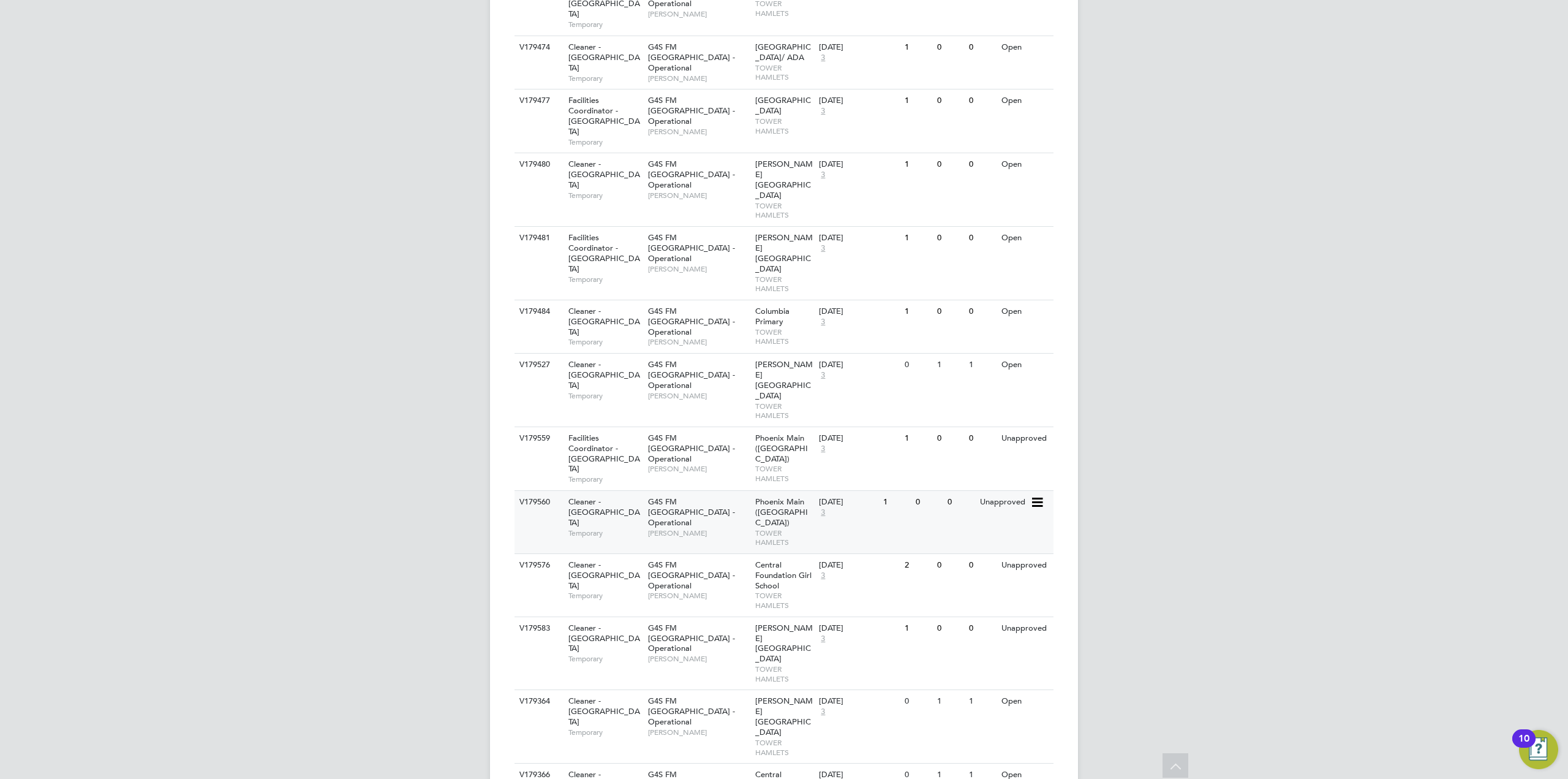
click at [709, 491] on div "G4S FM Tower Hamlets - Operational Derek Aamponsah" at bounding box center [699, 517] width 107 height 52
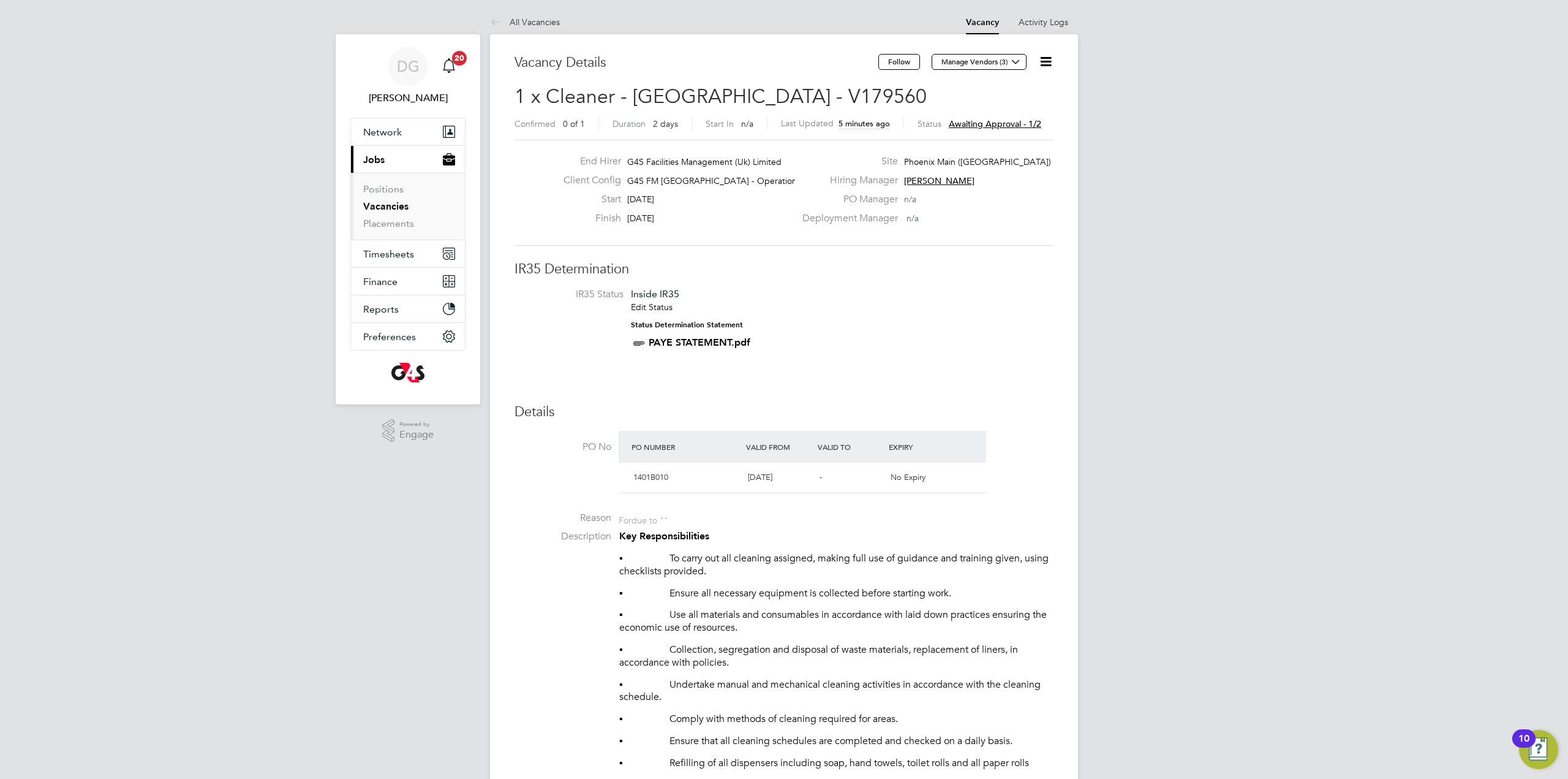
click at [1045, 61] on icon at bounding box center [1046, 61] width 15 height 15
click at [546, 22] on link "All Vacancies" at bounding box center [525, 22] width 70 height 11
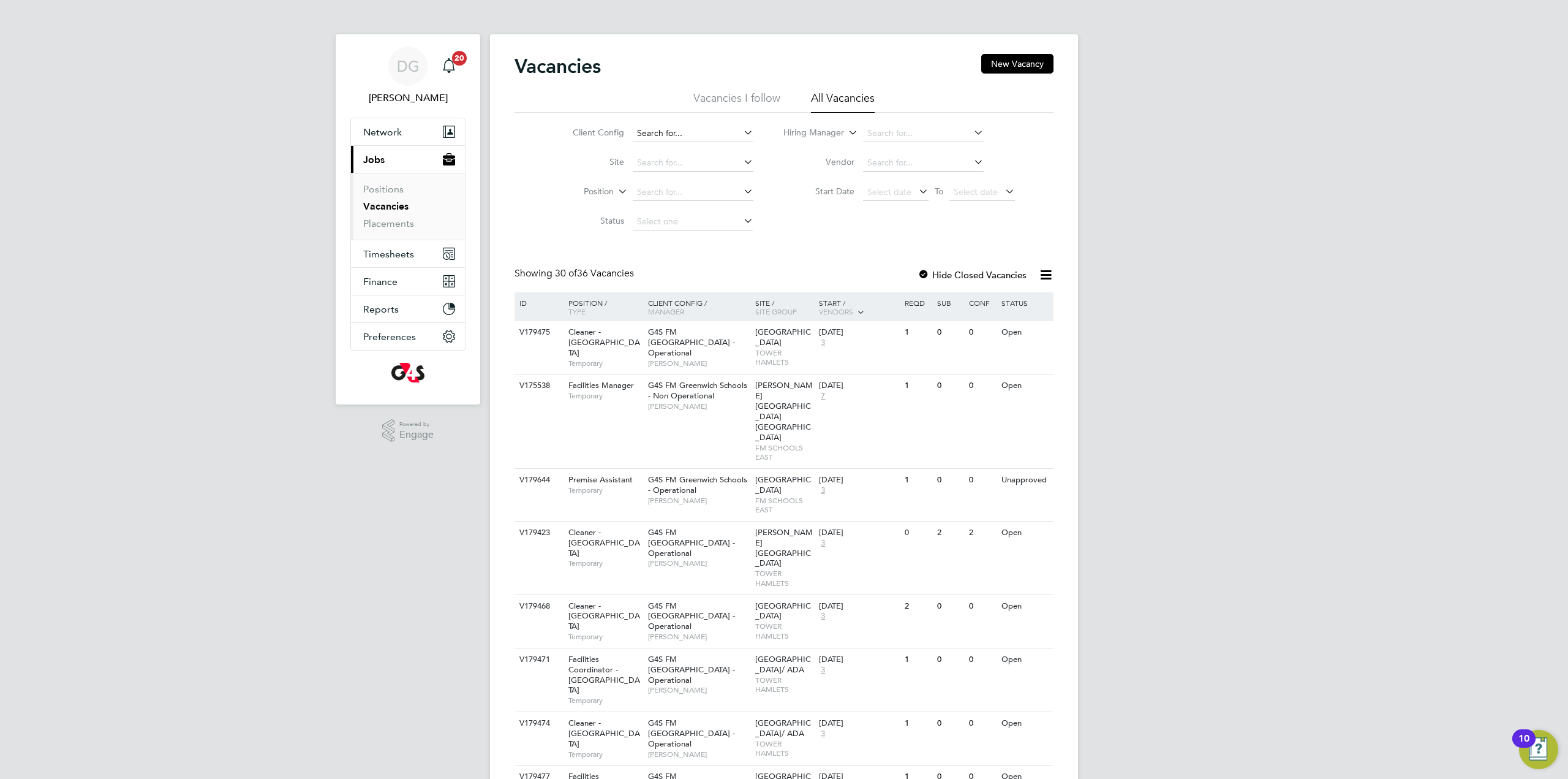
click at [695, 131] on input at bounding box center [693, 133] width 121 height 17
click at [692, 169] on b "Tower" at bounding box center [681, 167] width 24 height 10
type input "G4S FM [GEOGRAPHIC_DATA] - Operational"
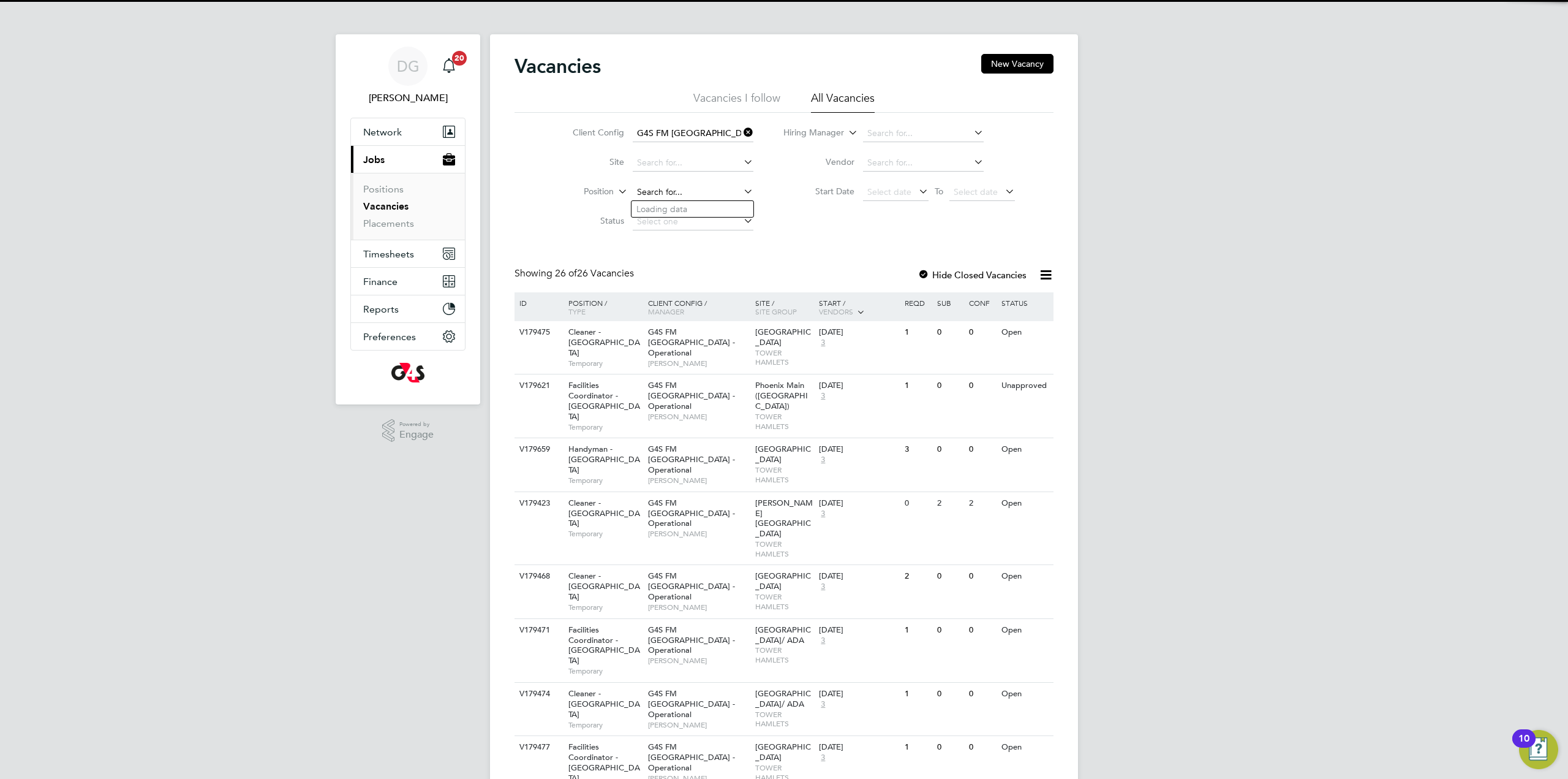
click at [691, 190] on input at bounding box center [693, 192] width 121 height 17
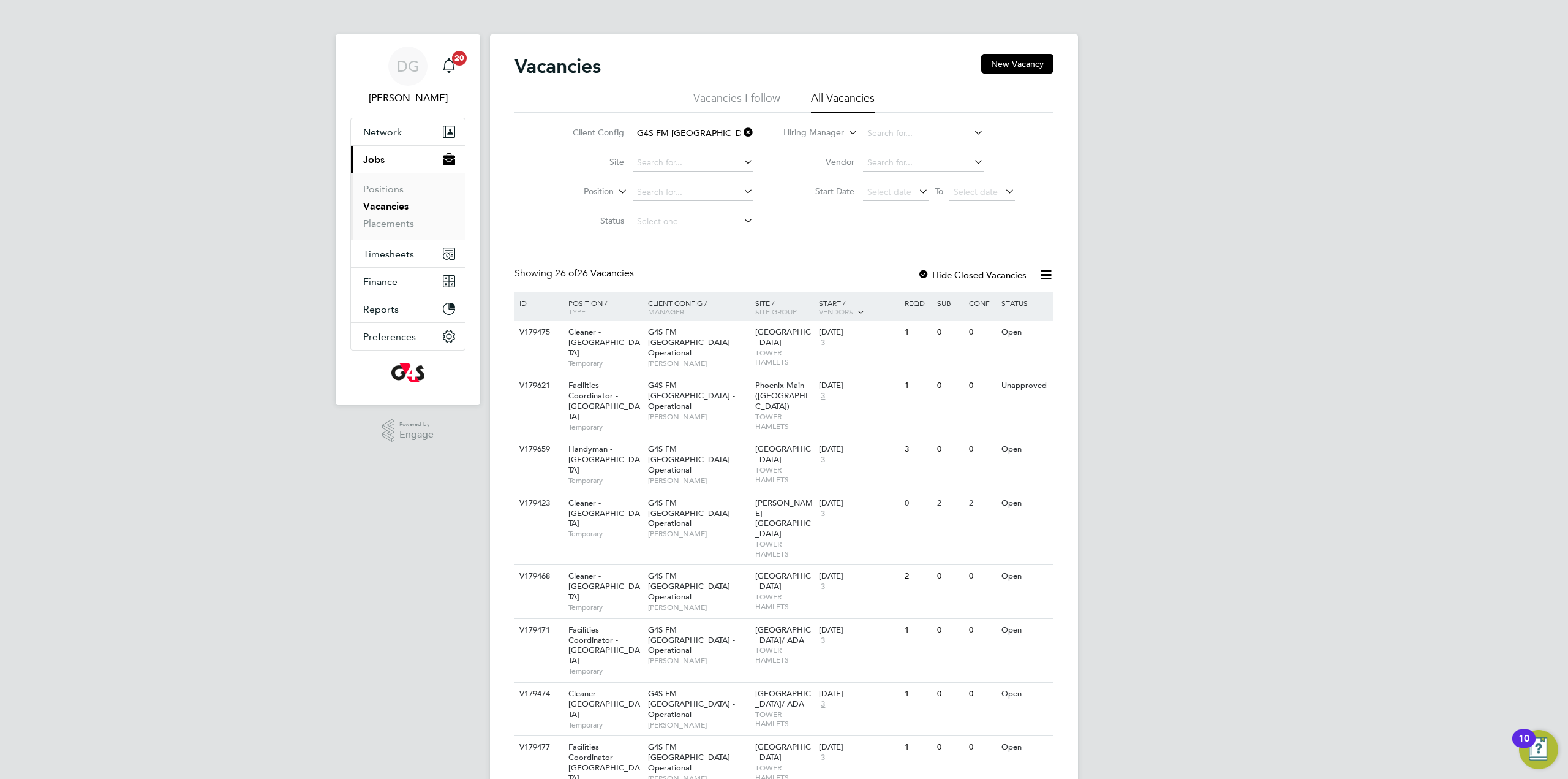
click at [588, 220] on label "Status" at bounding box center [589, 220] width 70 height 11
click at [687, 216] on input at bounding box center [693, 221] width 121 height 17
click at [692, 240] on li "Unapproved" at bounding box center [693, 238] width 122 height 16
type input "Unapproved"
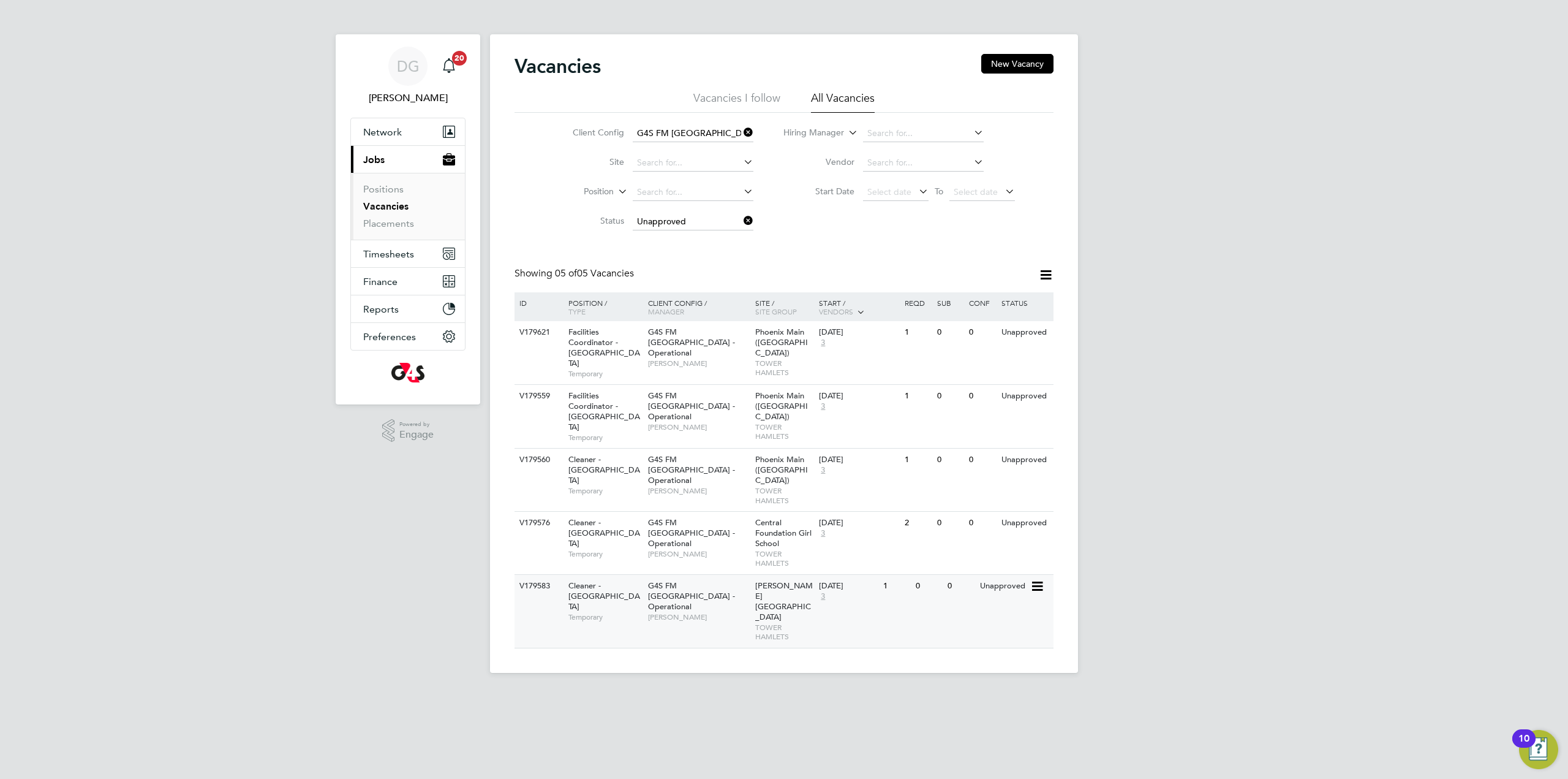
click at [671, 580] on span "G4S FM [GEOGRAPHIC_DATA] - Operational" at bounding box center [692, 596] width 87 height 31
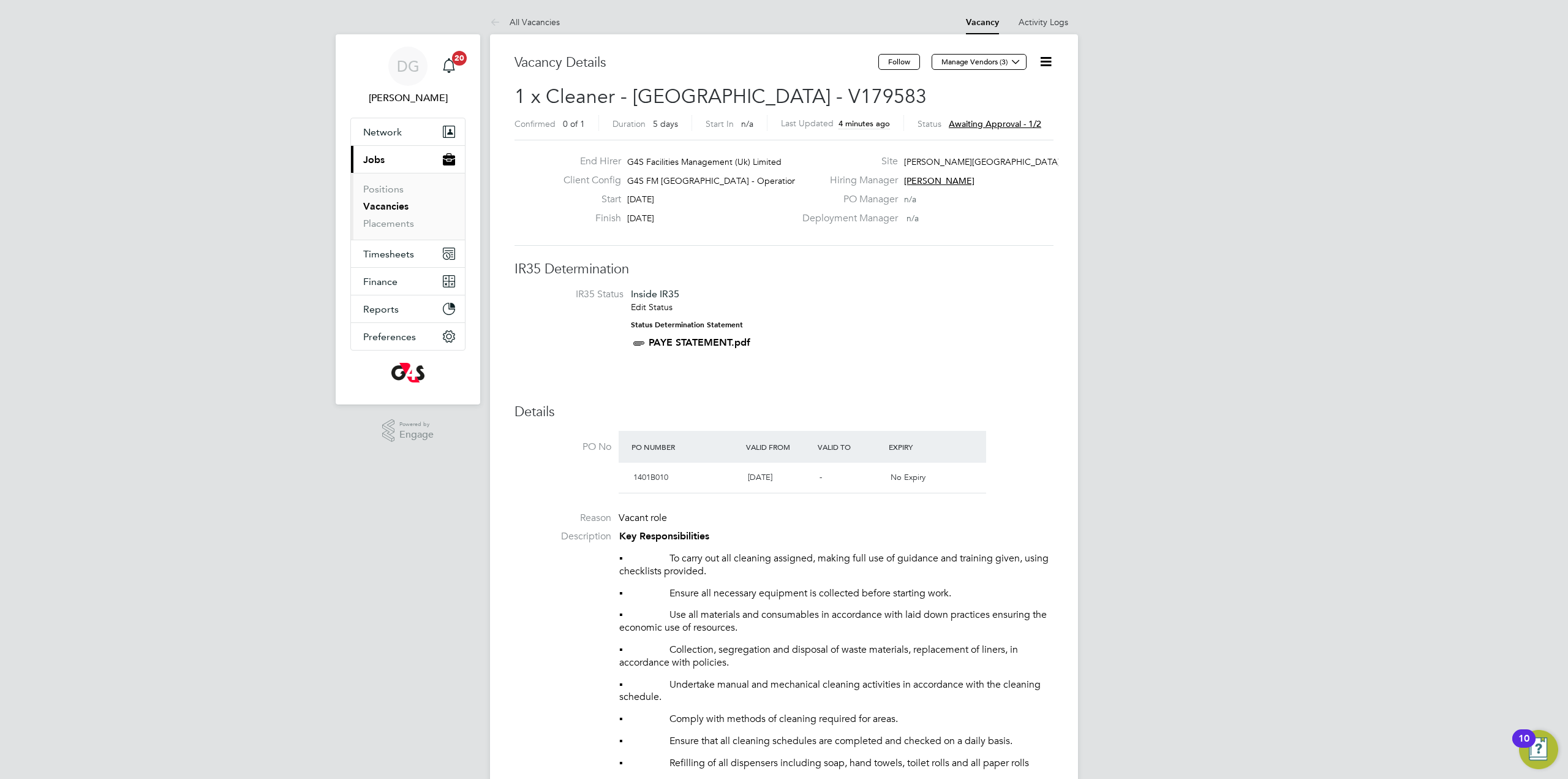
click at [1052, 59] on icon at bounding box center [1046, 61] width 15 height 15
click at [499, 26] on icon at bounding box center [498, 22] width 15 height 15
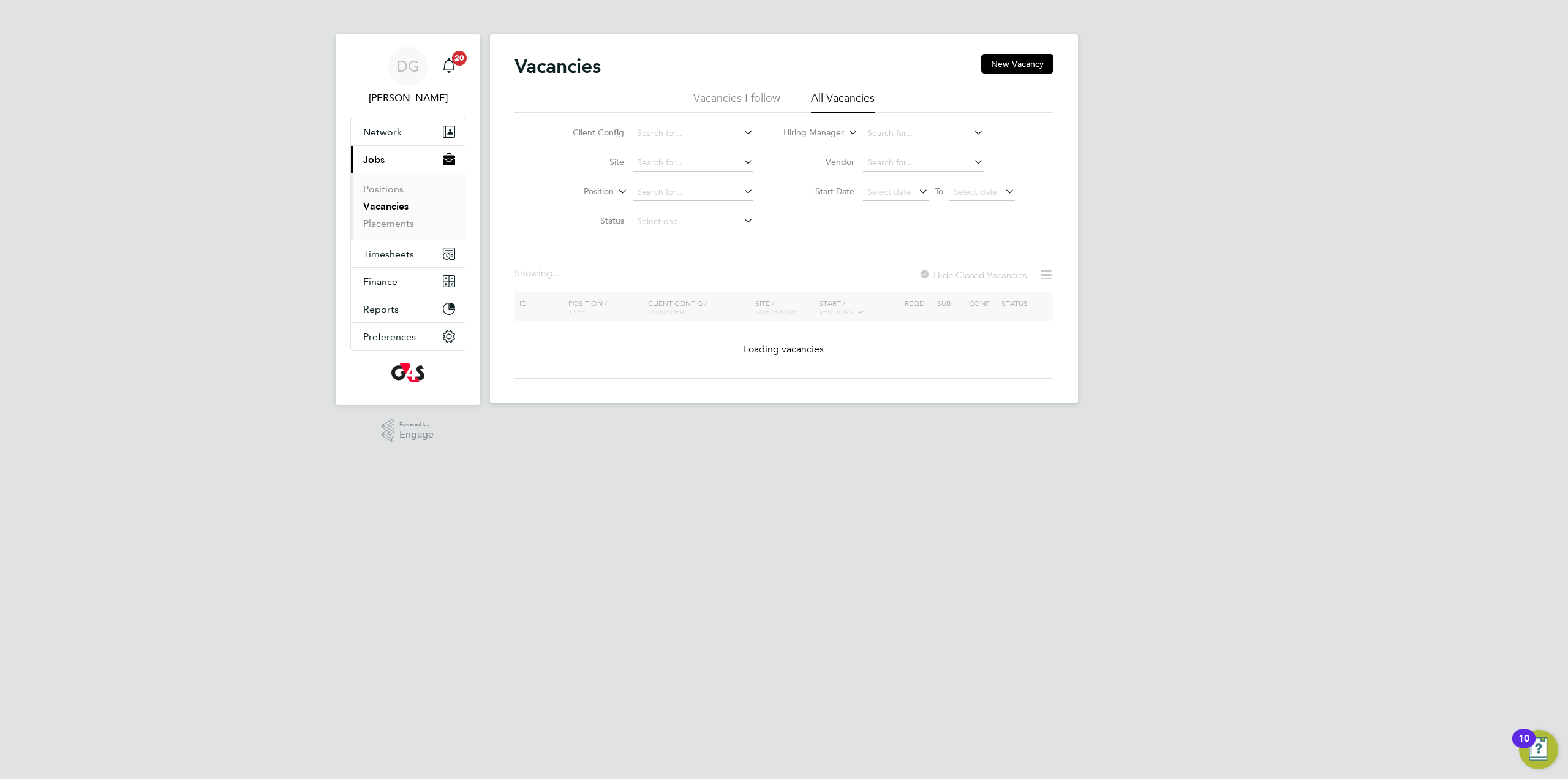
drag, startPoint x: 672, startPoint y: 116, endPoint x: 676, endPoint y: 122, distance: 7.2
click at [672, 117] on div "Client Config Site Position Status Hiring Manager Vendor Start Date Select date…" at bounding box center [783, 174] width 539 height 124
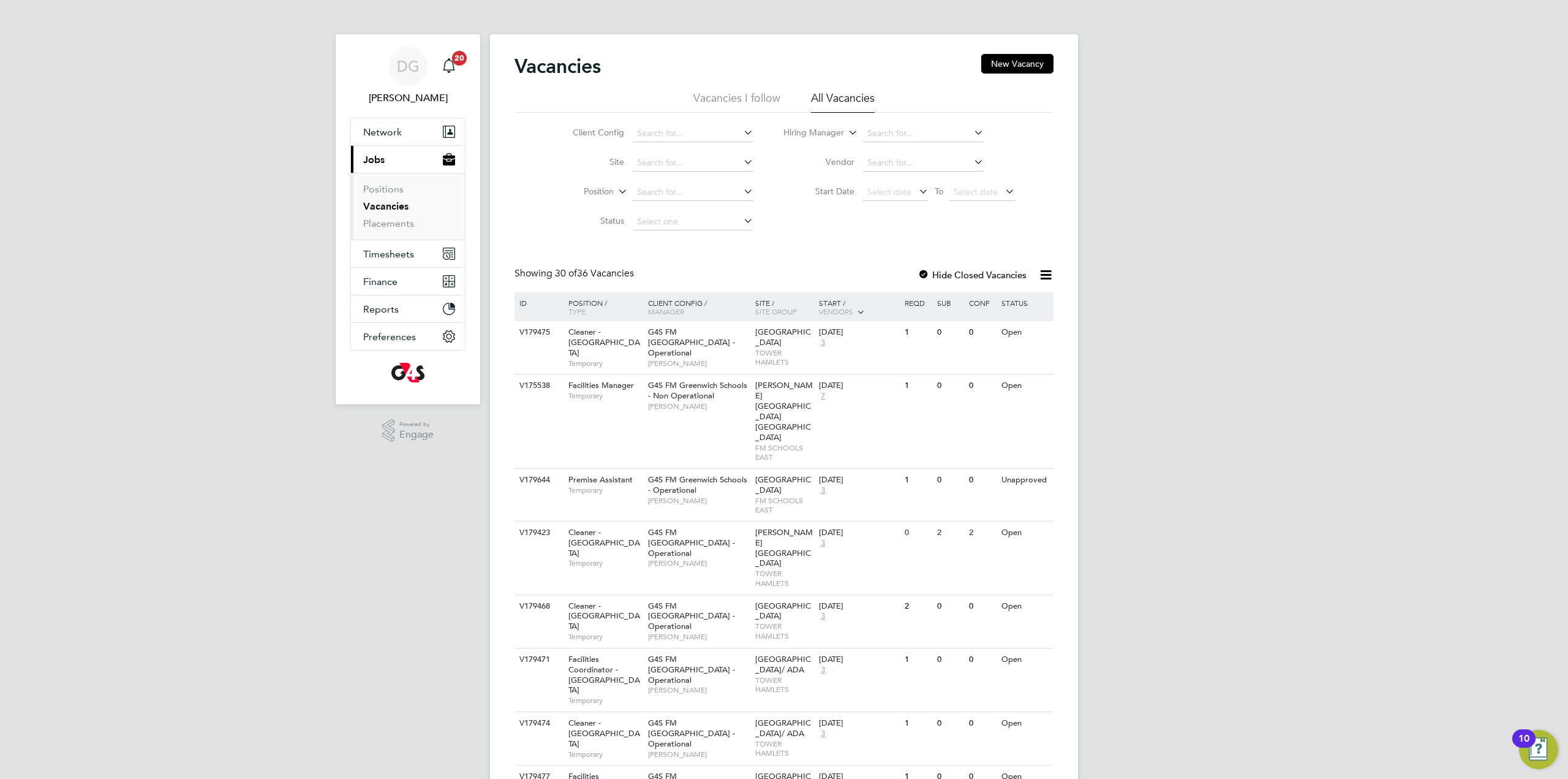
click at [676, 122] on li "Client Config" at bounding box center [653, 133] width 230 height 29
click at [680, 128] on input at bounding box center [693, 133] width 121 height 17
click at [696, 169] on li "G4S FM [GEOGRAPHIC_DATA] - Operational" at bounding box center [717, 167] width 169 height 16
type input "G4S FM [GEOGRAPHIC_DATA] - Operational"
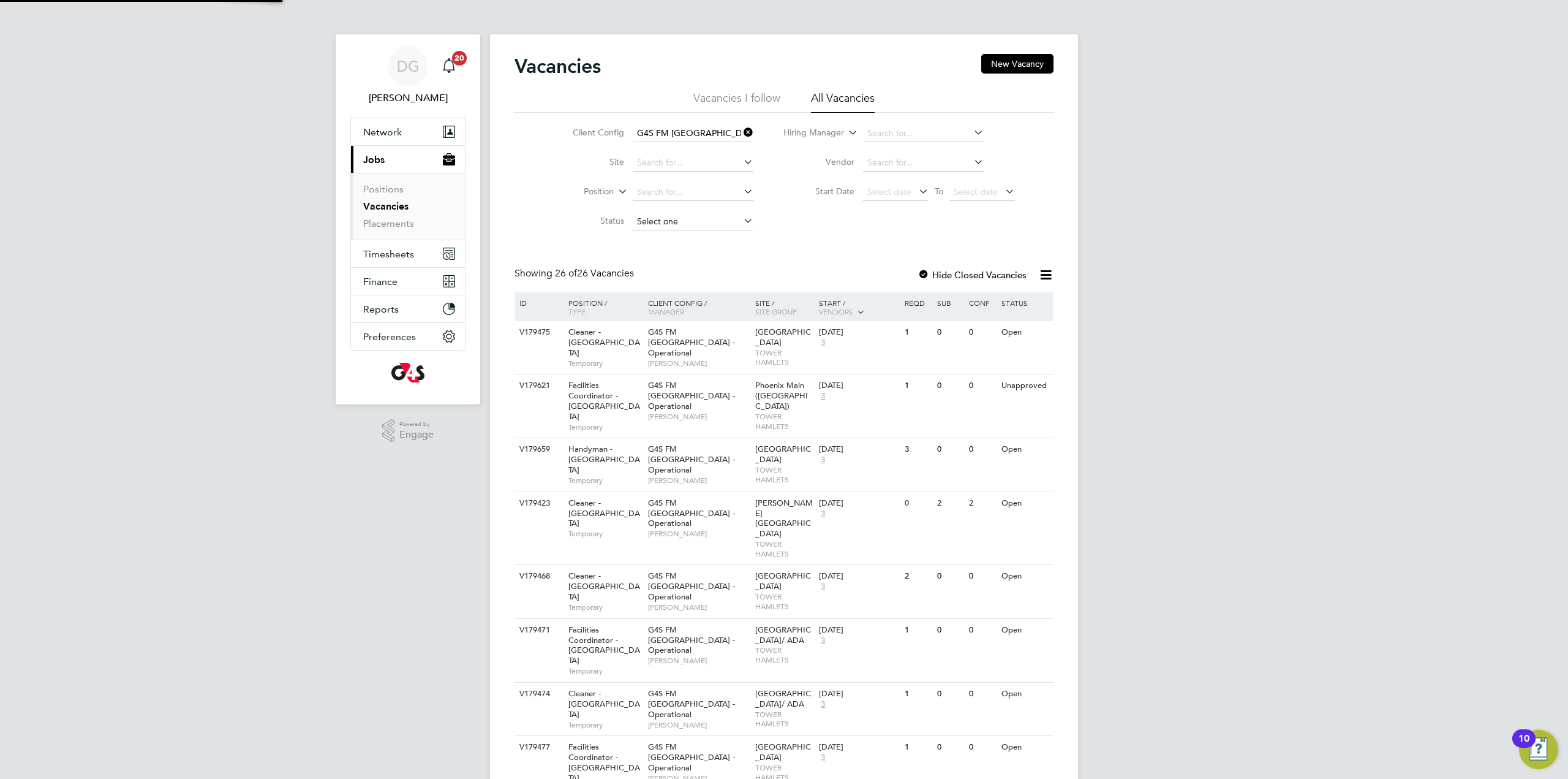
click at [692, 217] on input at bounding box center [693, 221] width 121 height 17
click at [692, 241] on li "Unapproved" at bounding box center [693, 238] width 122 height 16
type input "Unapproved"
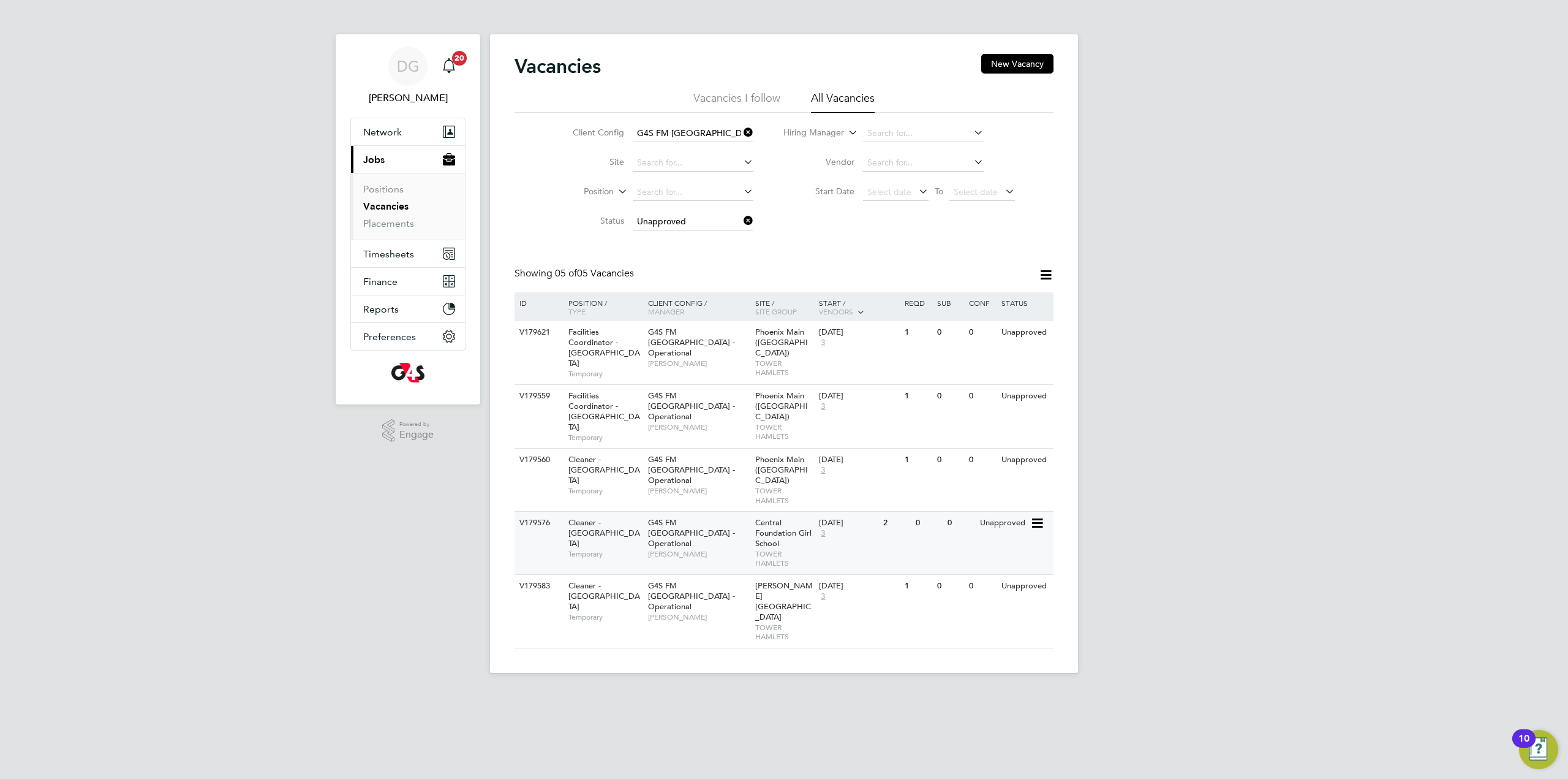
click at [658, 517] on span "G4S FM [GEOGRAPHIC_DATA] - Operational" at bounding box center [692, 533] width 87 height 31
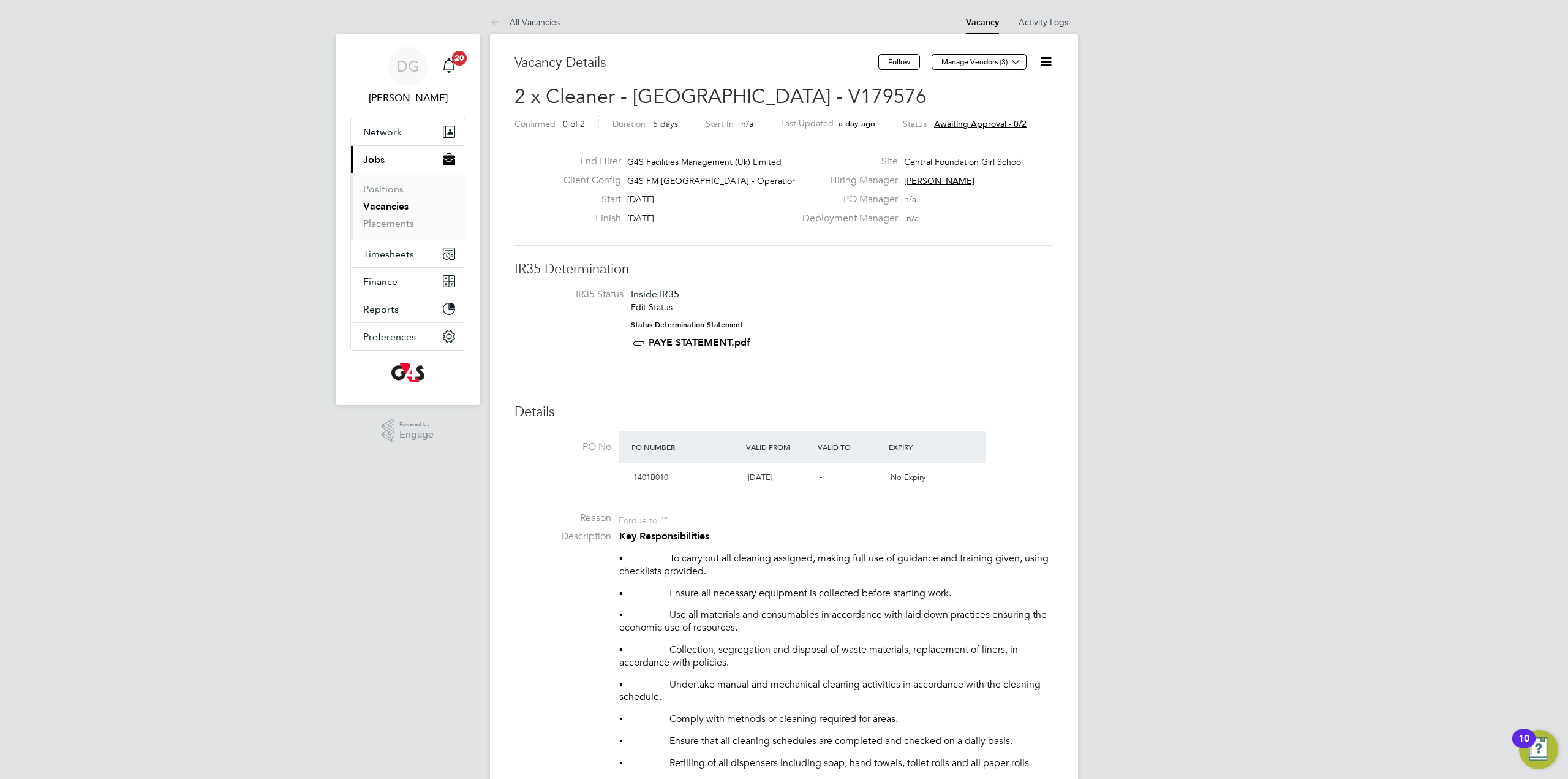
click at [1051, 64] on icon at bounding box center [1046, 61] width 15 height 15
click at [1003, 126] on li "Approve" at bounding box center [1016, 131] width 71 height 17
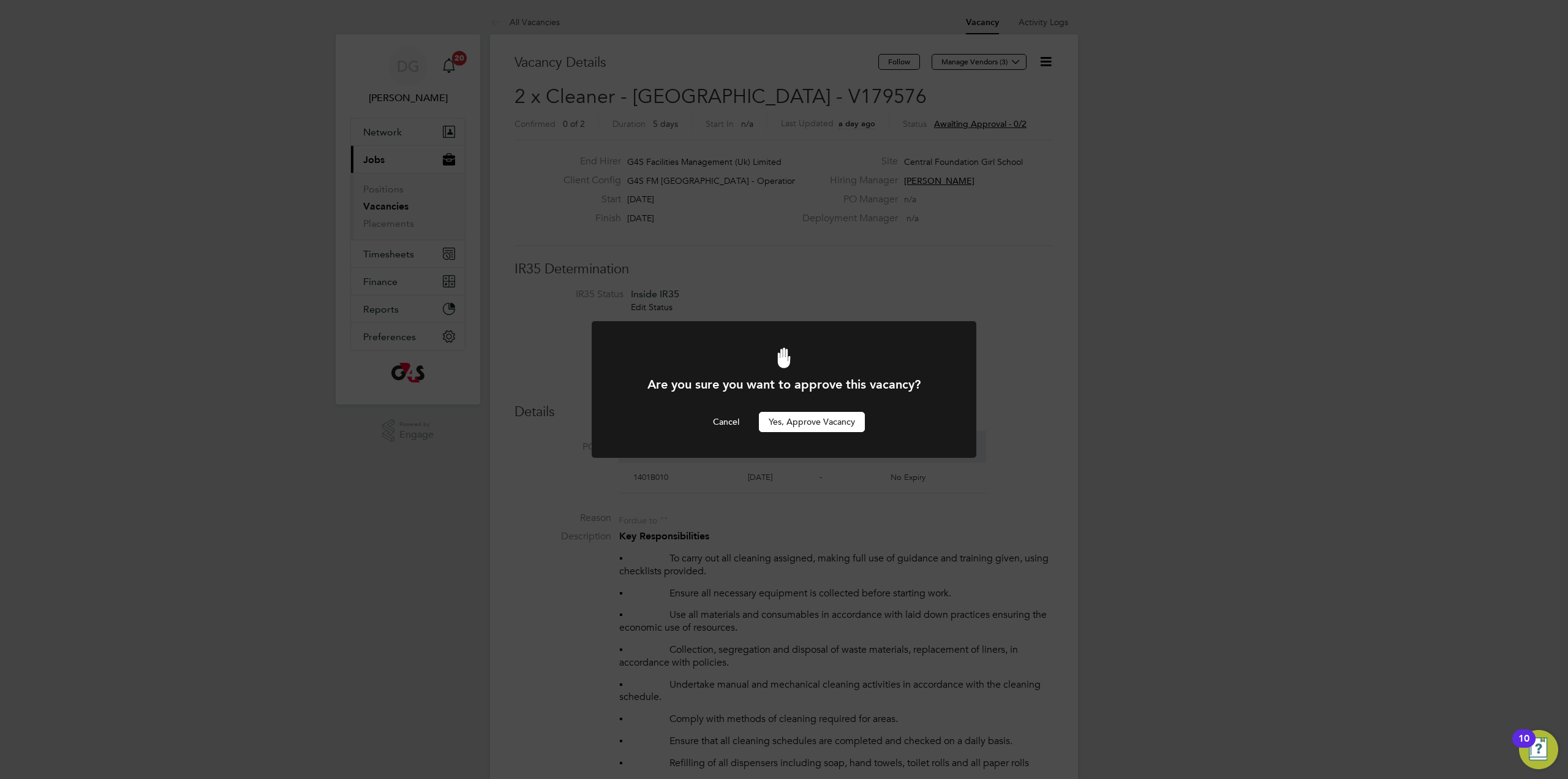
click at [827, 420] on button "Yes, Approve Vacancy" at bounding box center [812, 421] width 106 height 19
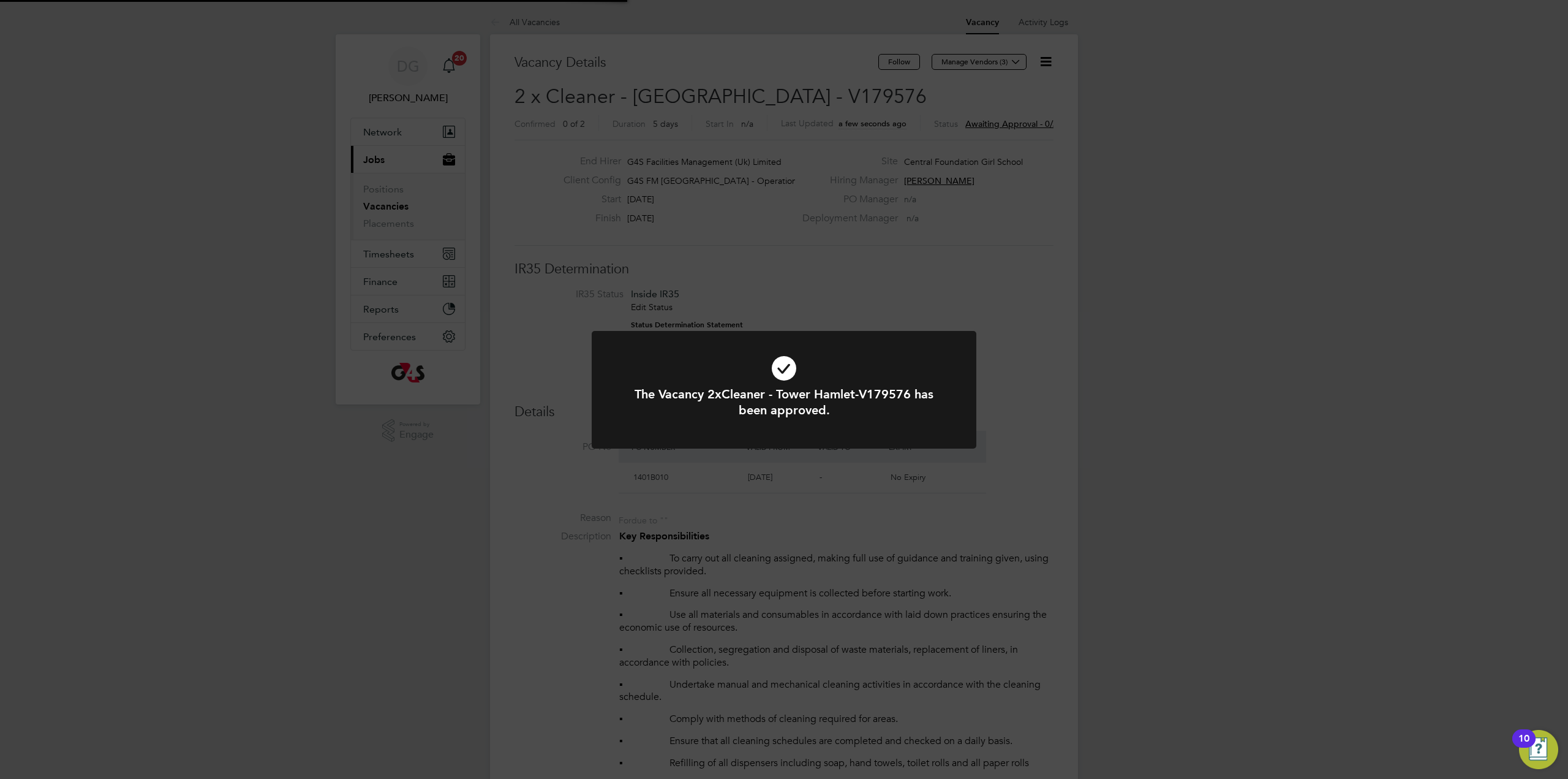
scroll to position [36, 85]
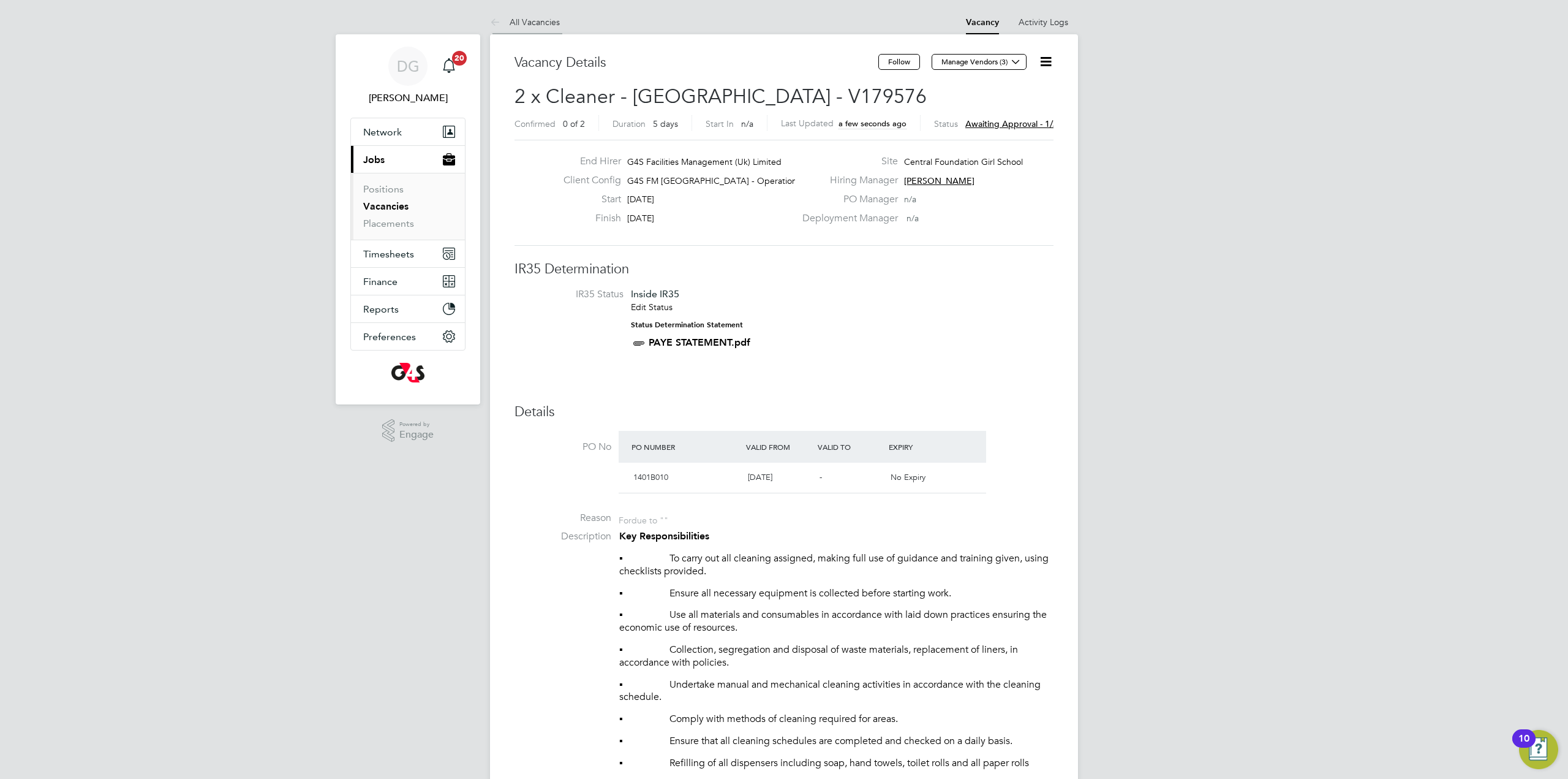
click at [535, 18] on link "All Vacancies" at bounding box center [525, 22] width 70 height 11
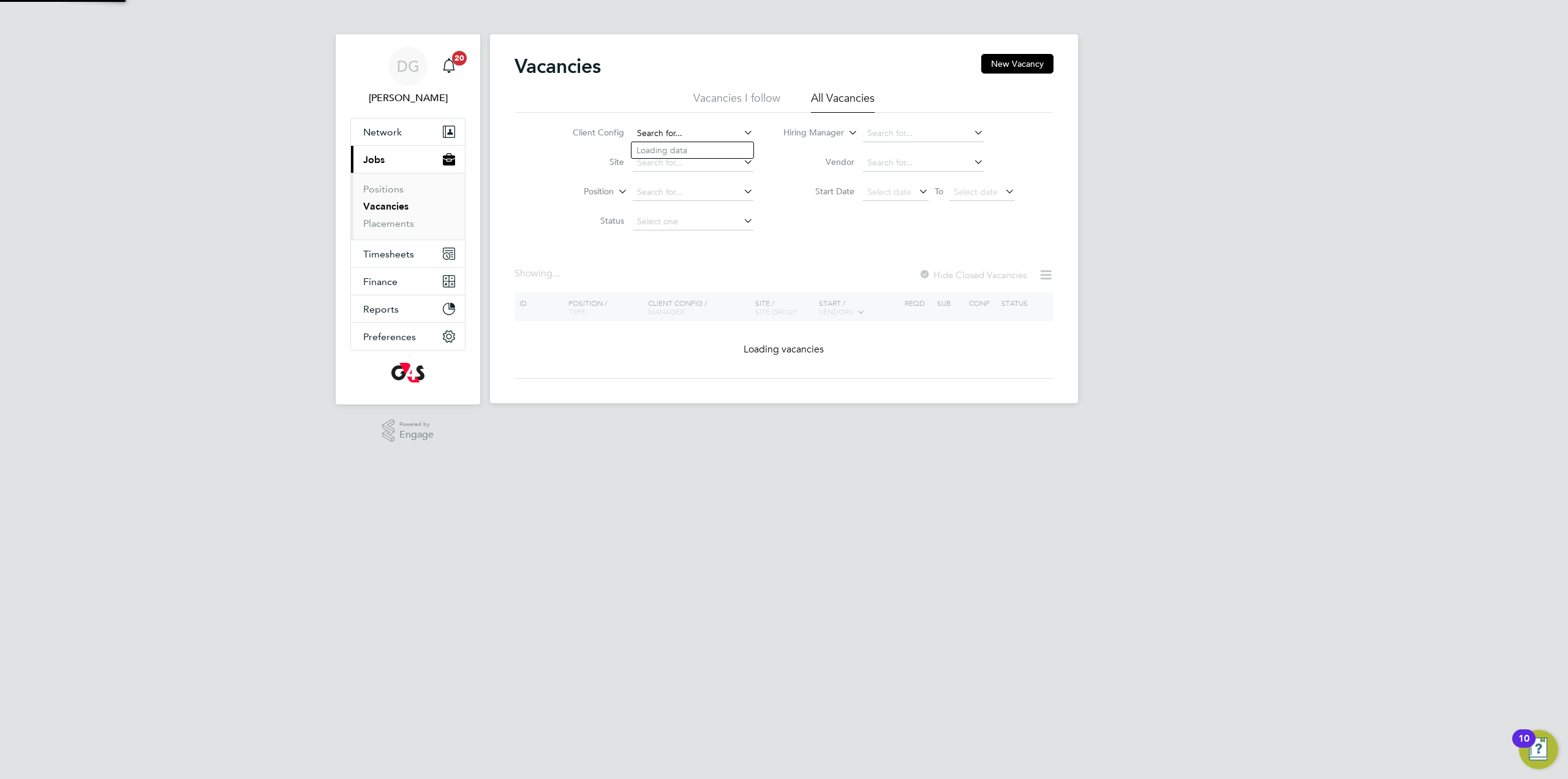
click at [683, 134] on input at bounding box center [693, 133] width 121 height 17
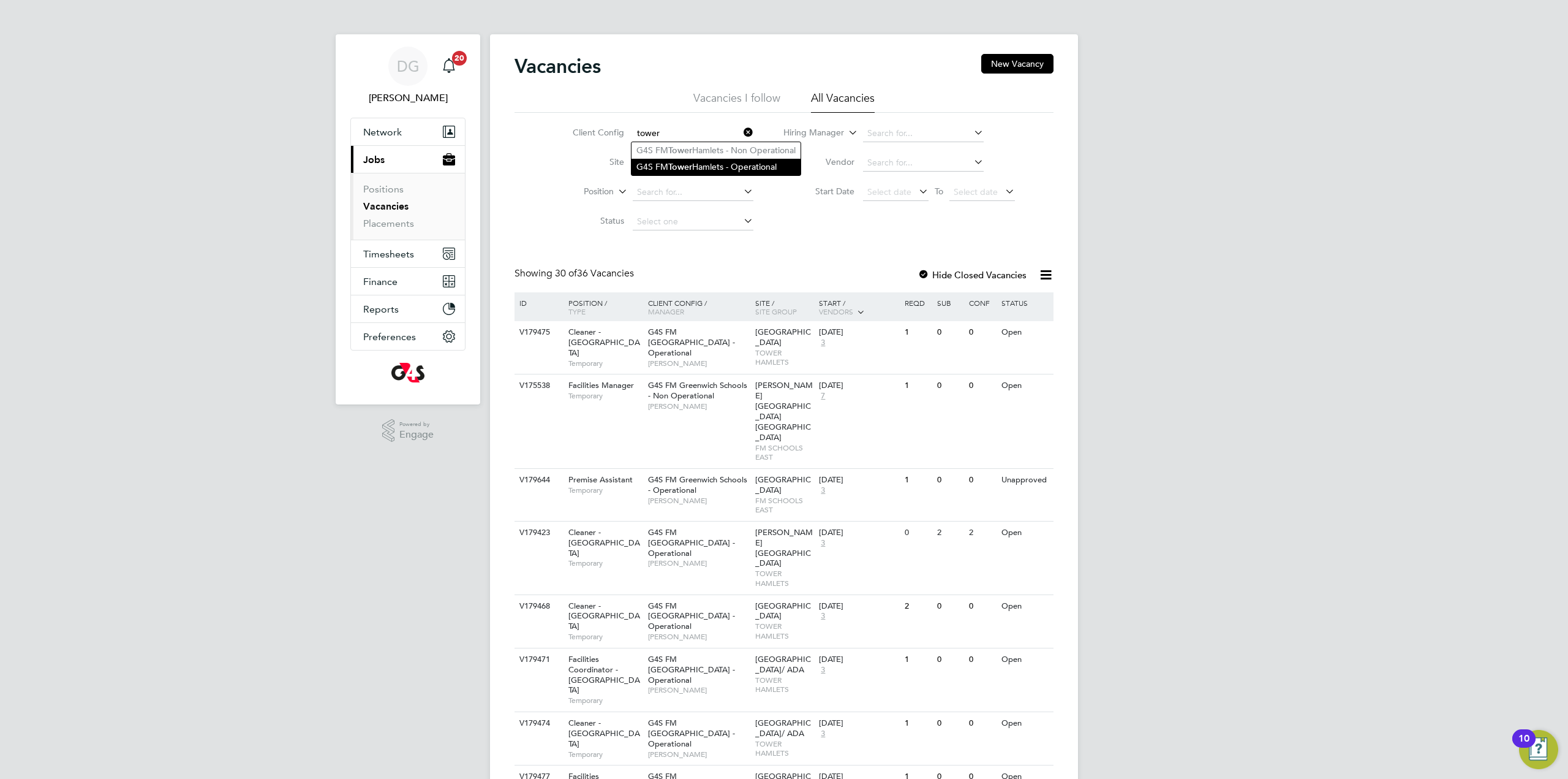
click at [705, 163] on li "G4S FM [GEOGRAPHIC_DATA] - Operational" at bounding box center [717, 167] width 169 height 16
type input "G4S FM [GEOGRAPHIC_DATA] - Operational"
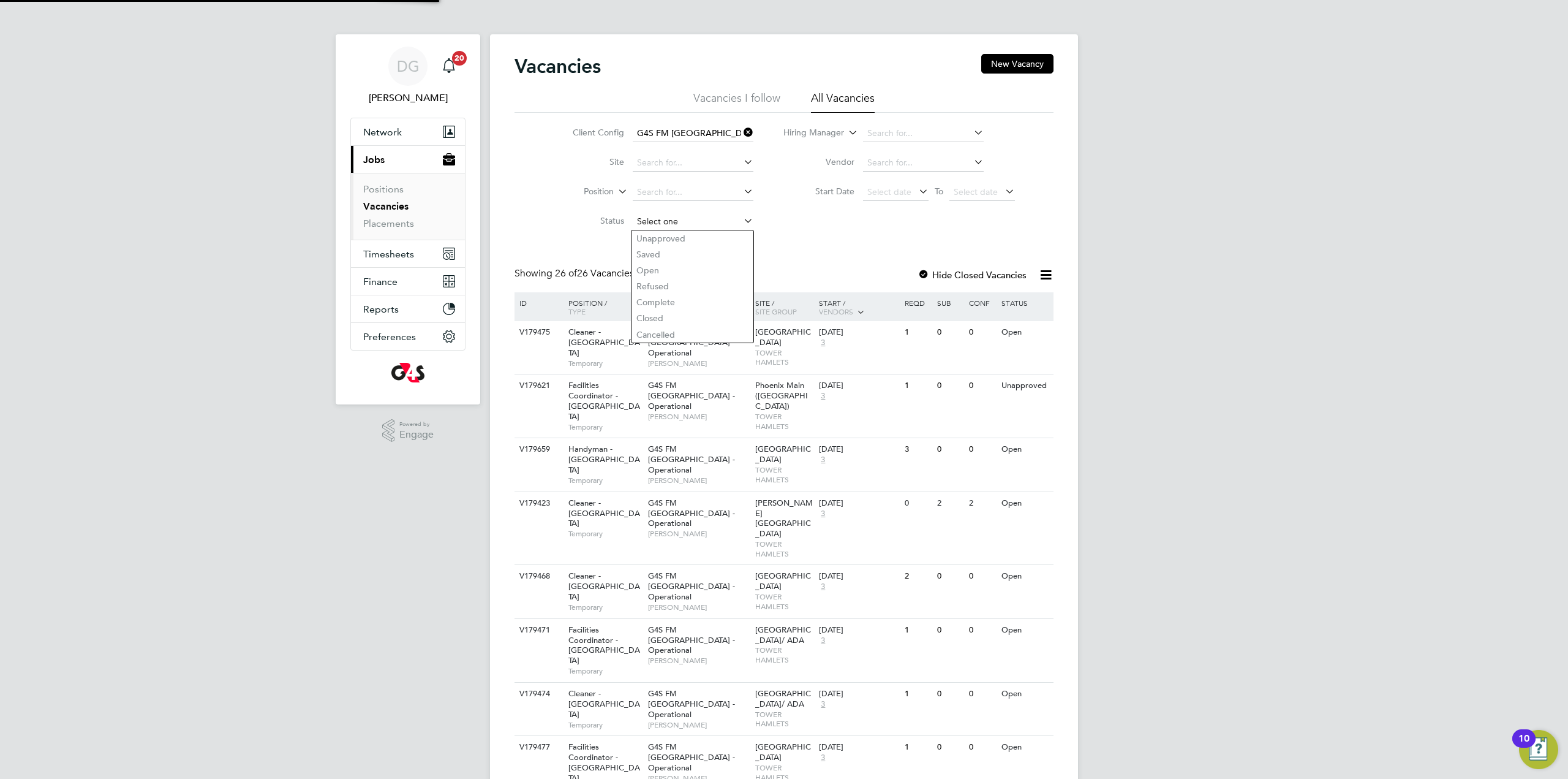
click at [705, 219] on input at bounding box center [693, 221] width 121 height 17
click at [677, 237] on li "Unapproved" at bounding box center [693, 238] width 122 height 16
type input "Unapproved"
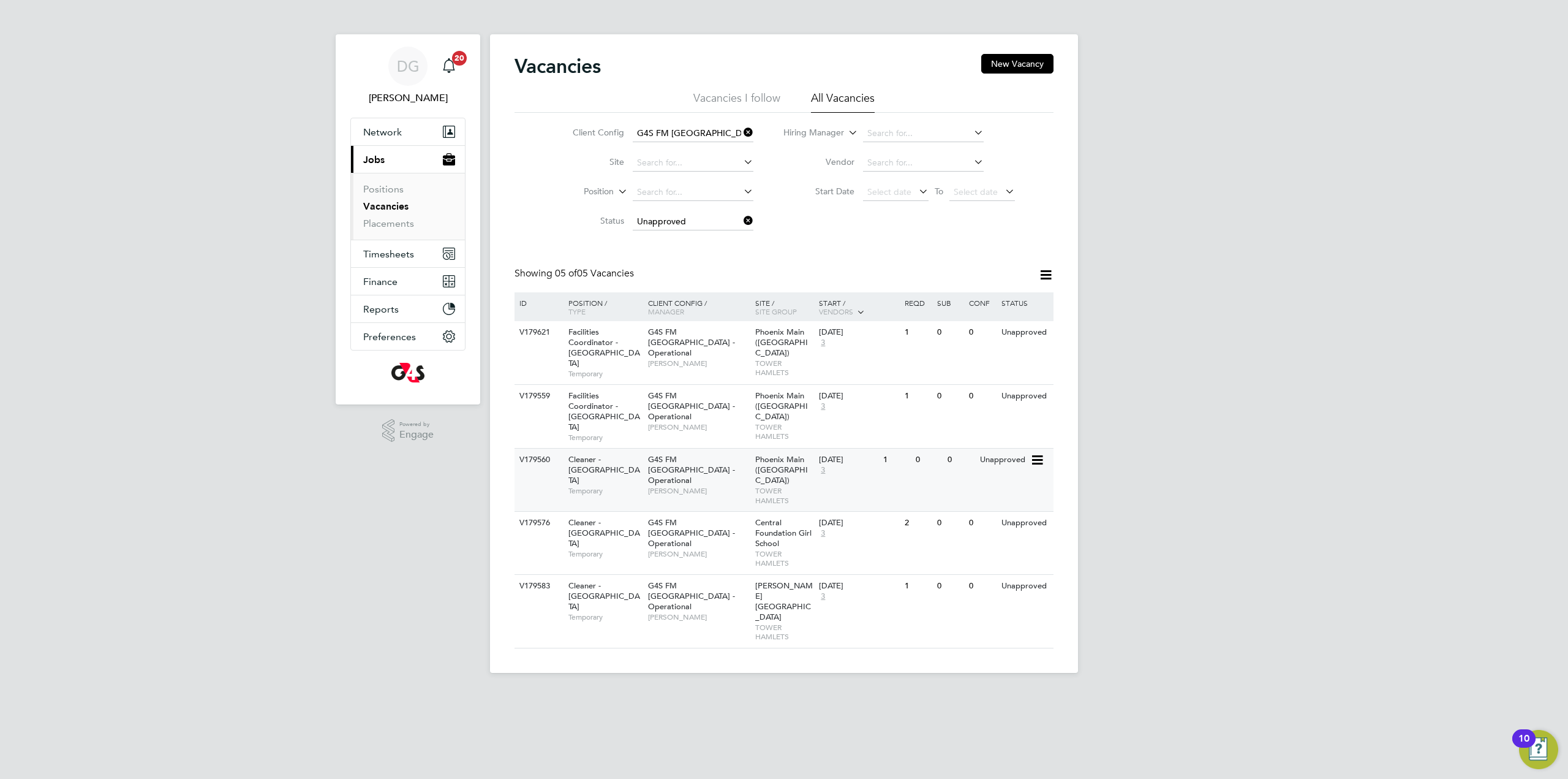
click at [864, 448] on div "01 Sep 2025 3" at bounding box center [848, 465] width 64 height 33
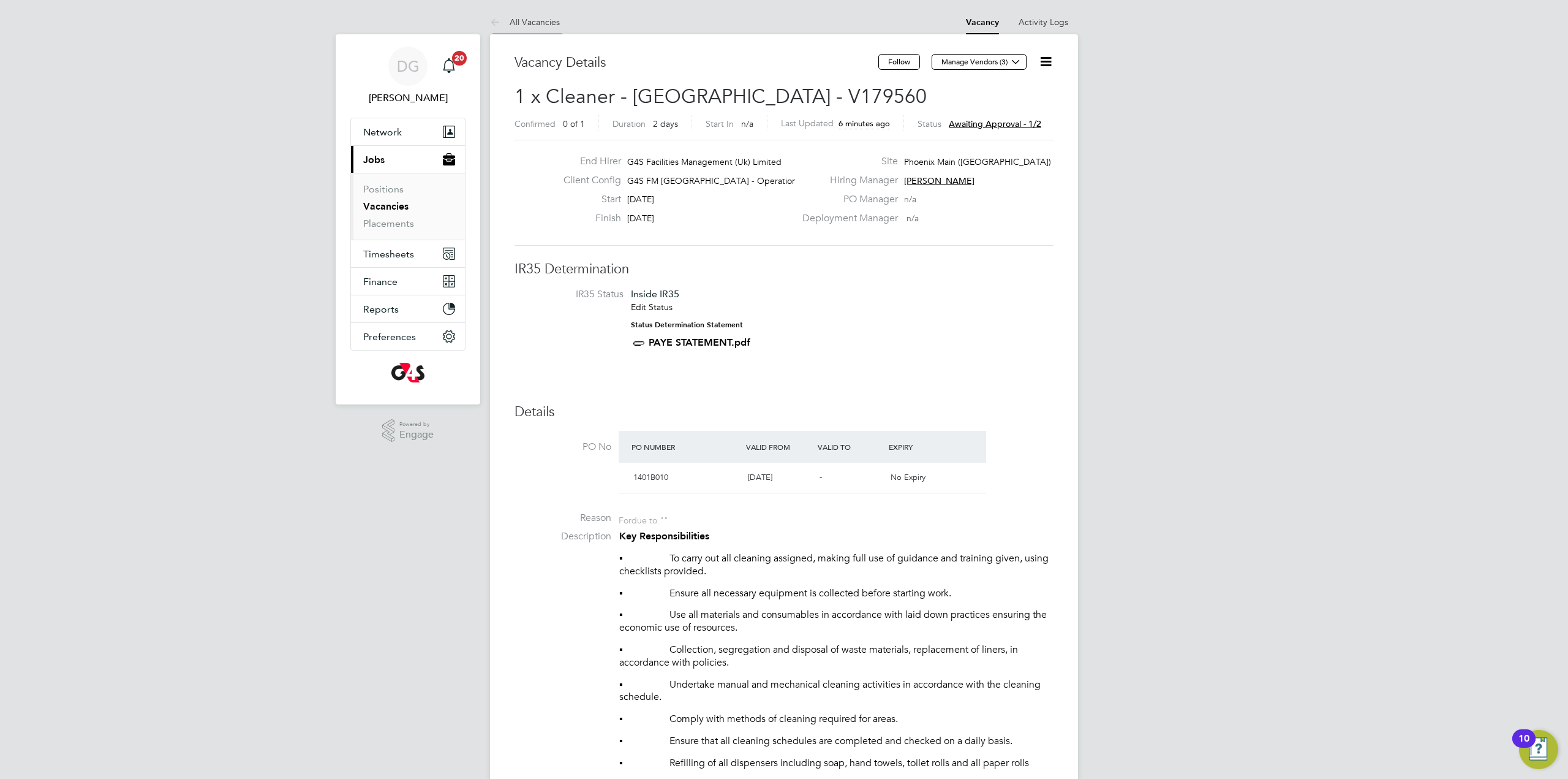
click at [525, 22] on link "All Vacancies" at bounding box center [525, 22] width 70 height 11
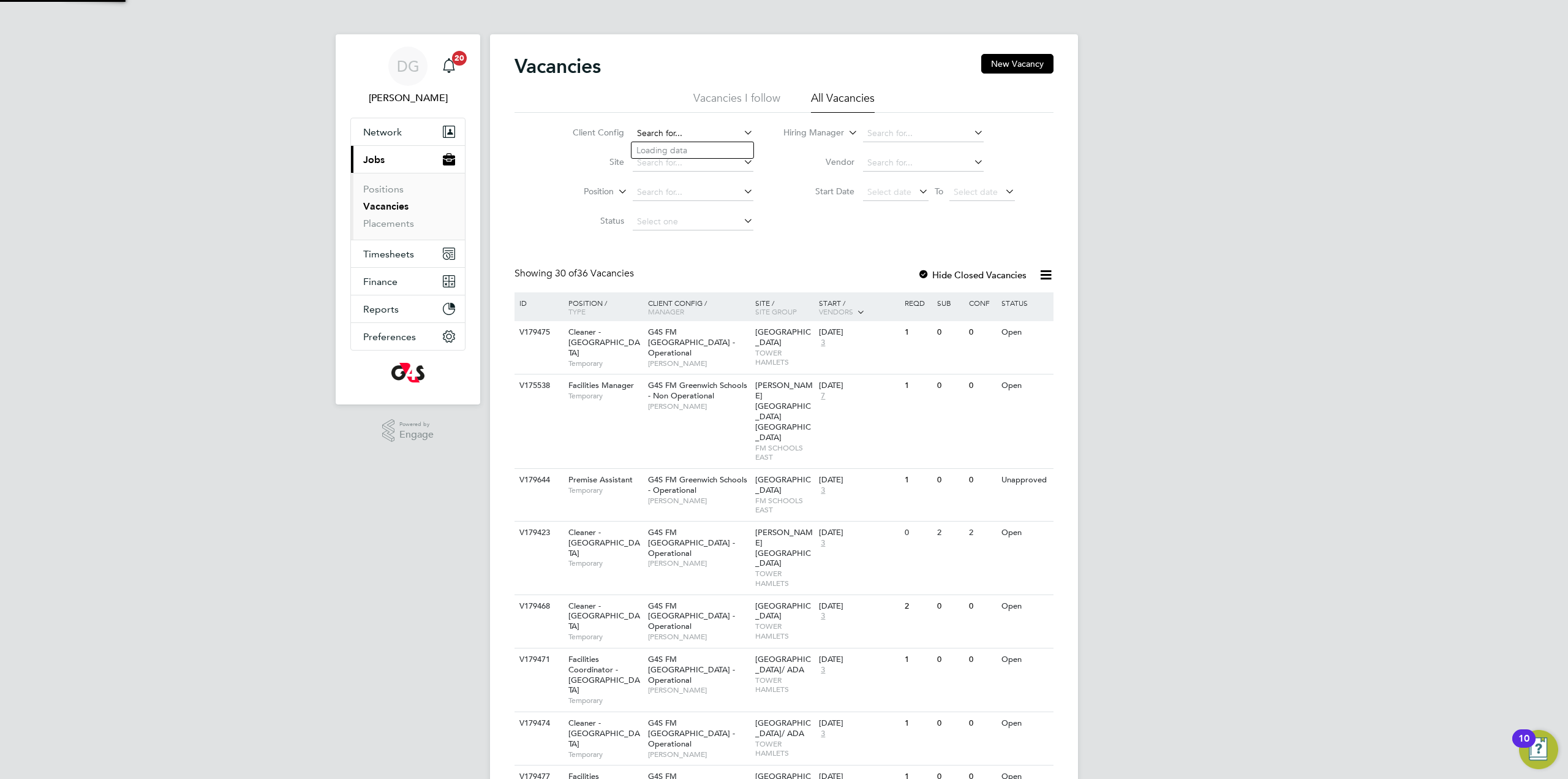
click at [685, 129] on input at bounding box center [693, 133] width 121 height 17
click at [712, 164] on li "G4S FM [GEOGRAPHIC_DATA] - Operational" at bounding box center [717, 167] width 169 height 16
type input "G4S FM [GEOGRAPHIC_DATA] - Operational"
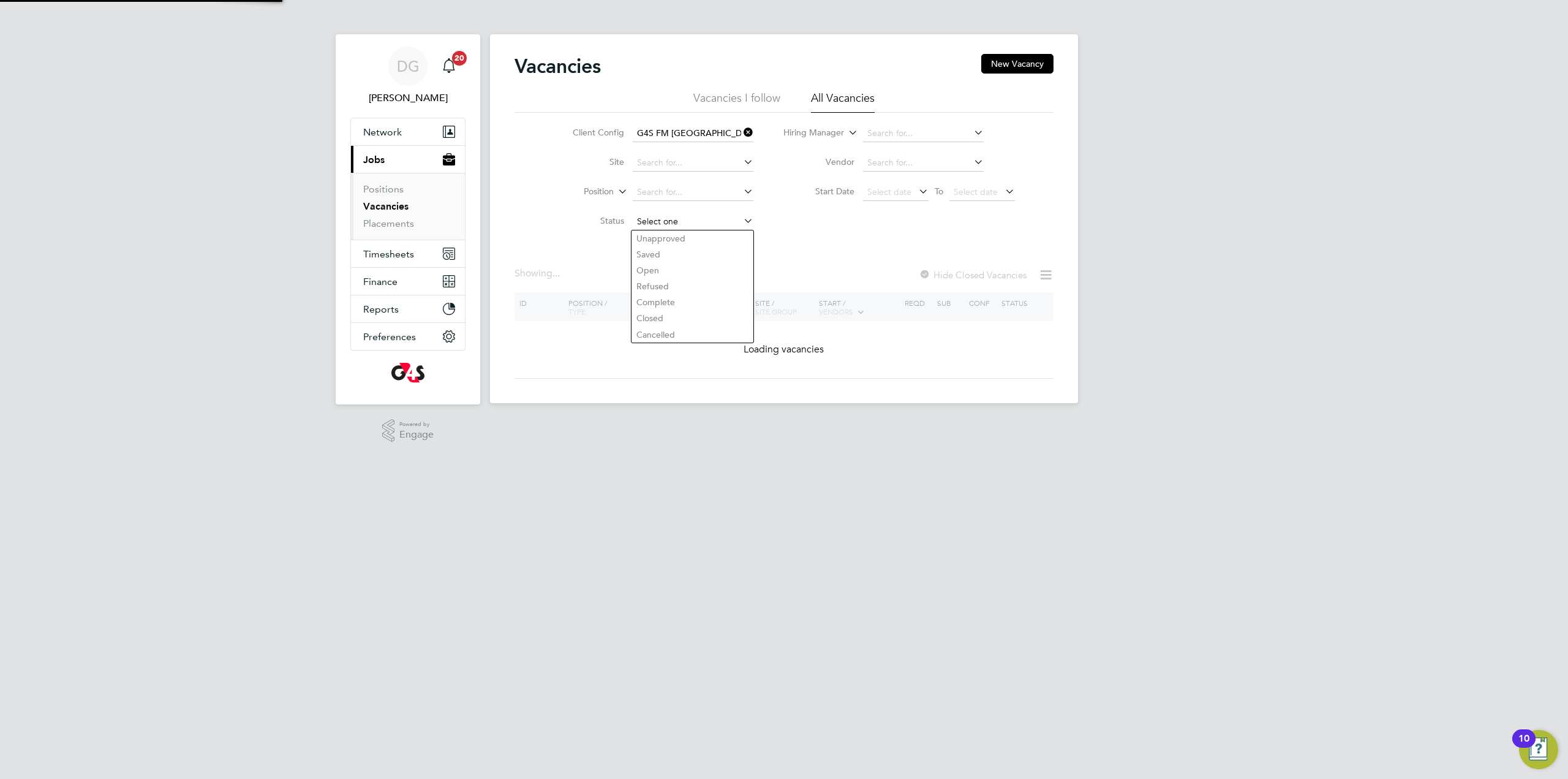
click at [718, 221] on input at bounding box center [693, 221] width 121 height 17
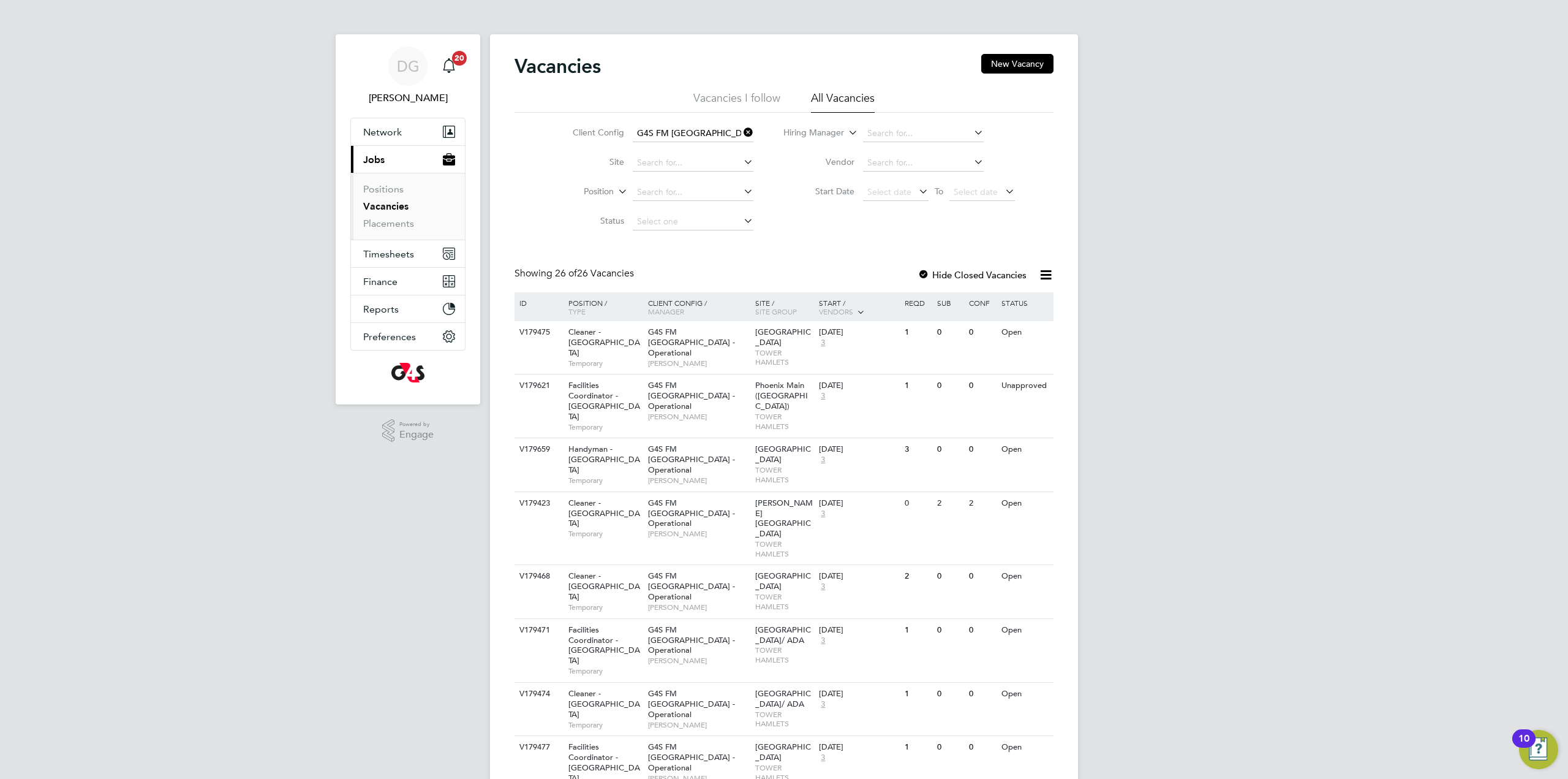
click at [687, 241] on li "Unapproved" at bounding box center [693, 238] width 122 height 16
type input "Unapproved"
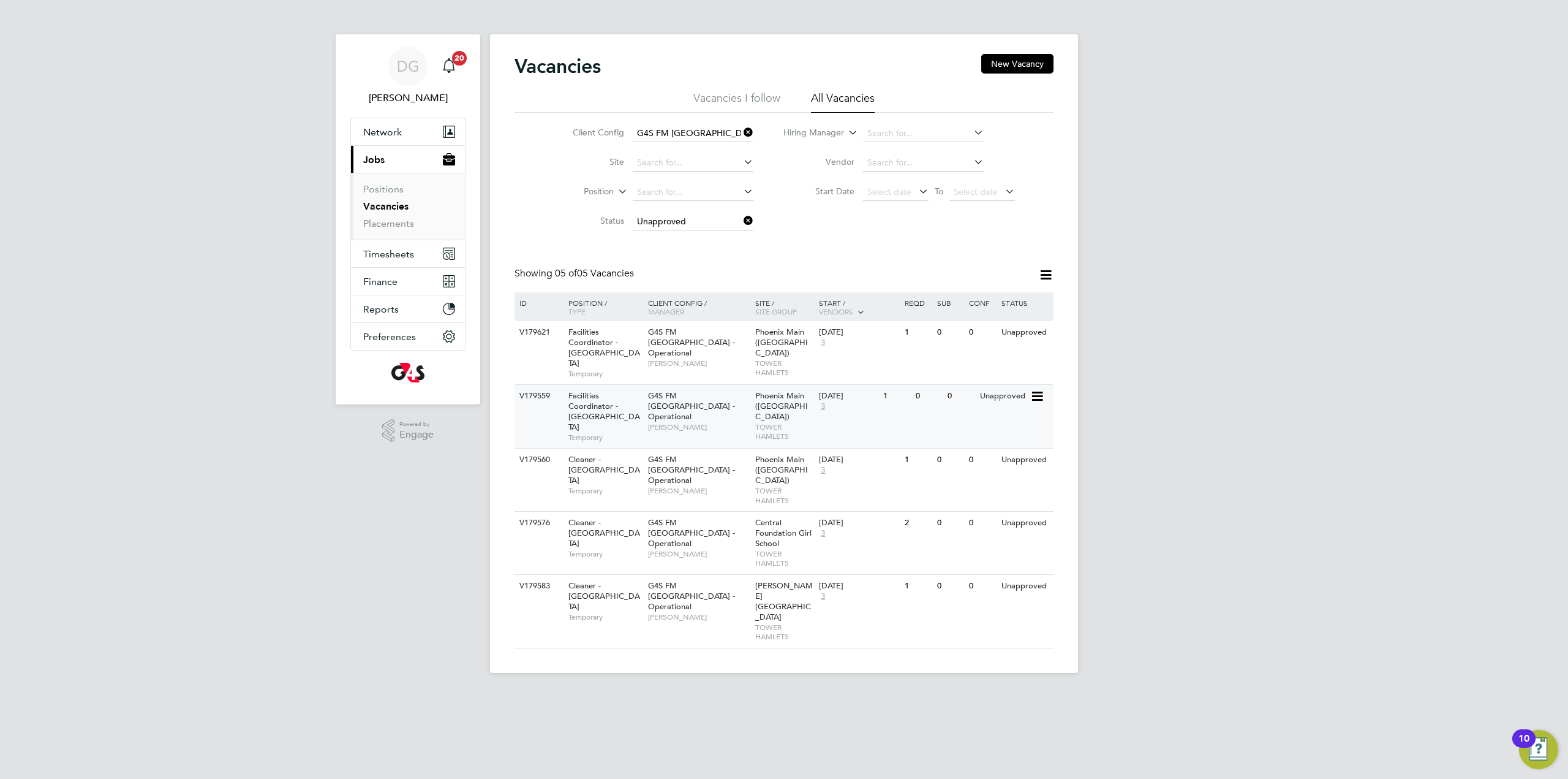
click at [996, 385] on div "Unapproved" at bounding box center [1003, 396] width 53 height 22
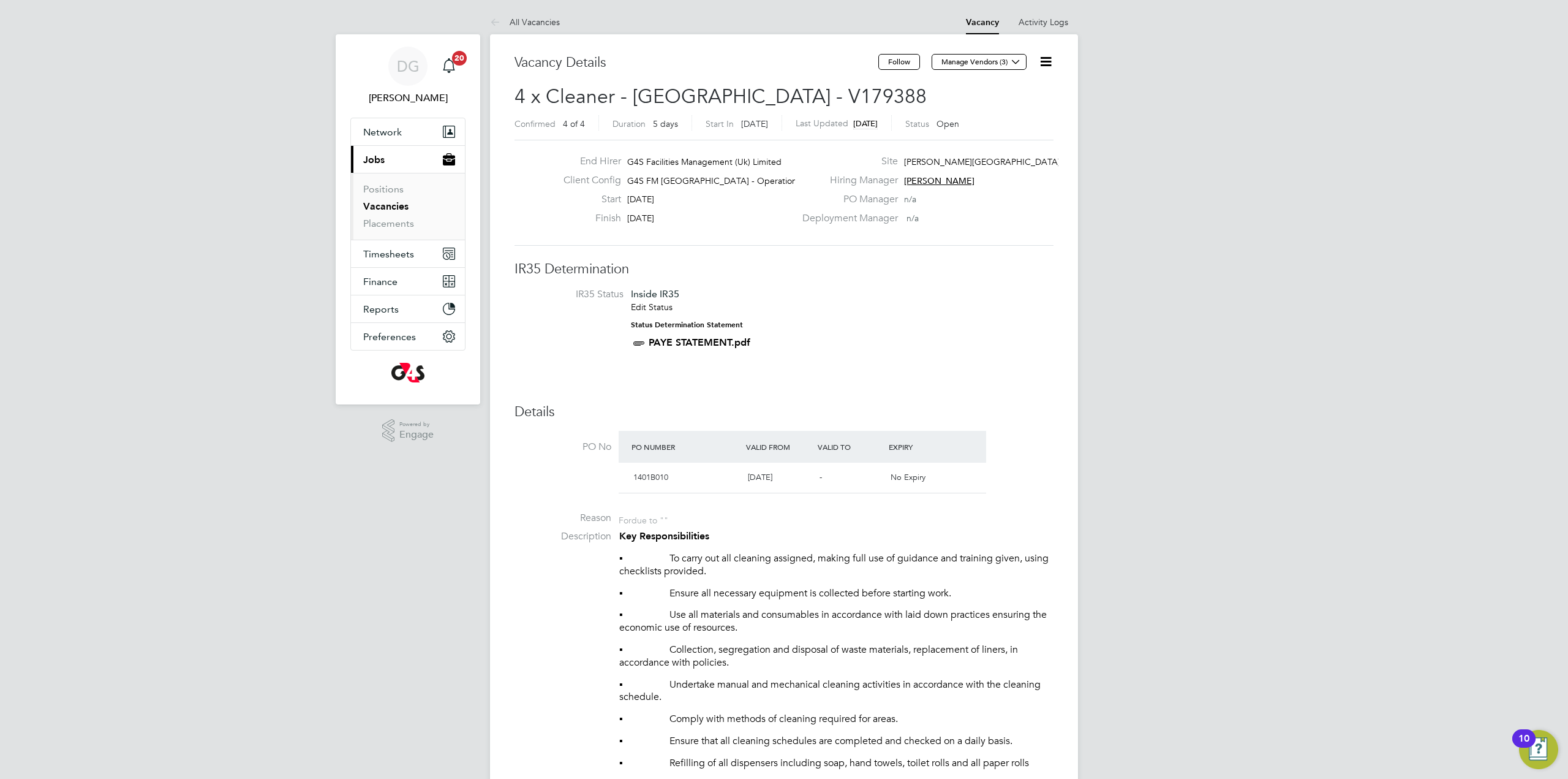
click at [1049, 59] on icon at bounding box center [1046, 61] width 15 height 15
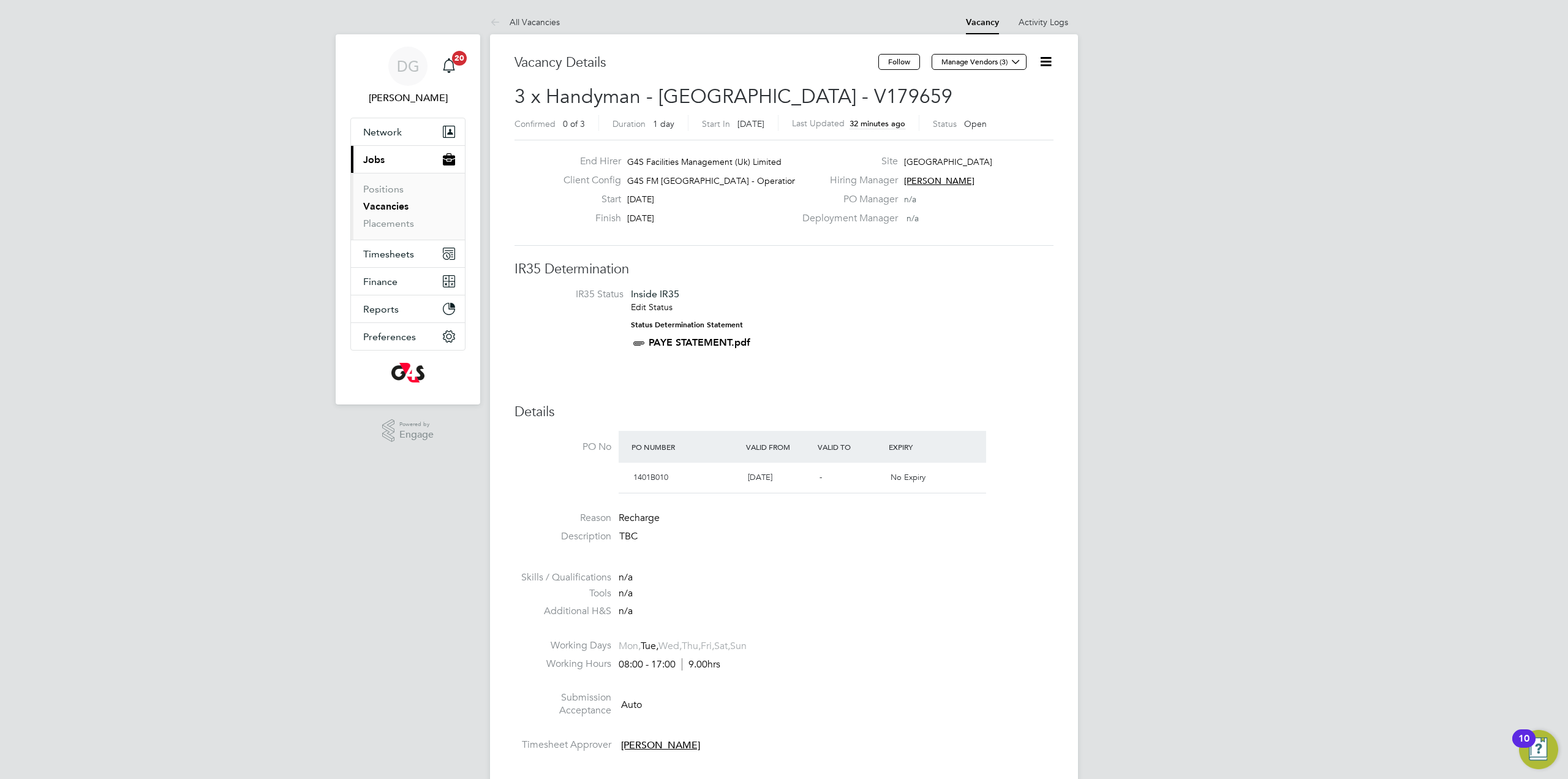
click at [1049, 64] on icon at bounding box center [1046, 61] width 15 height 15
